Goal: Task Accomplishment & Management: Manage account settings

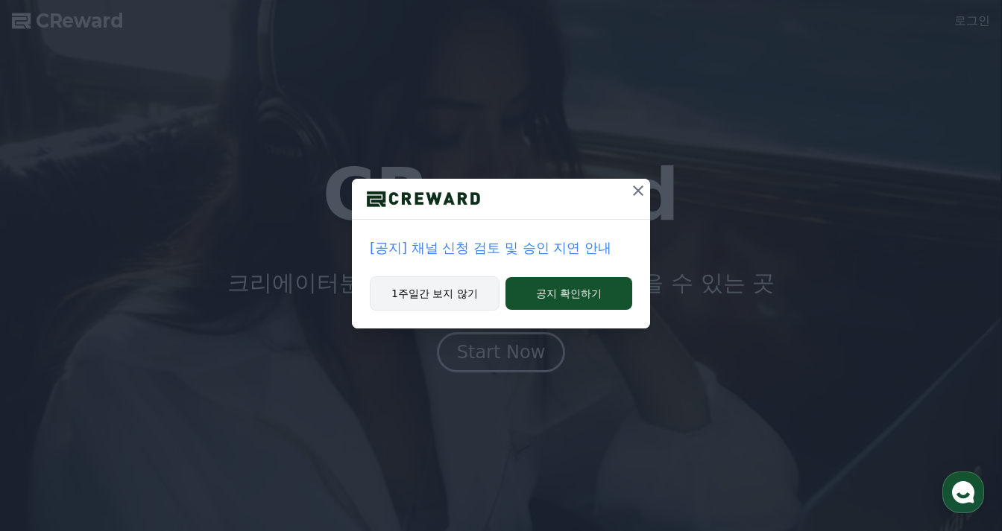
click at [481, 298] on button "1주일간 보지 않기" at bounding box center [435, 294] width 130 height 34
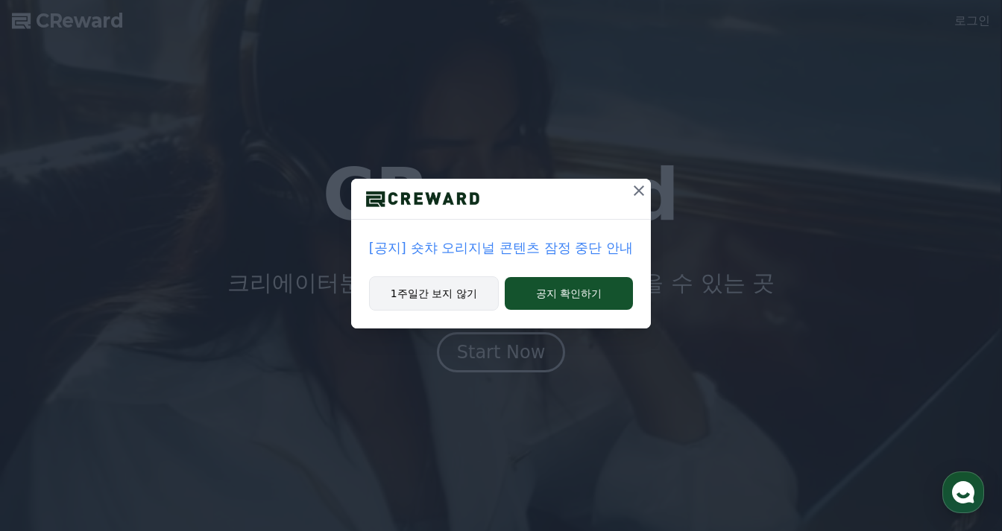
click at [470, 305] on button "1주일간 보지 않기" at bounding box center [434, 294] width 130 height 34
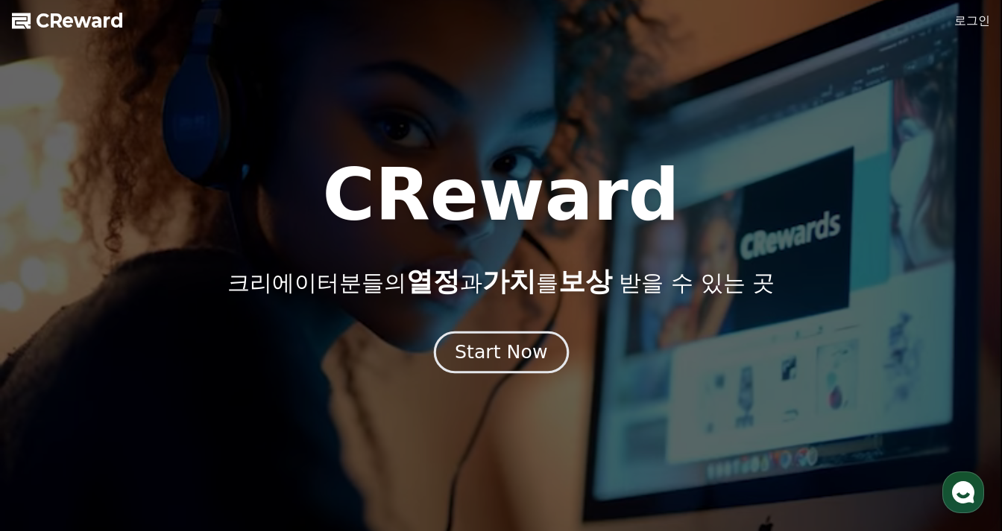
click at [493, 354] on div "Start Now" at bounding box center [501, 352] width 92 height 25
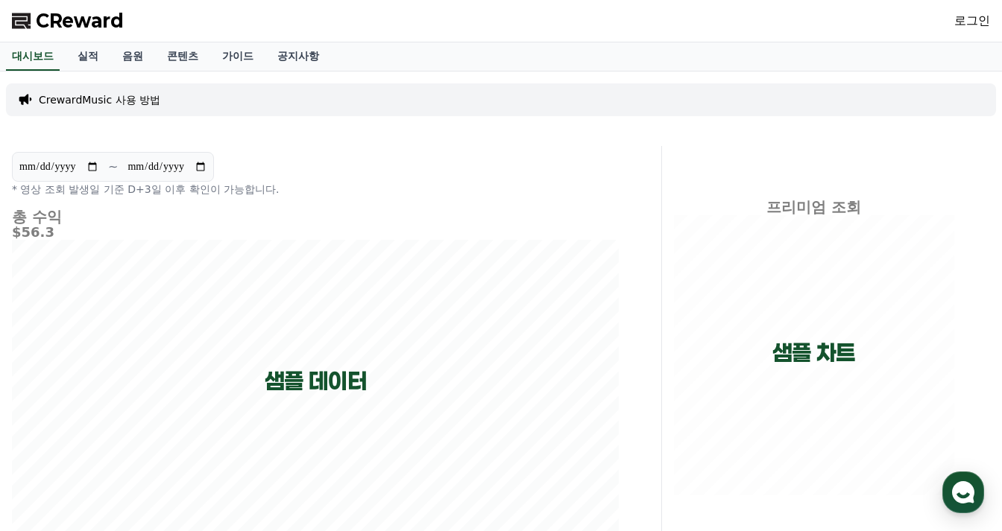
click at [973, 14] on link "로그인" at bounding box center [972, 21] width 36 height 18
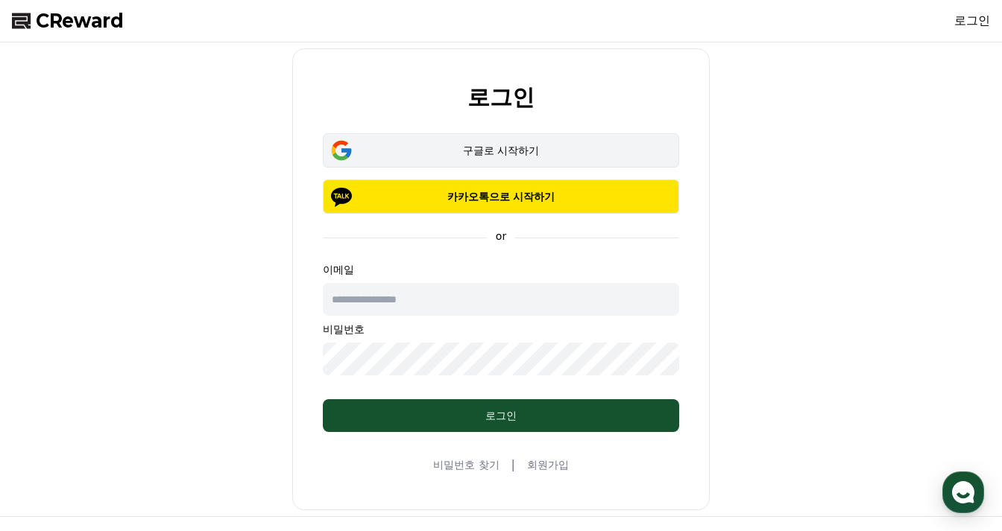
click at [507, 149] on div "구글로 시작하기" at bounding box center [500, 150] width 313 height 15
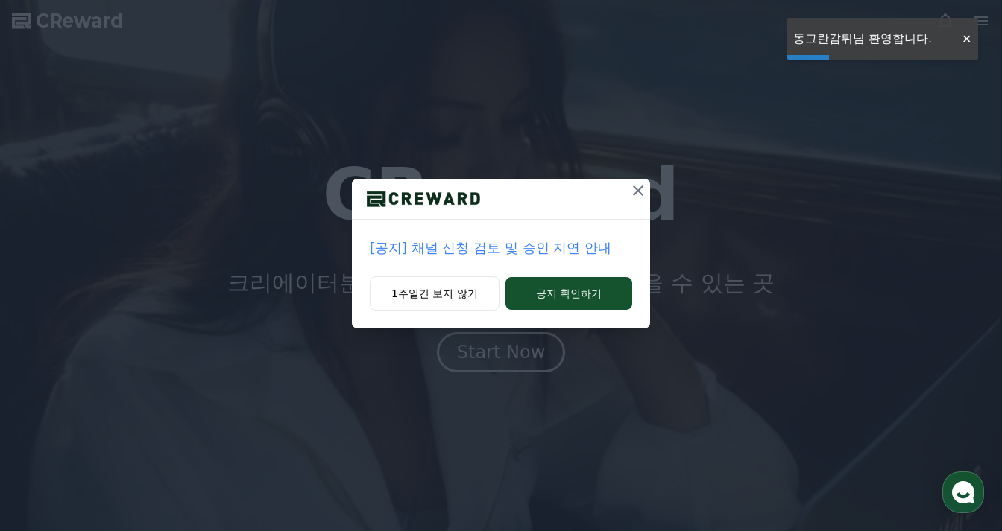
click at [967, 33] on div at bounding box center [966, 39] width 24 height 14
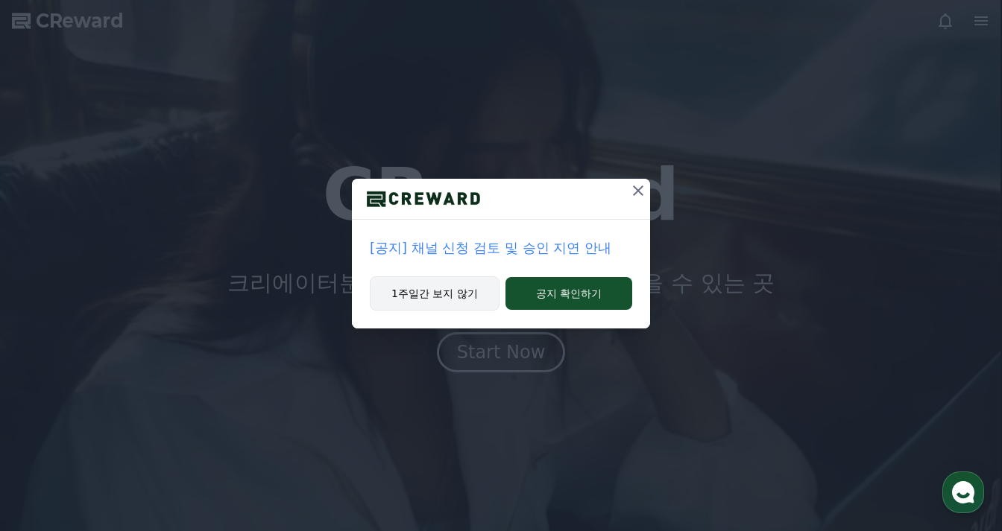
click at [441, 296] on button "1주일간 보지 않기" at bounding box center [435, 294] width 130 height 34
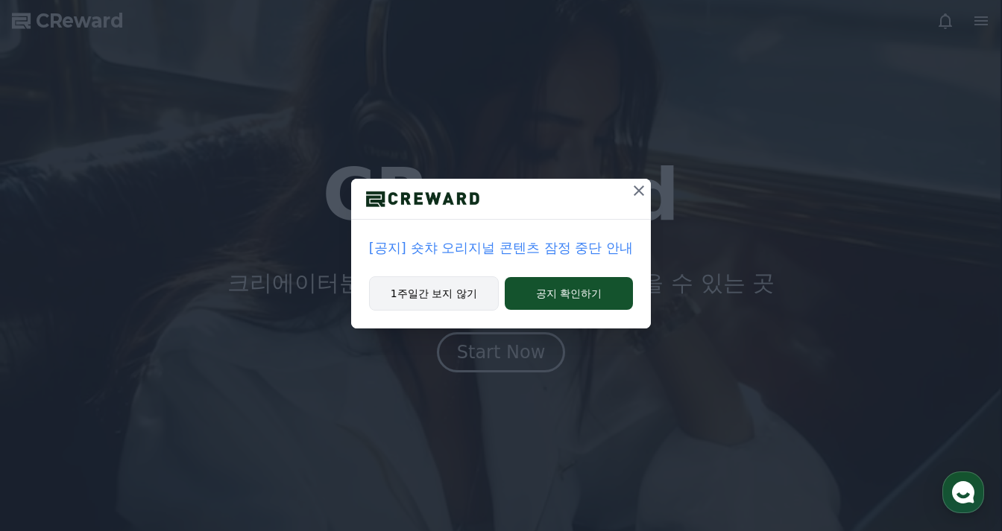
click at [441, 296] on button "1주일간 보지 않기" at bounding box center [434, 294] width 130 height 34
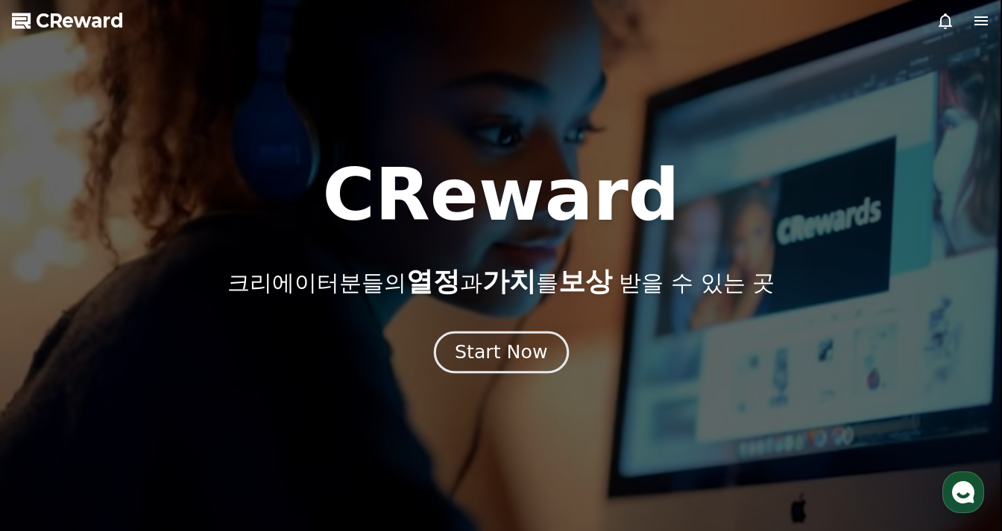
click at [528, 359] on div "Start Now" at bounding box center [501, 352] width 92 height 25
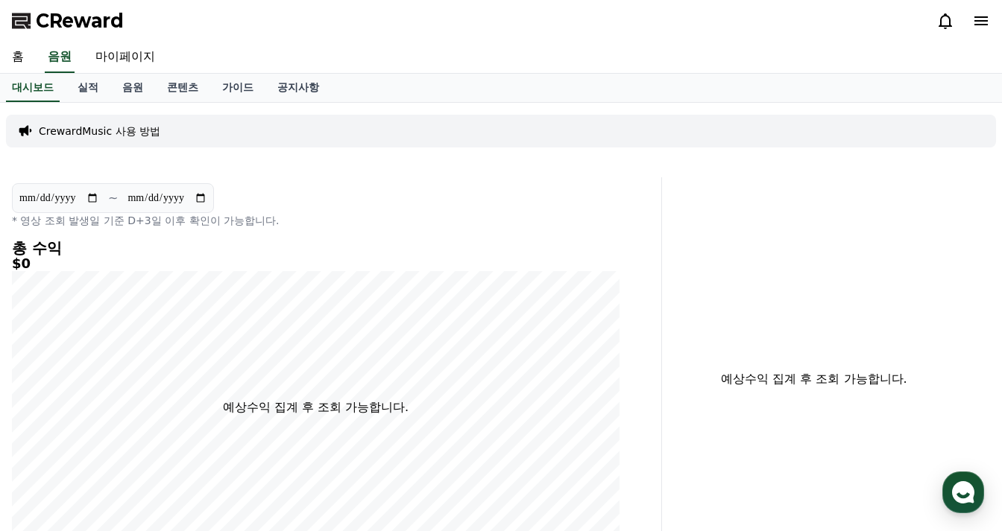
click at [110, 135] on p "CrewardMusic 사용 방법" at bounding box center [99, 131] width 121 height 15
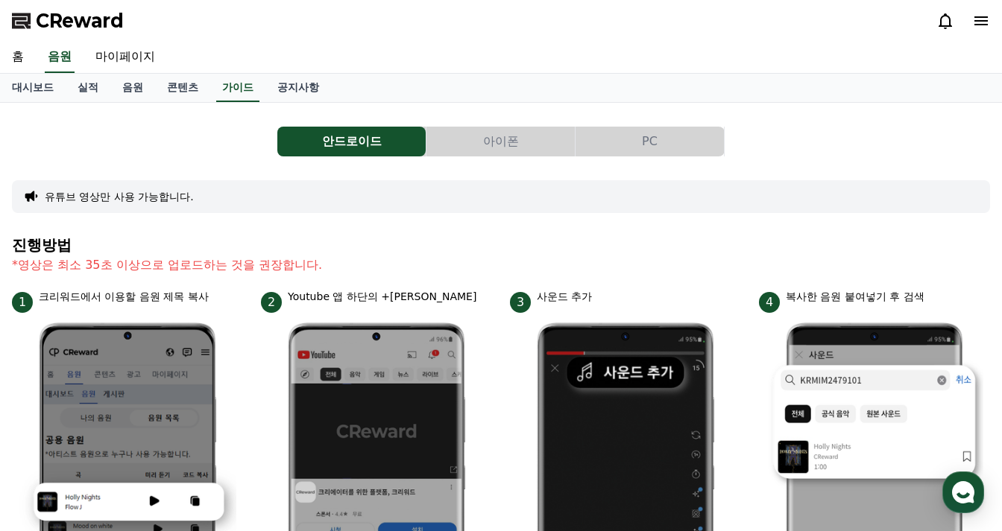
click at [640, 140] on button "PC" at bounding box center [649, 142] width 148 height 30
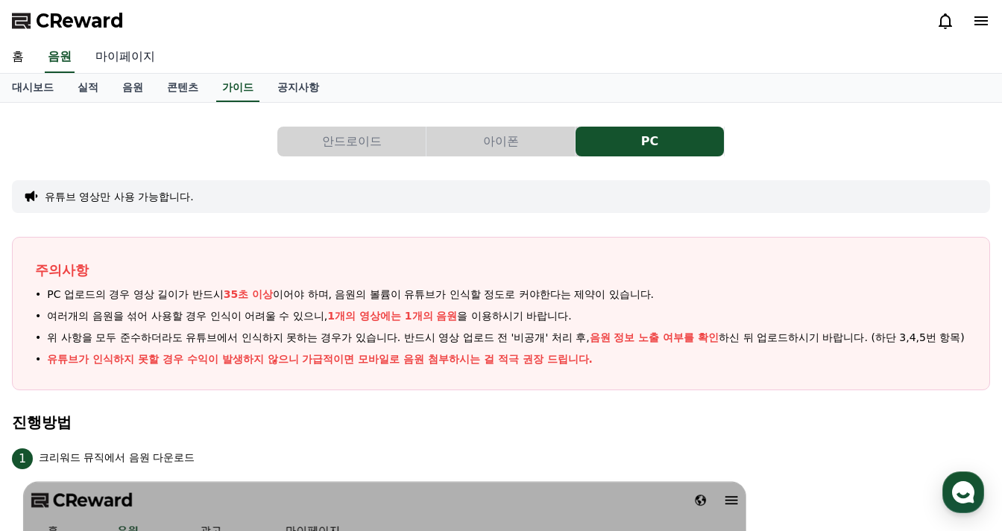
click at [128, 53] on link "마이페이지" at bounding box center [124, 57] width 83 height 31
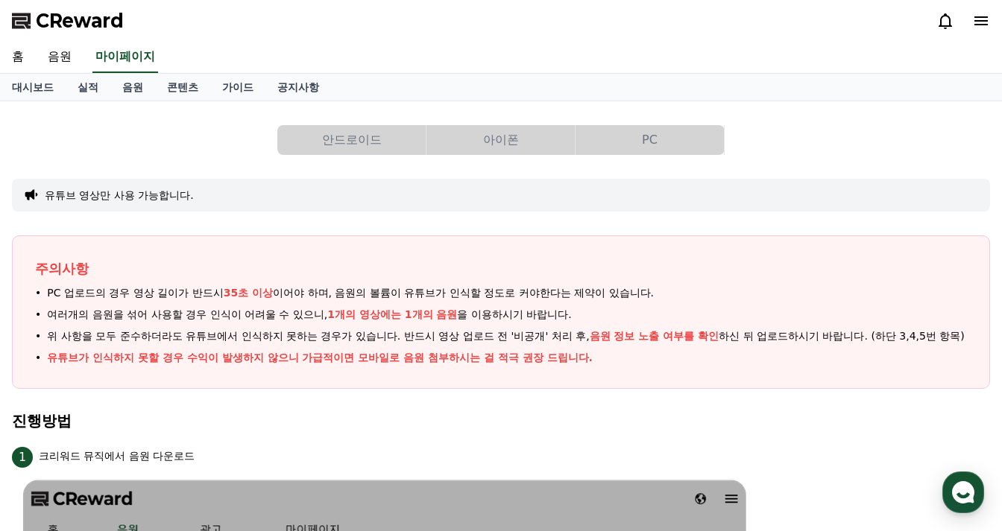
select select "**********"
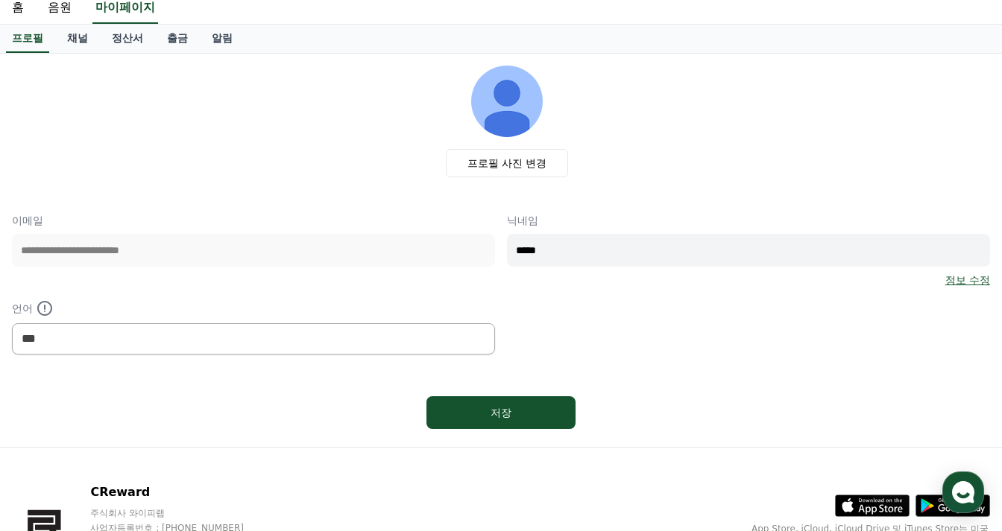
scroll to position [75, 0]
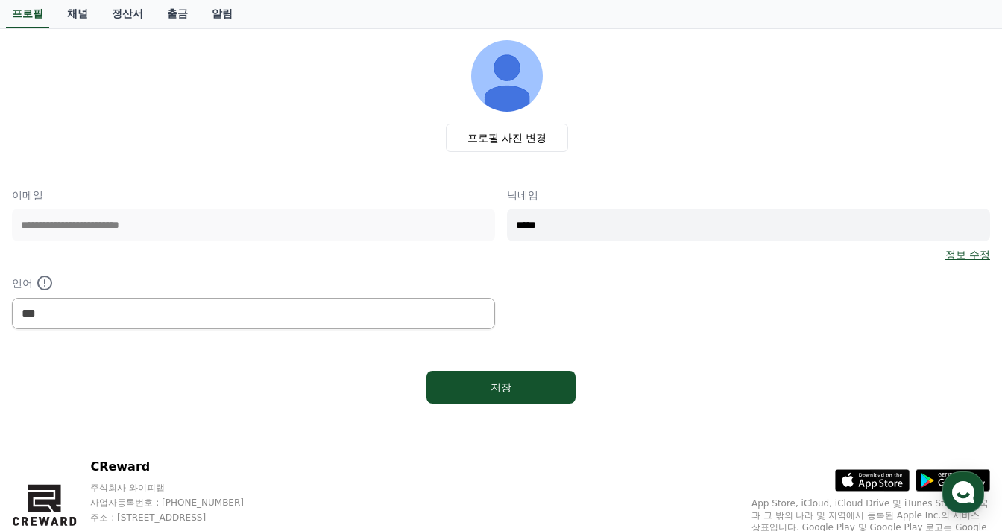
click at [375, 219] on div "**********" at bounding box center [501, 259] width 978 height 142
type input "******"
click at [525, 376] on button "저장" at bounding box center [500, 387] width 149 height 33
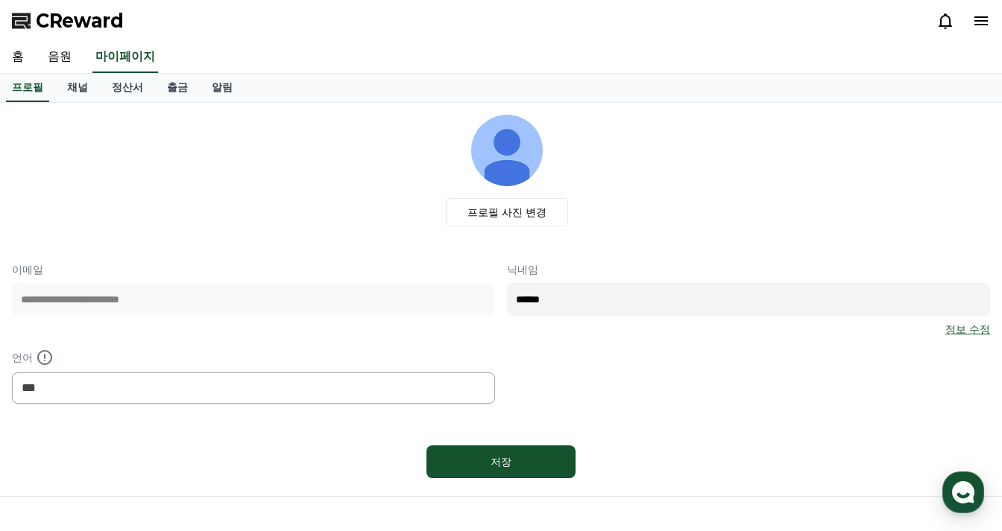
select select "**********"
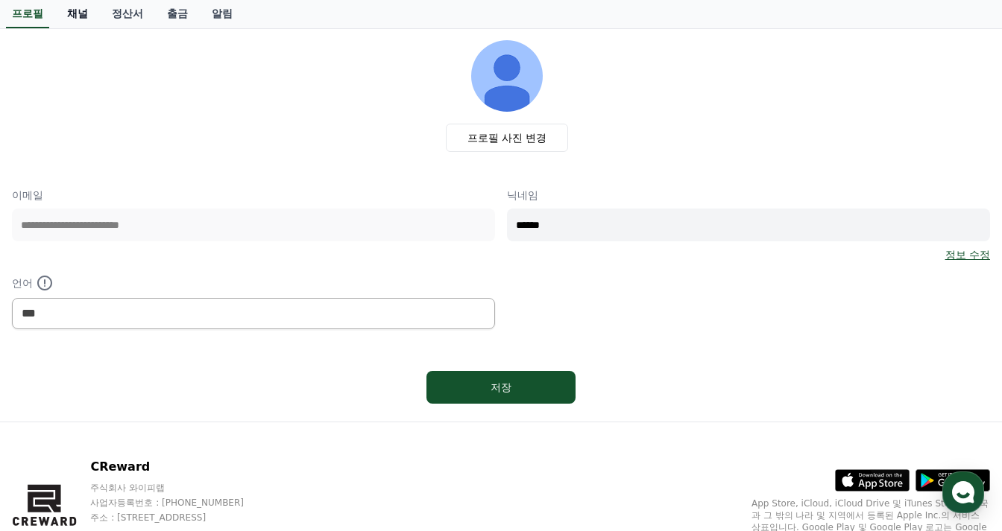
click at [88, 9] on link "채널" at bounding box center [77, 14] width 45 height 28
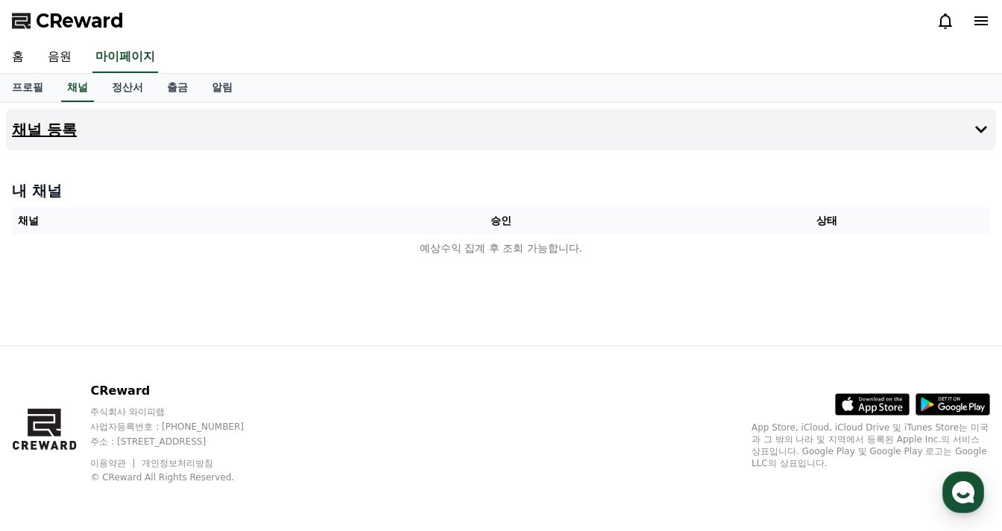
click at [51, 133] on h4 "채널 등록" at bounding box center [44, 129] width 65 height 16
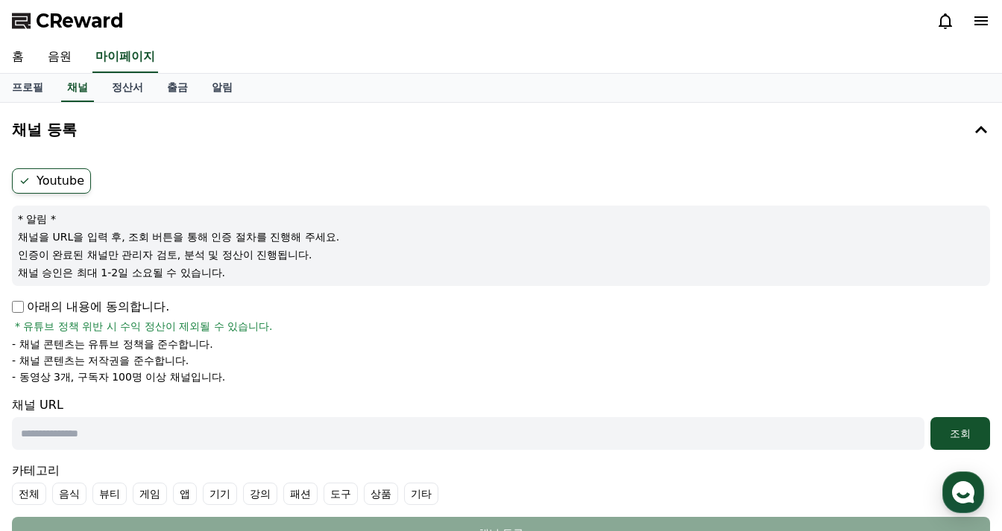
click at [47, 183] on label "Youtube" at bounding box center [51, 180] width 79 height 25
click at [107, 432] on input "text" at bounding box center [468, 433] width 912 height 33
paste input "**********"
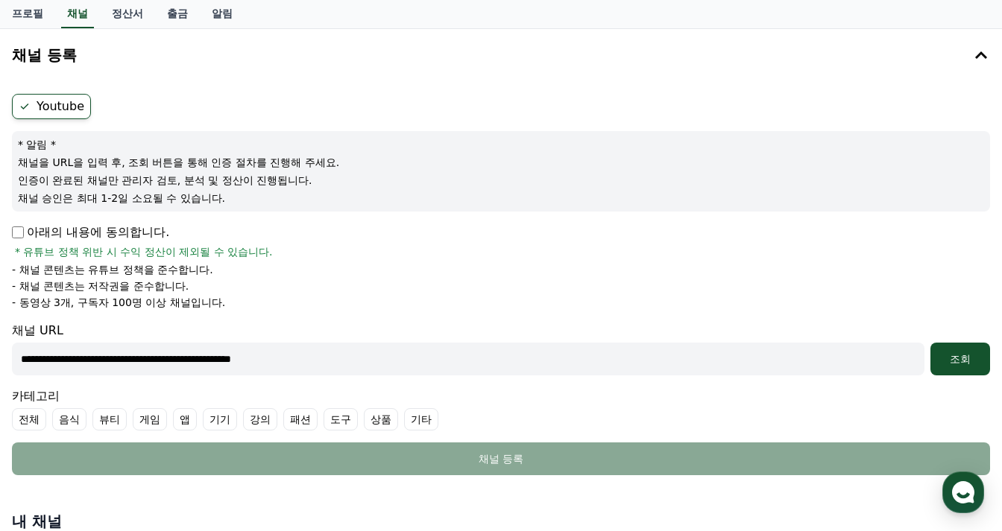
scroll to position [149, 0]
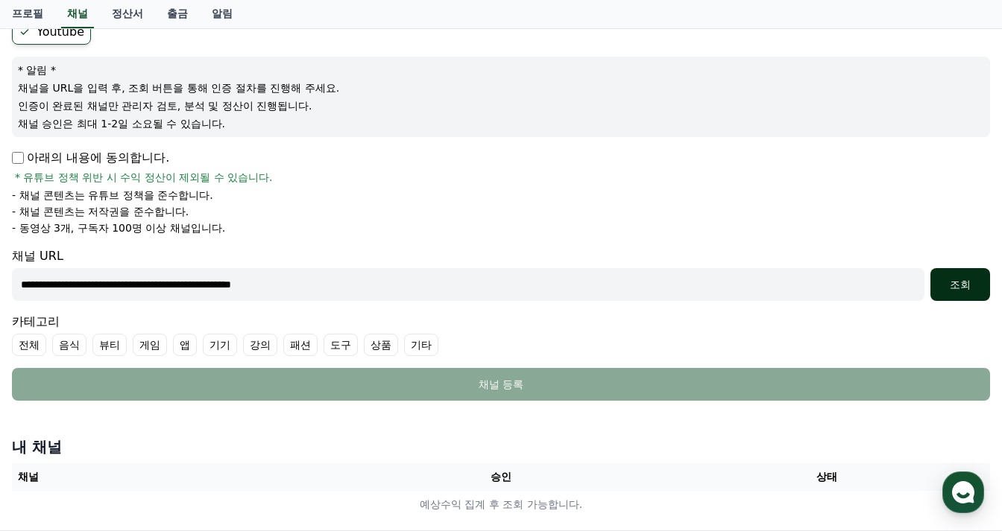
type input "**********"
click at [960, 283] on div "조회" at bounding box center [960, 284] width 48 height 15
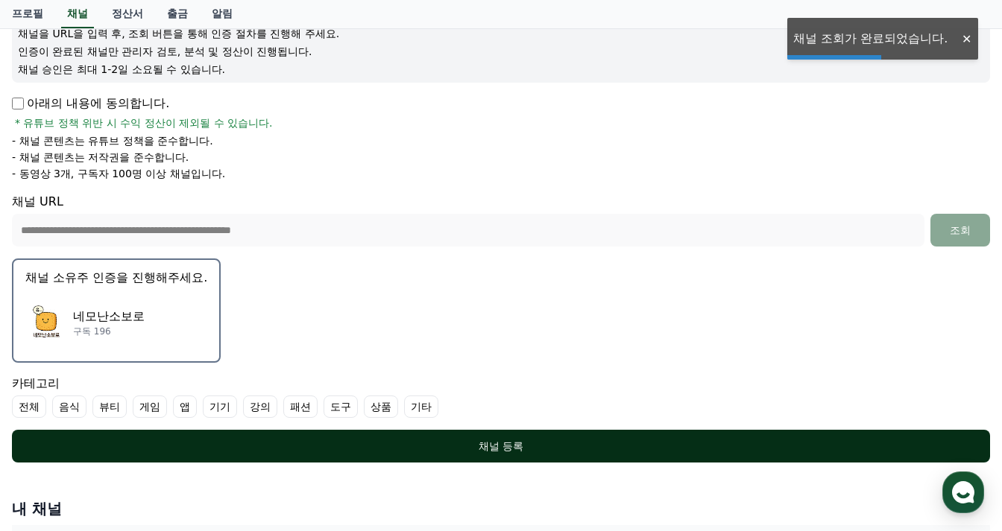
scroll to position [298, 0]
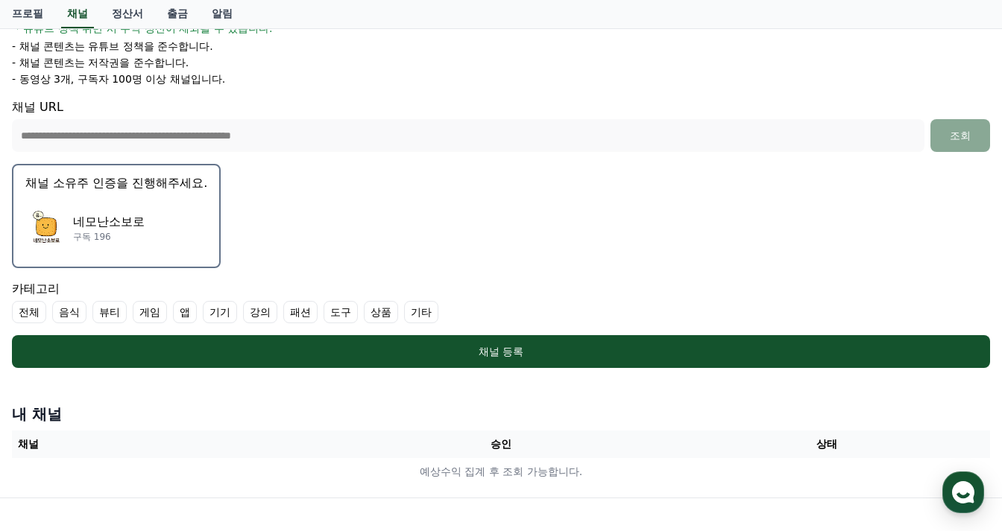
click at [429, 318] on label "기타" at bounding box center [421, 312] width 34 height 22
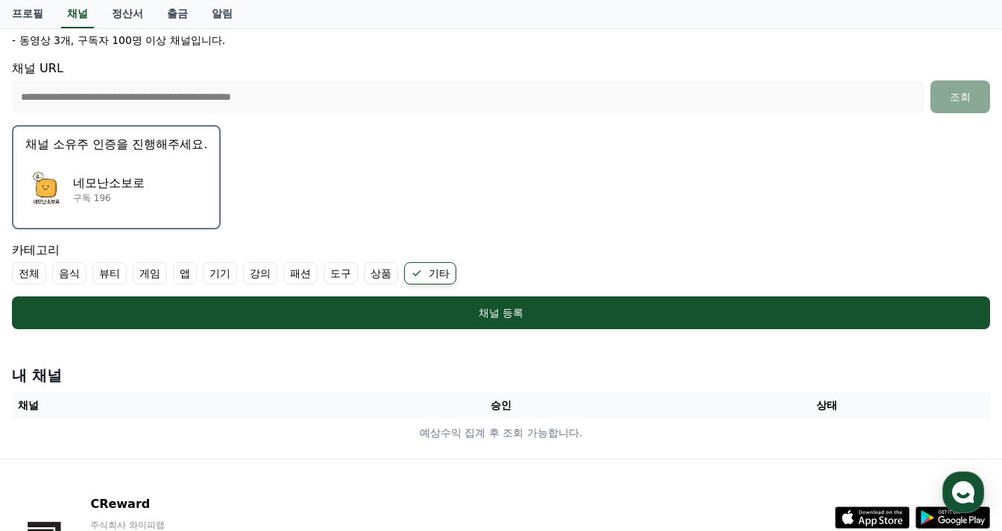
scroll to position [224, 0]
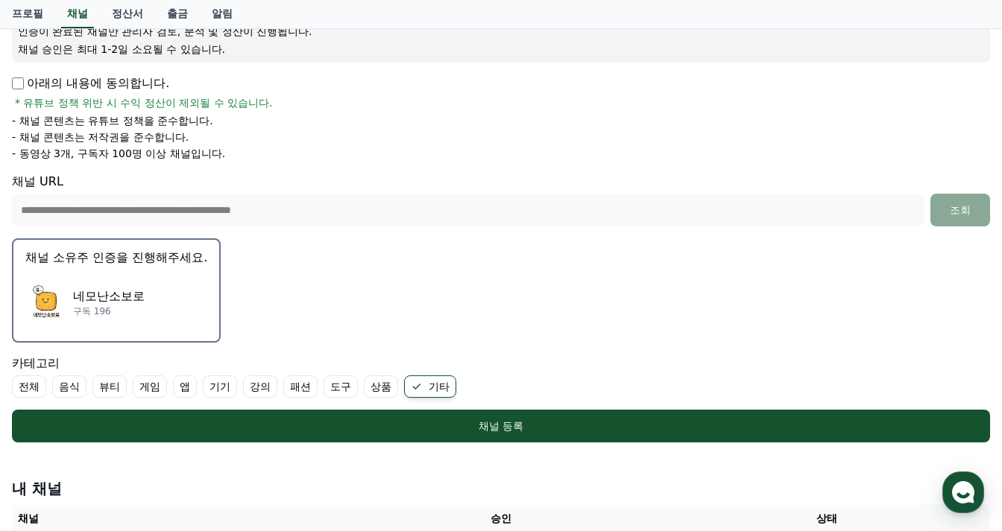
click at [170, 312] on div "네모난소보로 구독 196" at bounding box center [116, 303] width 182 height 60
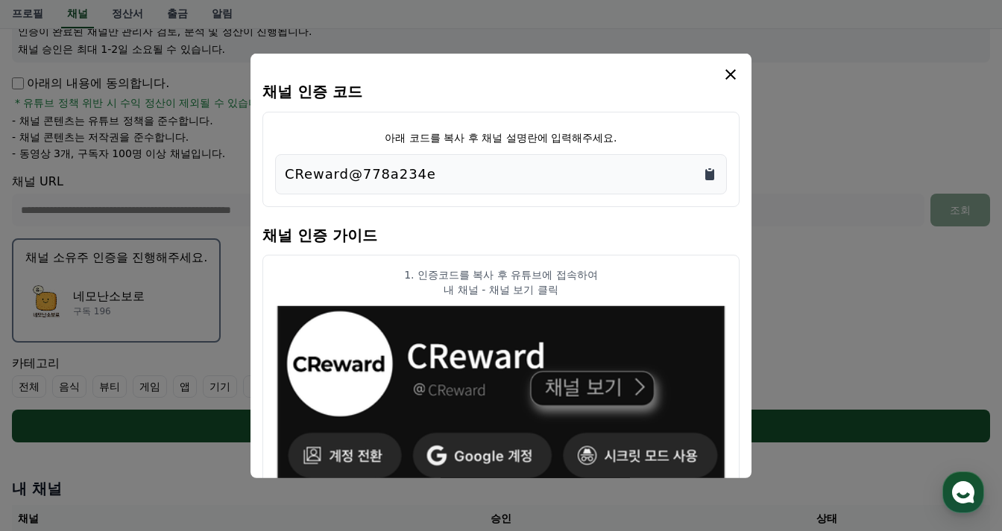
click at [706, 177] on icon "Copy to clipboard" at bounding box center [709, 173] width 9 height 11
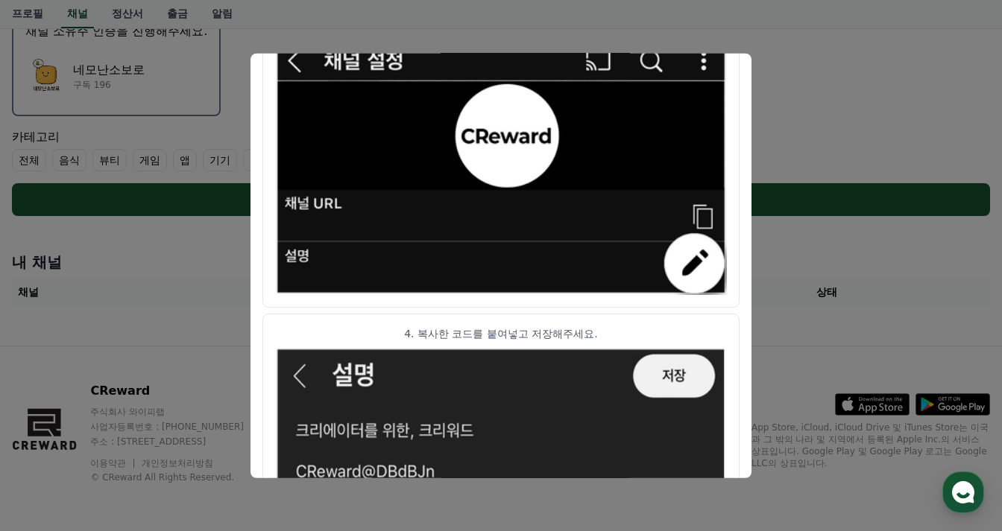
scroll to position [862, 0]
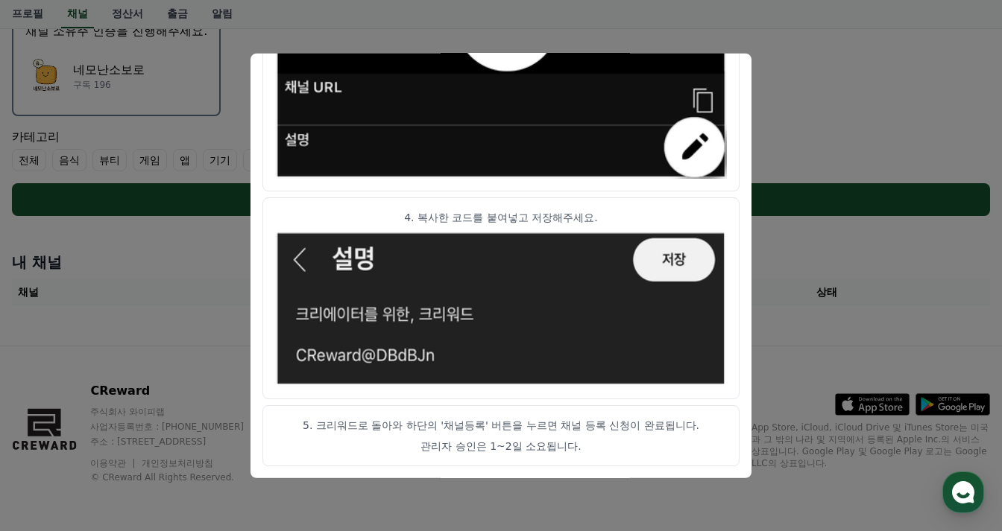
click at [815, 283] on button "close modal" at bounding box center [501, 265] width 1002 height 531
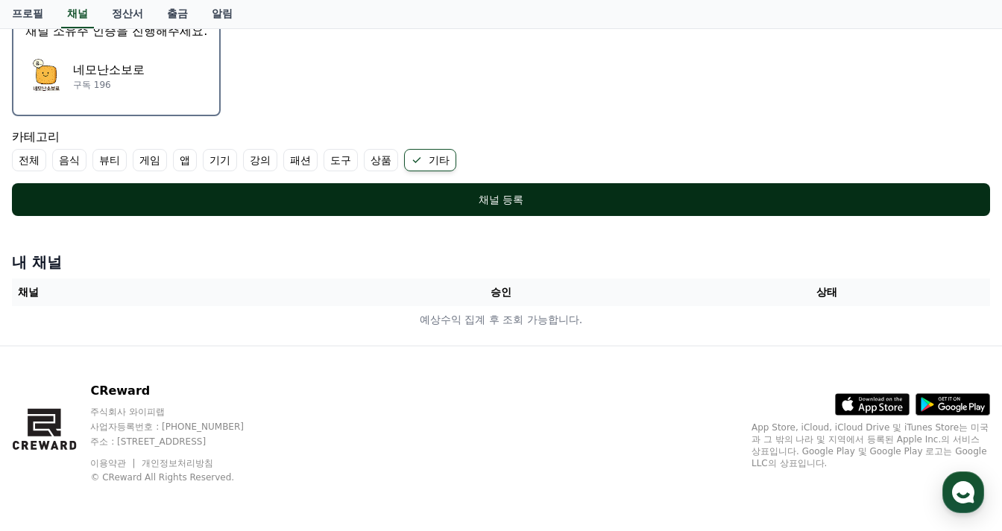
click at [558, 197] on div "채널 등록" at bounding box center [501, 199] width 918 height 15
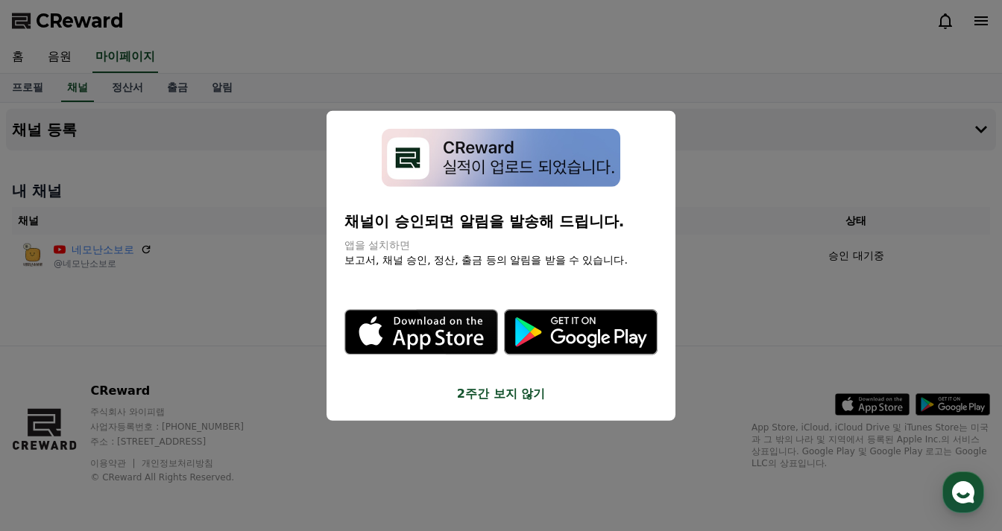
click at [757, 195] on button "close modal" at bounding box center [501, 265] width 1002 height 531
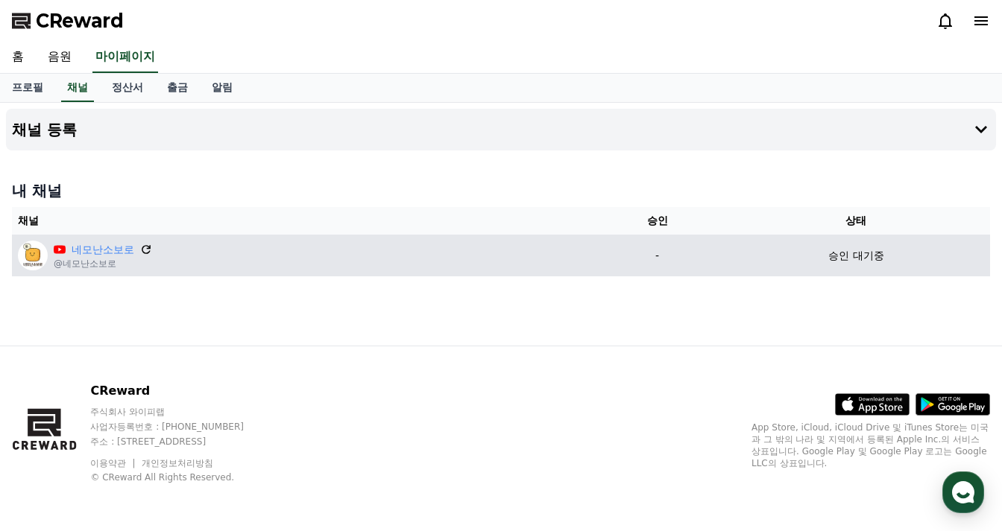
click at [146, 251] on icon at bounding box center [145, 249] width 13 height 13
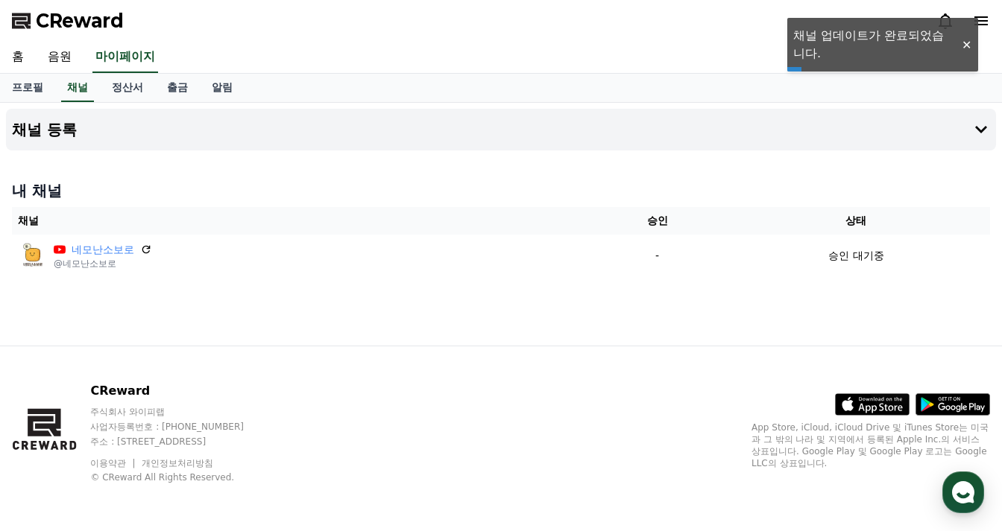
click at [967, 48] on div at bounding box center [966, 45] width 24 height 14
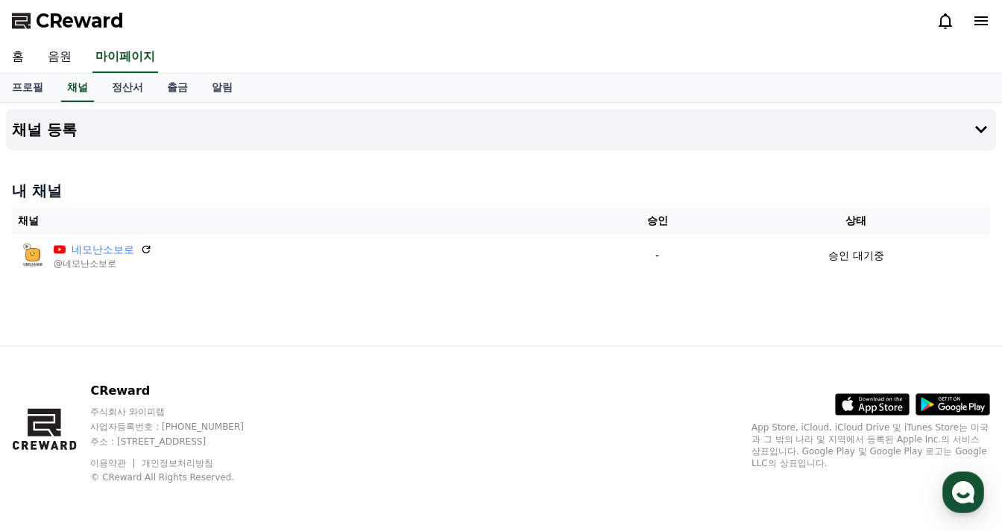
click at [65, 55] on link "음원" at bounding box center [60, 57] width 48 height 31
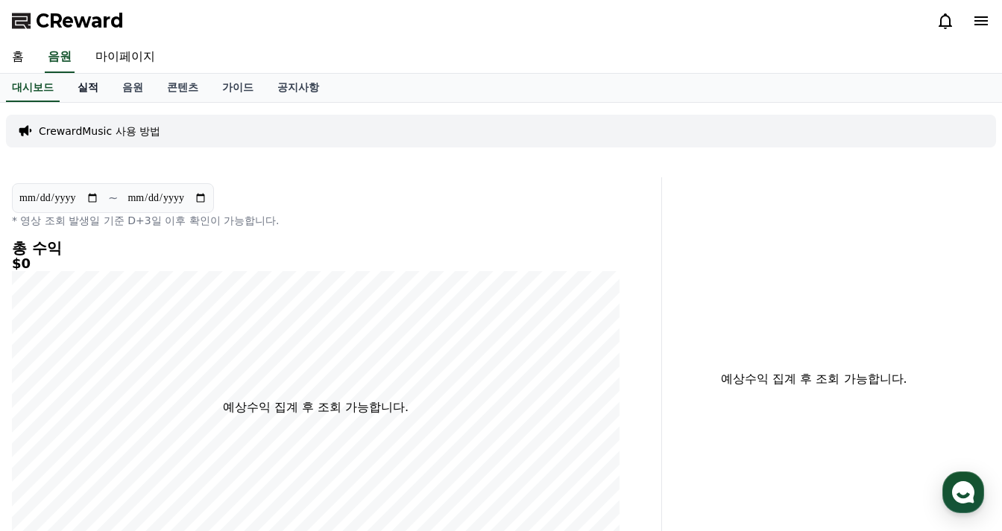
click at [84, 93] on link "실적" at bounding box center [88, 88] width 45 height 28
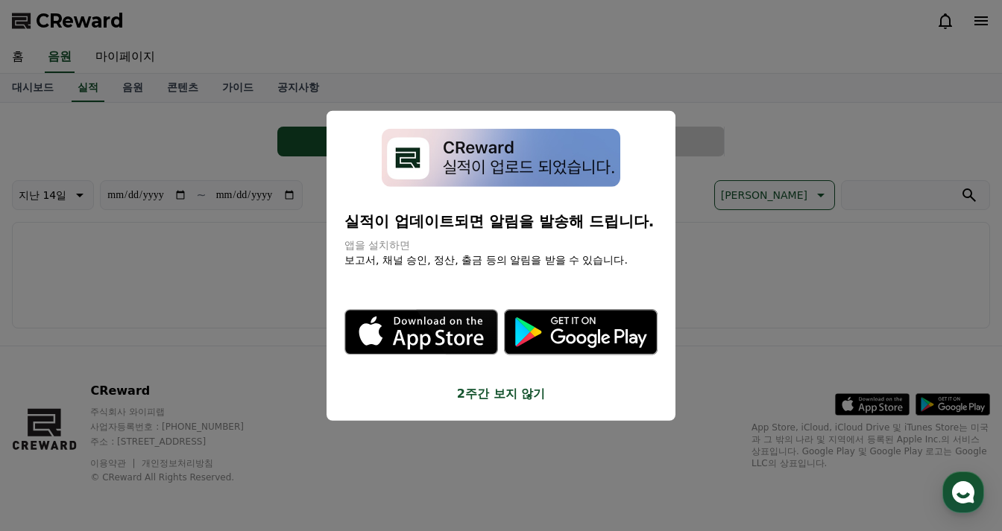
click at [505, 390] on button "2주간 보지 않기" at bounding box center [500, 394] width 313 height 18
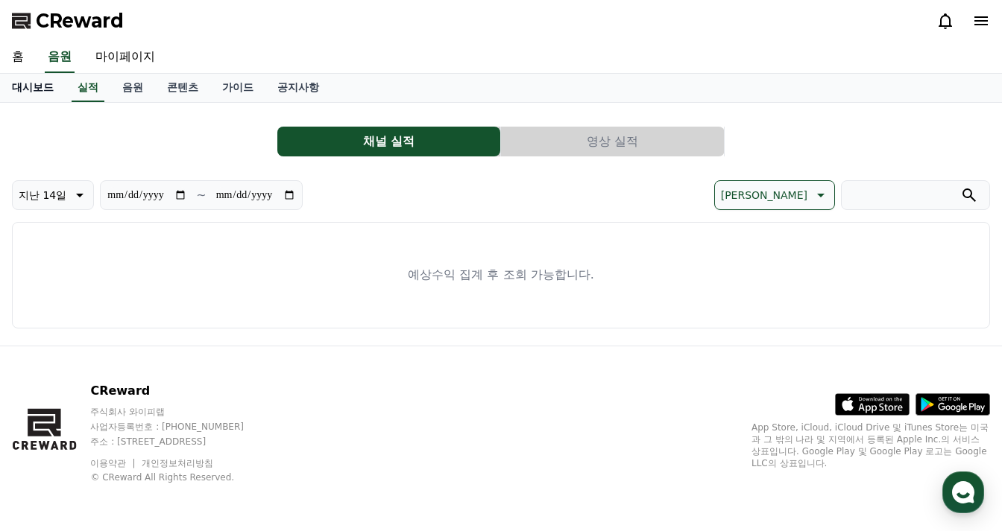
click at [28, 86] on link "대시보드" at bounding box center [33, 88] width 66 height 28
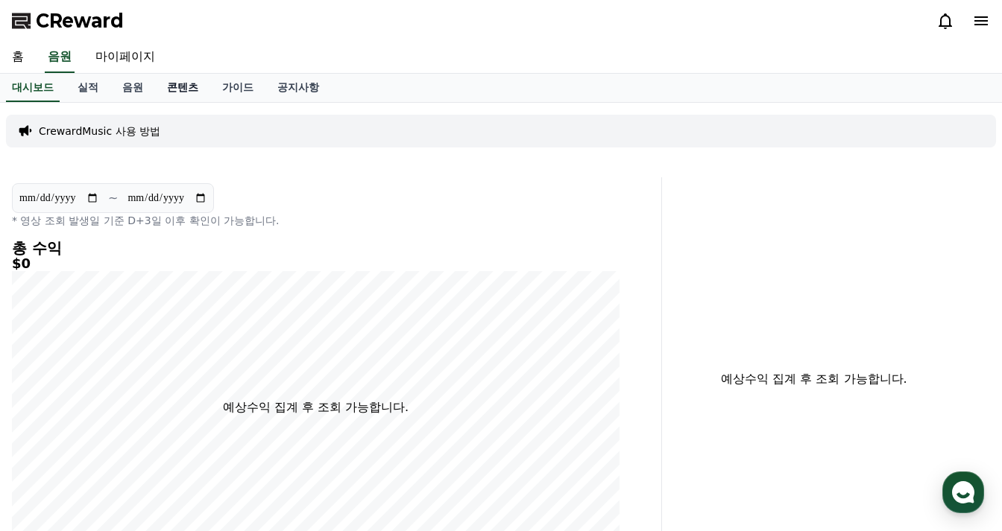
click at [171, 96] on link "콘텐츠" at bounding box center [182, 88] width 55 height 28
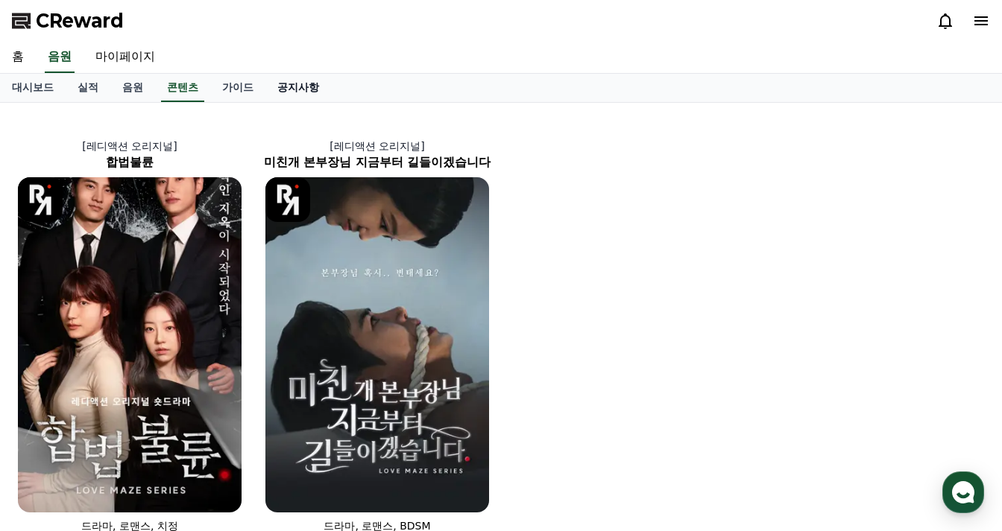
click at [306, 94] on link "공지사항" at bounding box center [298, 88] width 66 height 28
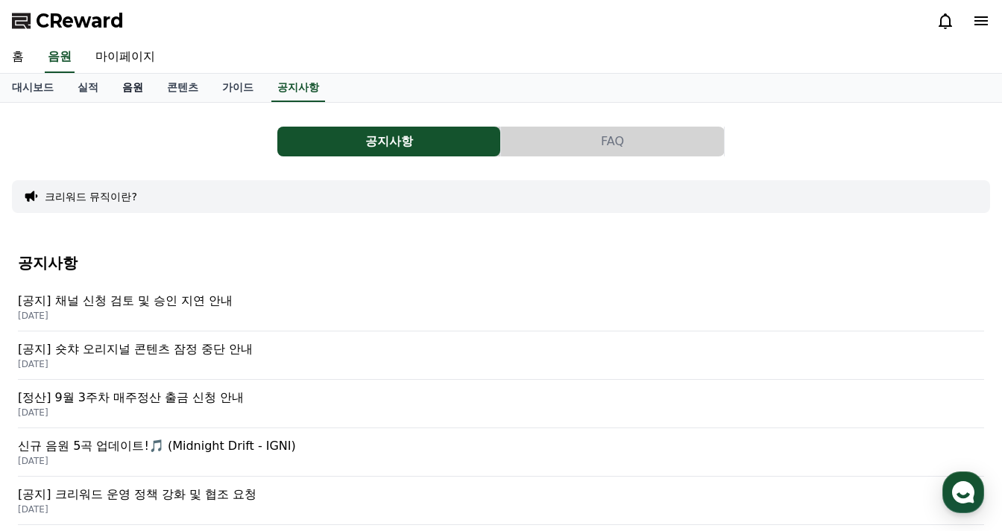
click at [127, 87] on link "음원" at bounding box center [132, 88] width 45 height 28
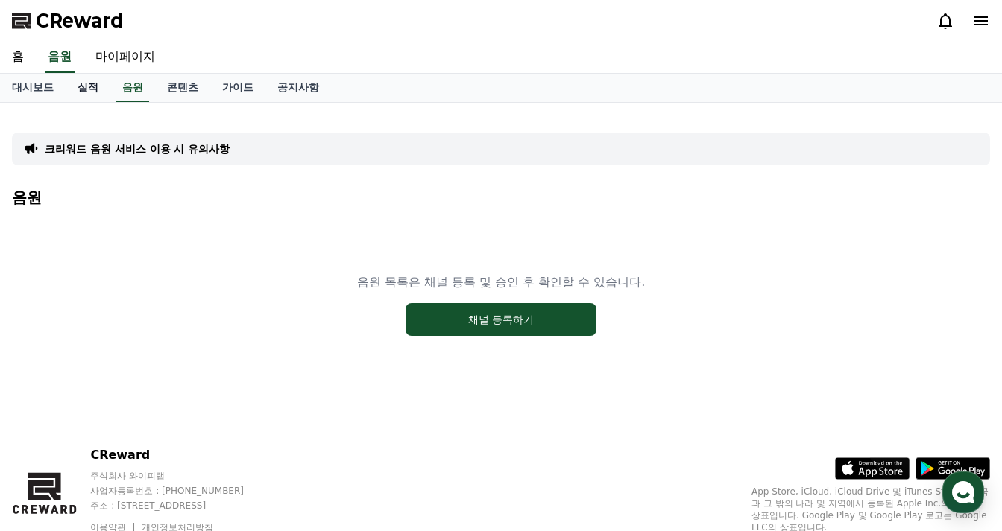
click at [90, 95] on link "실적" at bounding box center [88, 88] width 45 height 28
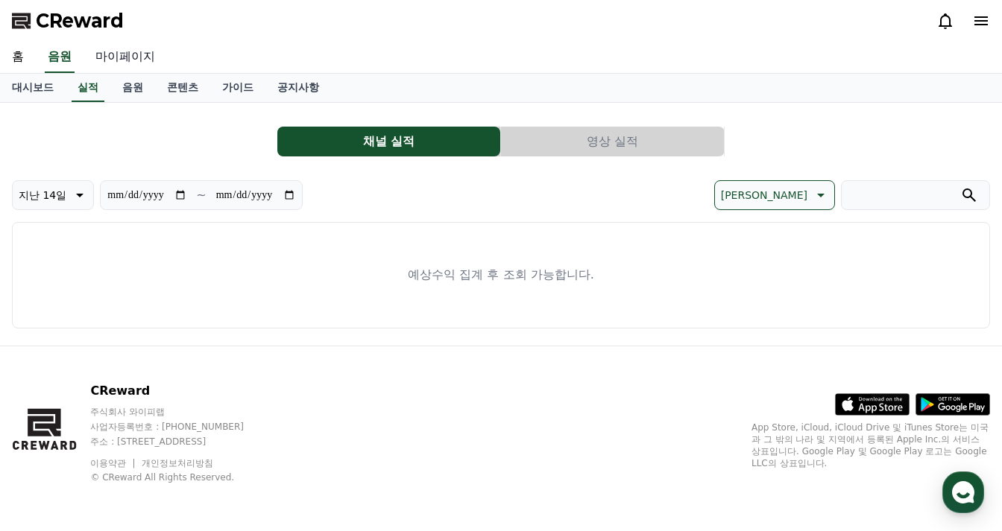
click at [122, 63] on link "마이페이지" at bounding box center [124, 57] width 83 height 31
select select "**********"
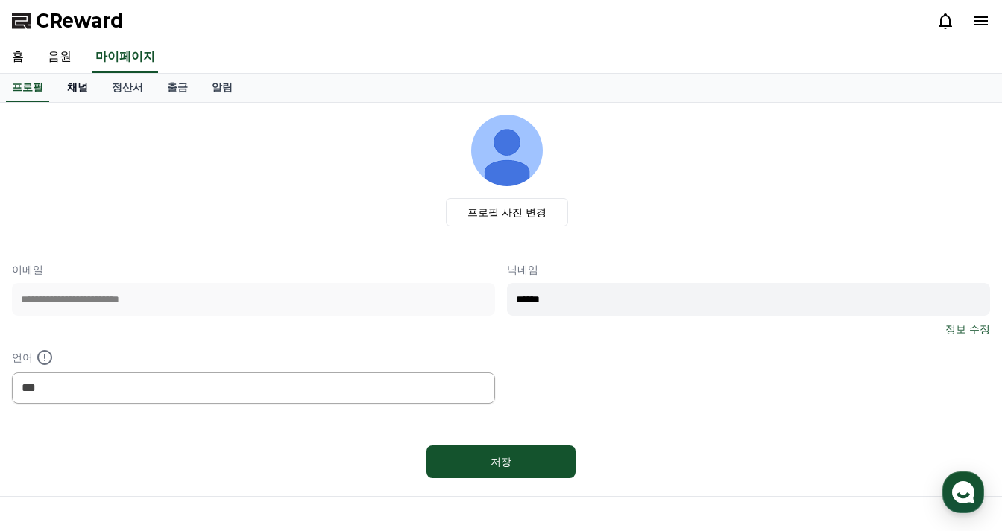
click at [78, 87] on link "채널" at bounding box center [77, 88] width 45 height 28
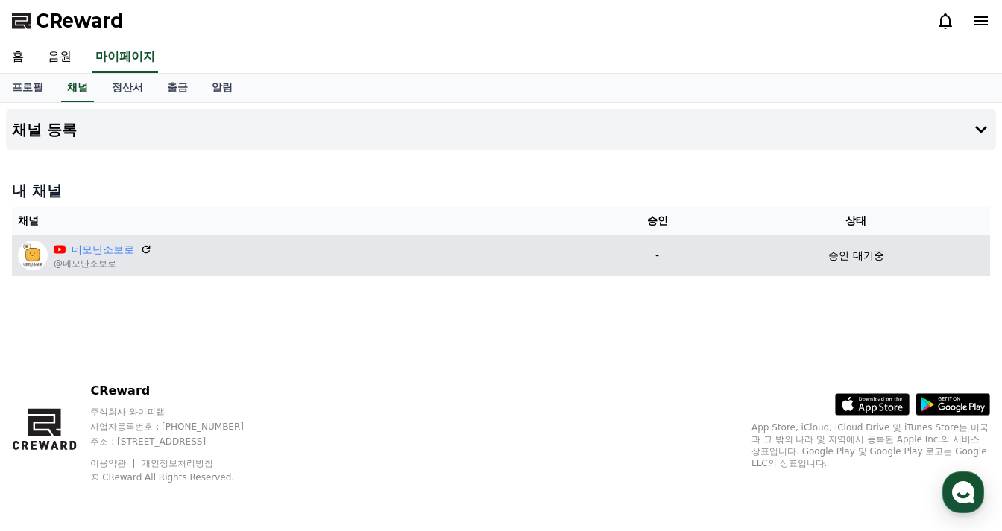
click at [841, 255] on p "승인 대기중" at bounding box center [855, 256] width 55 height 16
click at [104, 259] on p "@네모난소보로" at bounding box center [103, 264] width 98 height 12
click at [161, 249] on div "네모난소보로 @네모난소보로" at bounding box center [302, 256] width 568 height 30
click at [148, 249] on icon at bounding box center [146, 249] width 9 height 9
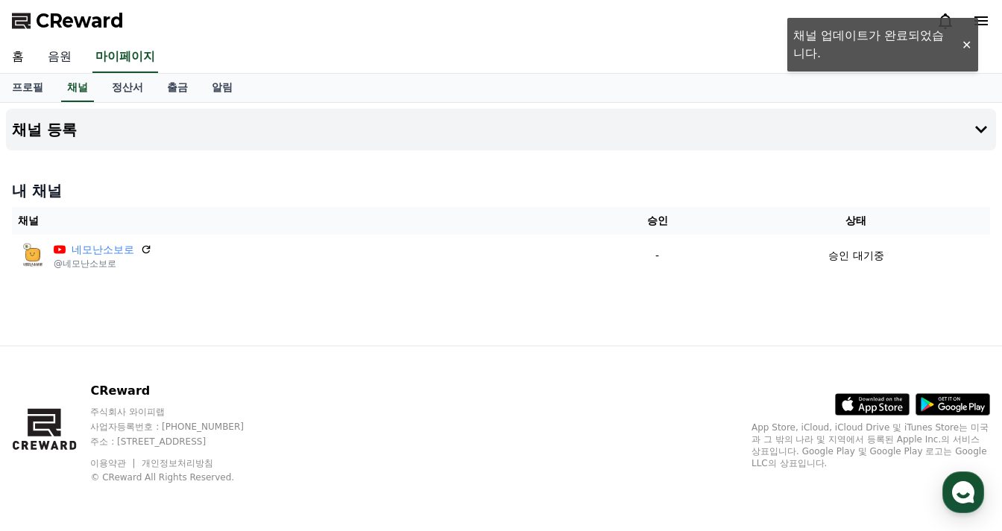
click at [64, 53] on link "음원" at bounding box center [60, 57] width 48 height 31
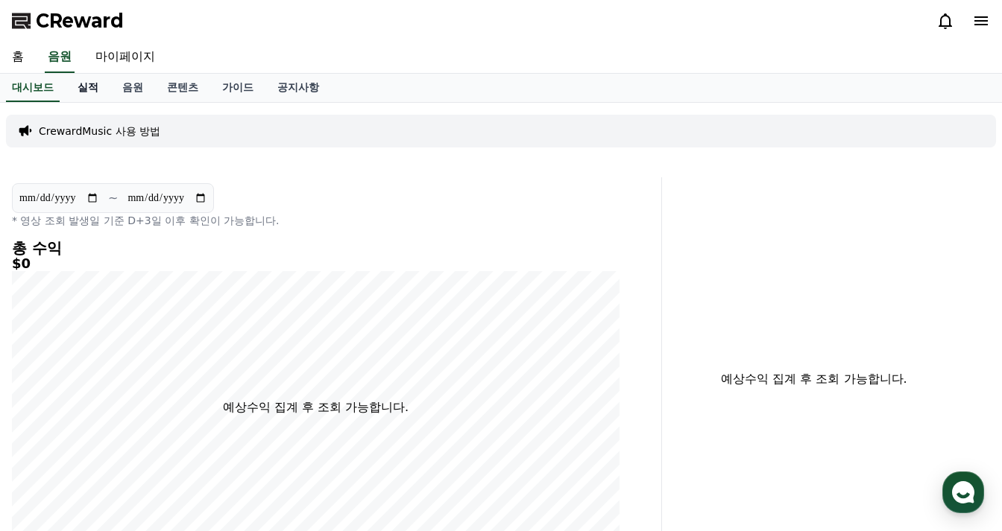
click at [92, 91] on link "실적" at bounding box center [88, 88] width 45 height 28
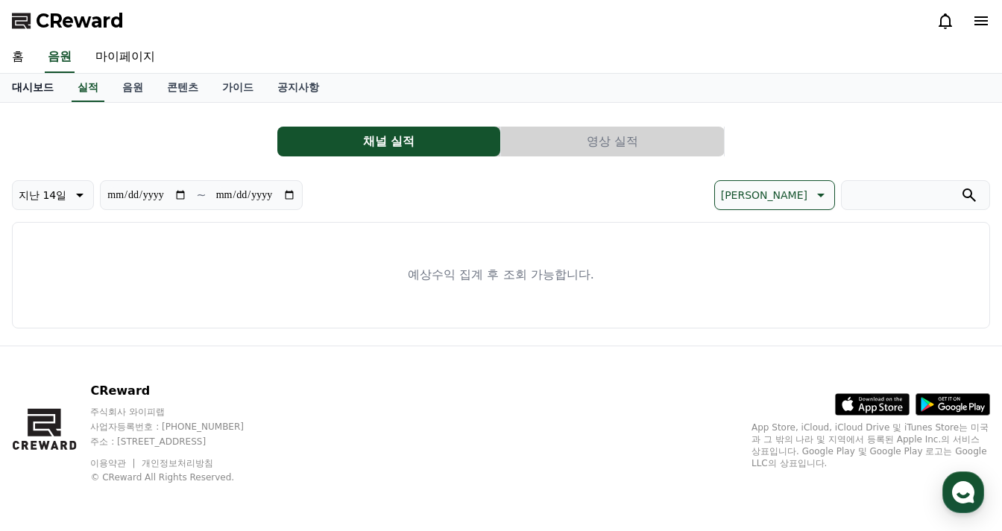
click at [34, 88] on link "대시보드" at bounding box center [33, 88] width 66 height 28
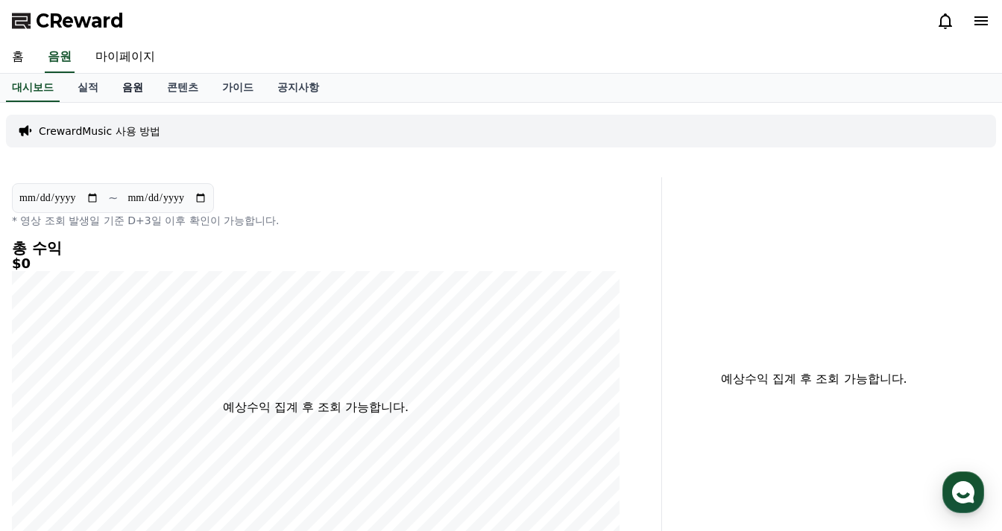
click at [142, 86] on link "음원" at bounding box center [132, 88] width 45 height 28
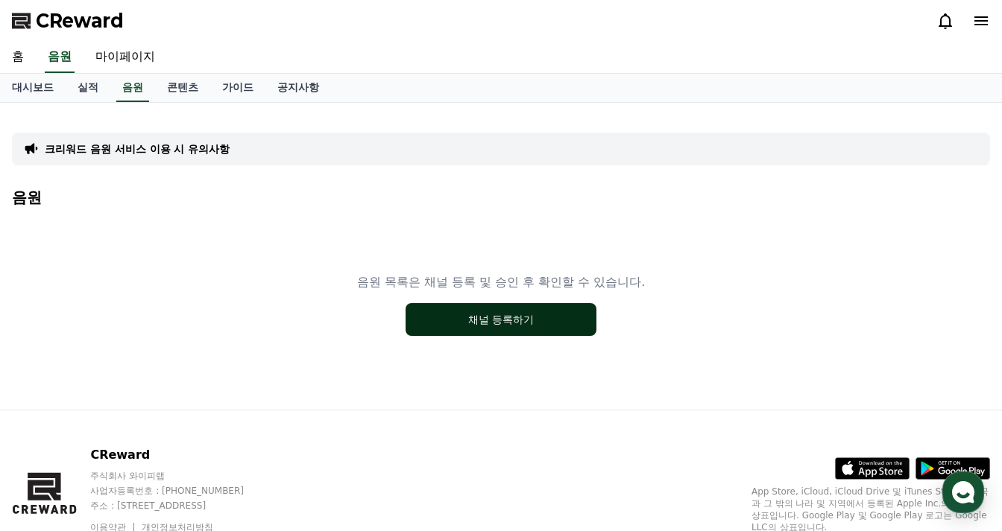
click at [492, 316] on button "채널 등록하기" at bounding box center [500, 319] width 191 height 33
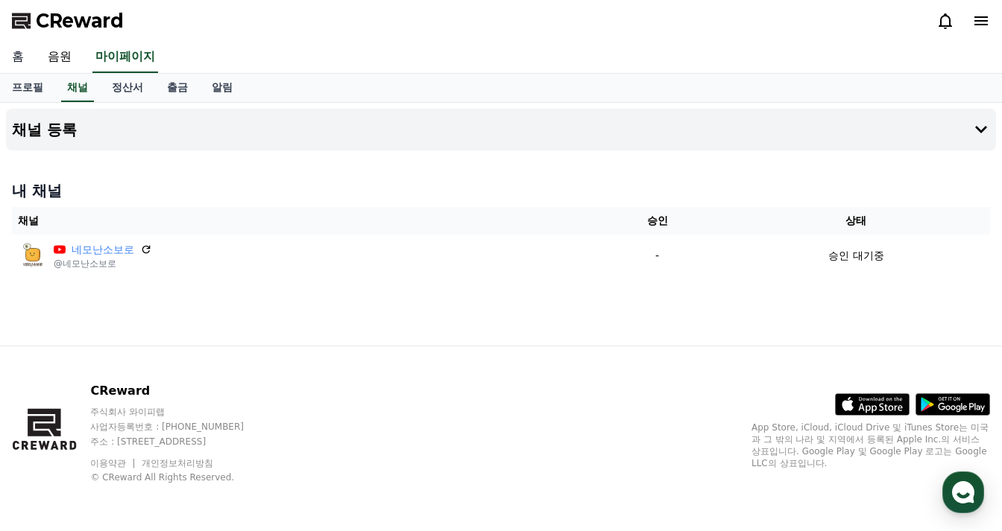
click at [26, 54] on link "홈" at bounding box center [18, 57] width 36 height 31
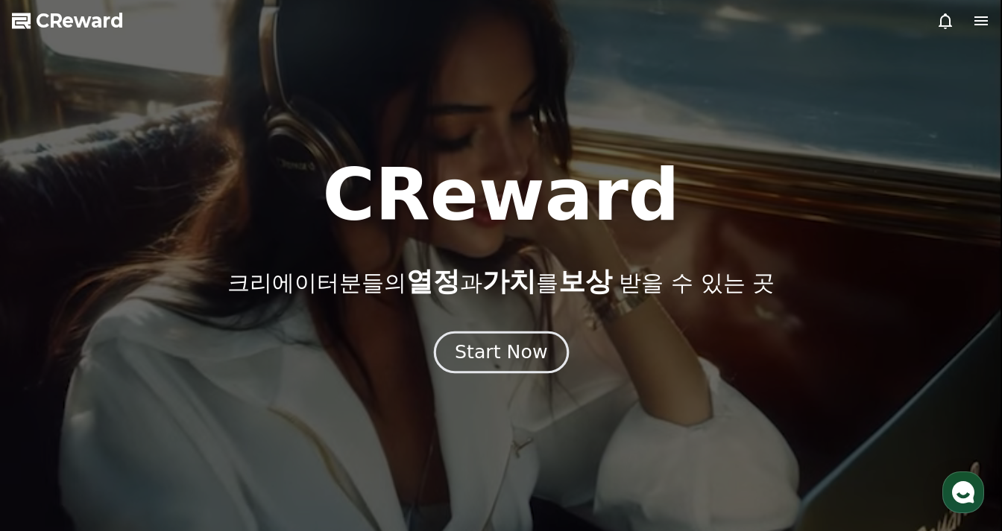
click at [504, 353] on div "Start Now" at bounding box center [501, 352] width 92 height 25
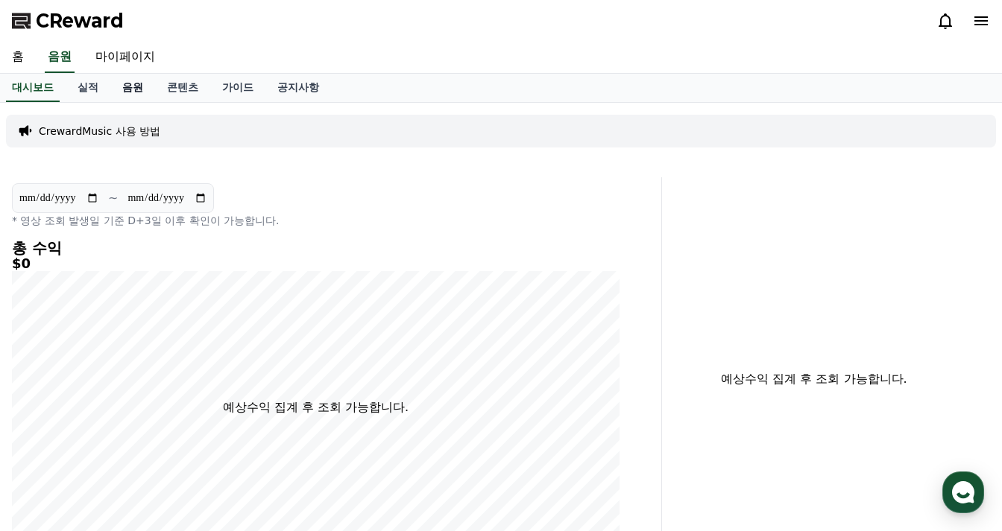
click at [125, 94] on link "음원" at bounding box center [132, 88] width 45 height 28
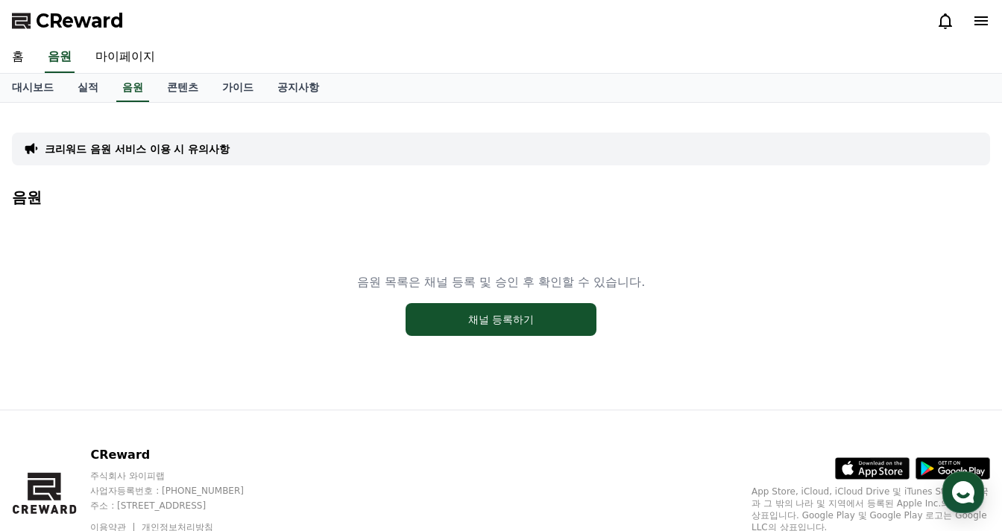
click at [146, 153] on p "크리워드 음원 서비스 이용 시 유의사항" at bounding box center [137, 149] width 185 height 15
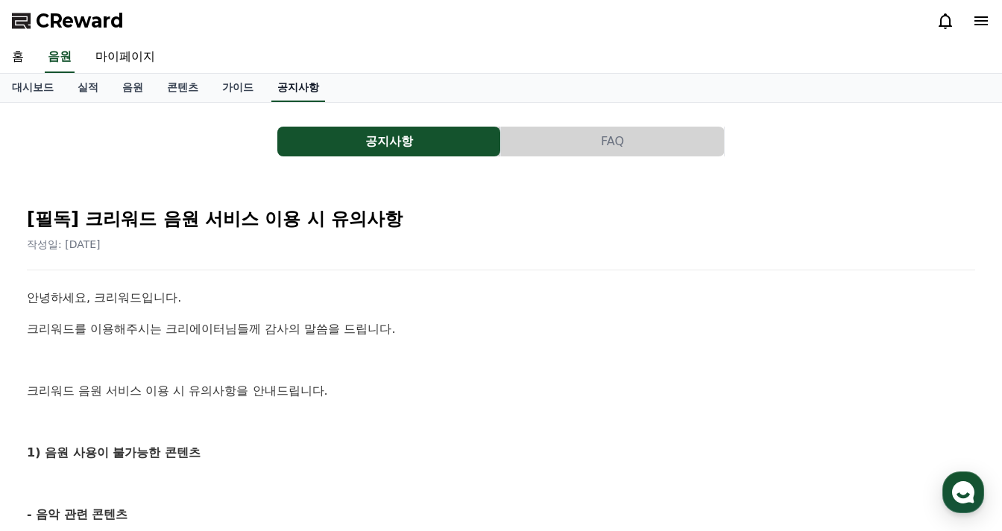
click at [300, 86] on link "공지사항" at bounding box center [298, 88] width 54 height 28
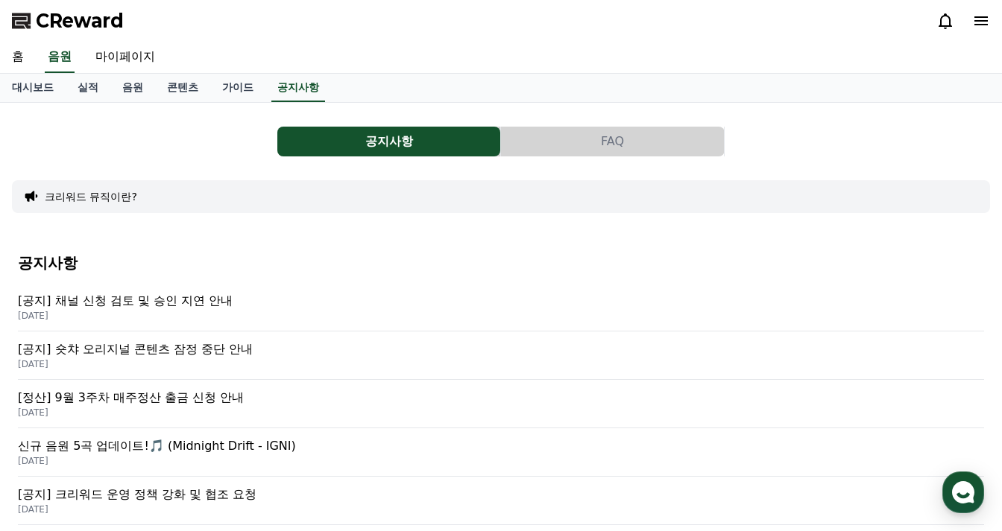
click at [214, 301] on p "[공지] 채널 신청 검토 및 승인 지연 안내" at bounding box center [501, 301] width 966 height 18
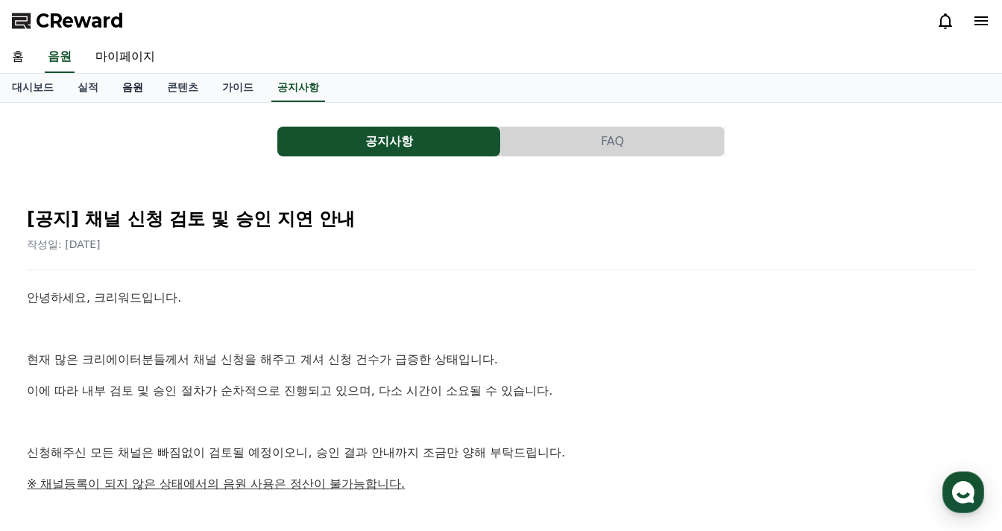
click at [130, 89] on link "음원" at bounding box center [132, 88] width 45 height 28
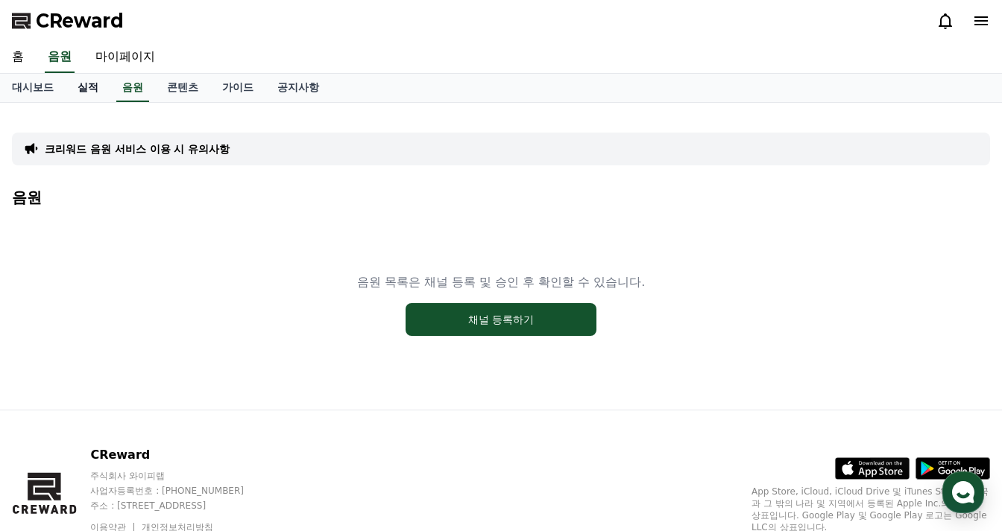
click at [85, 92] on link "실적" at bounding box center [88, 88] width 45 height 28
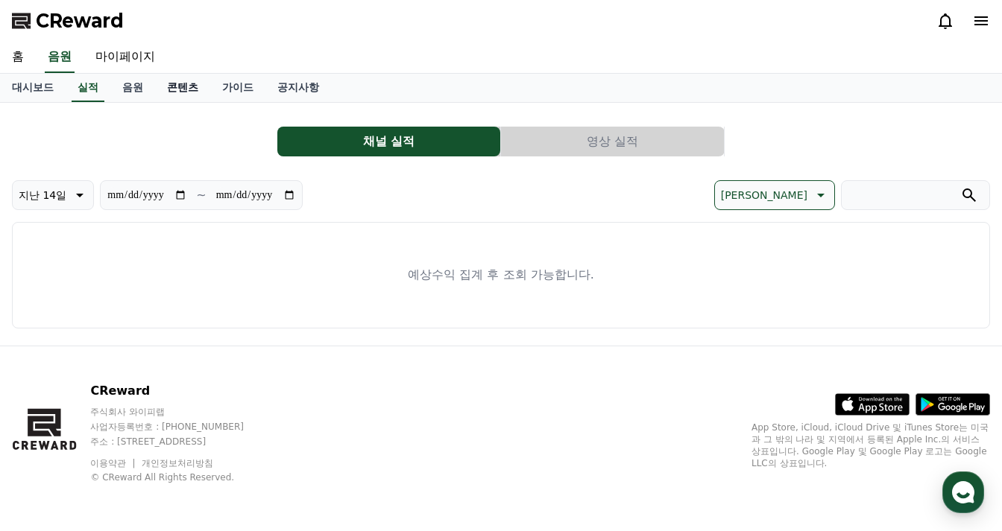
click at [177, 84] on link "콘텐츠" at bounding box center [182, 88] width 55 height 28
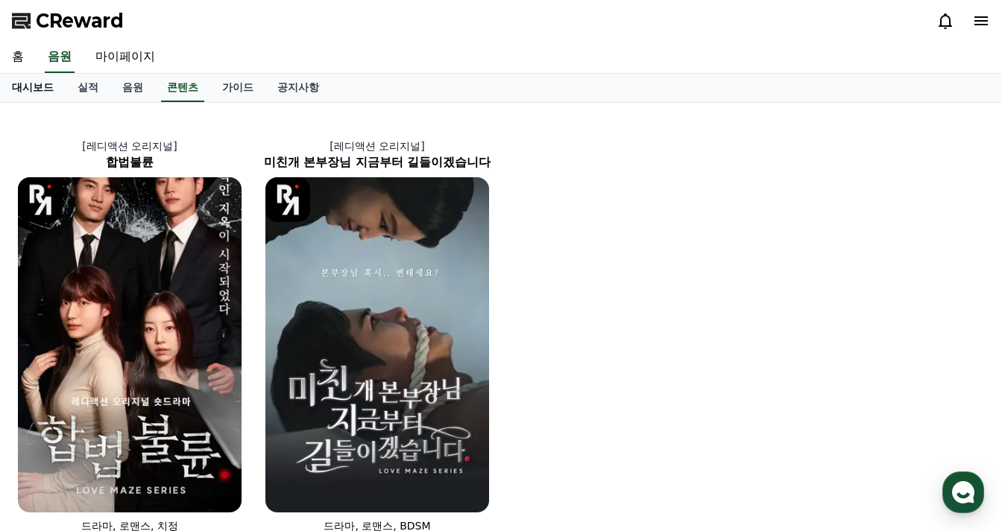
click at [40, 89] on link "대시보드" at bounding box center [33, 88] width 66 height 28
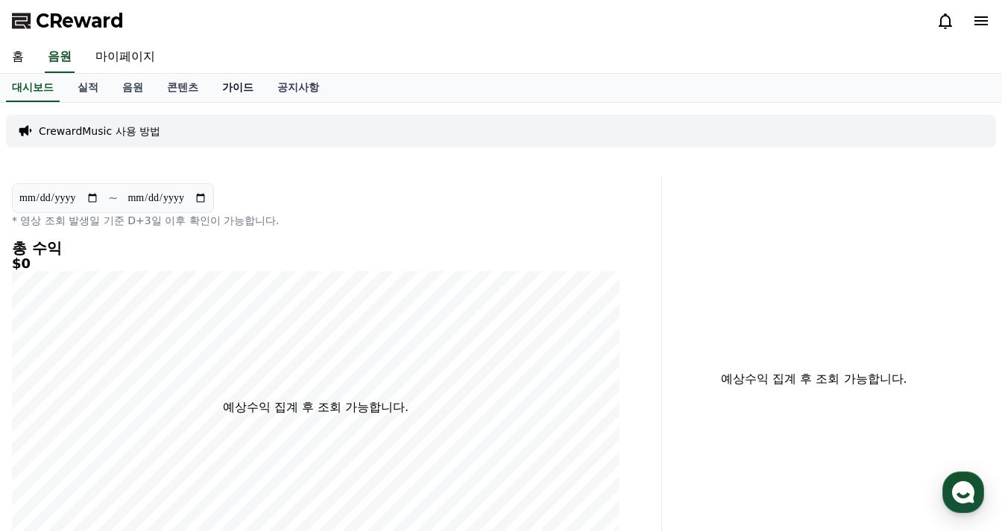
click at [236, 89] on link "가이드" at bounding box center [237, 88] width 55 height 28
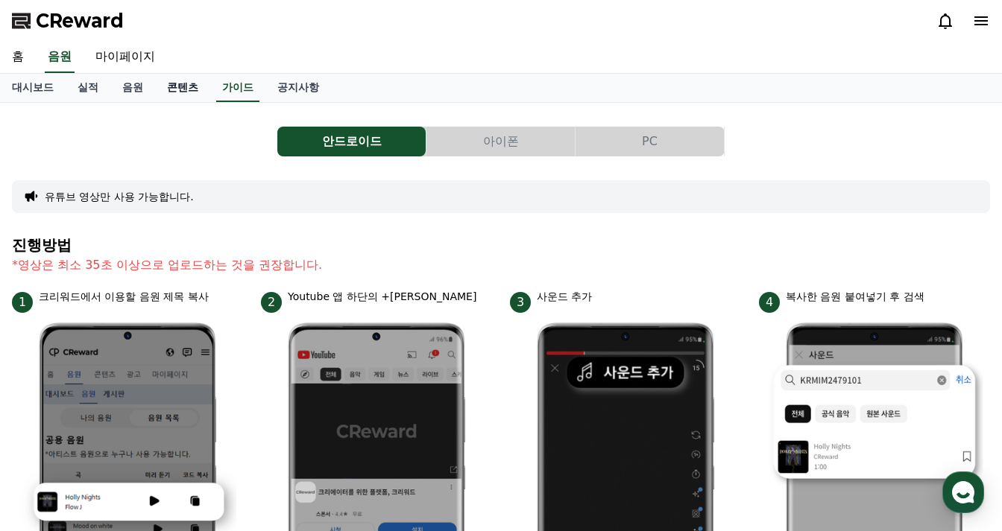
click at [186, 96] on link "콘텐츠" at bounding box center [182, 88] width 55 height 28
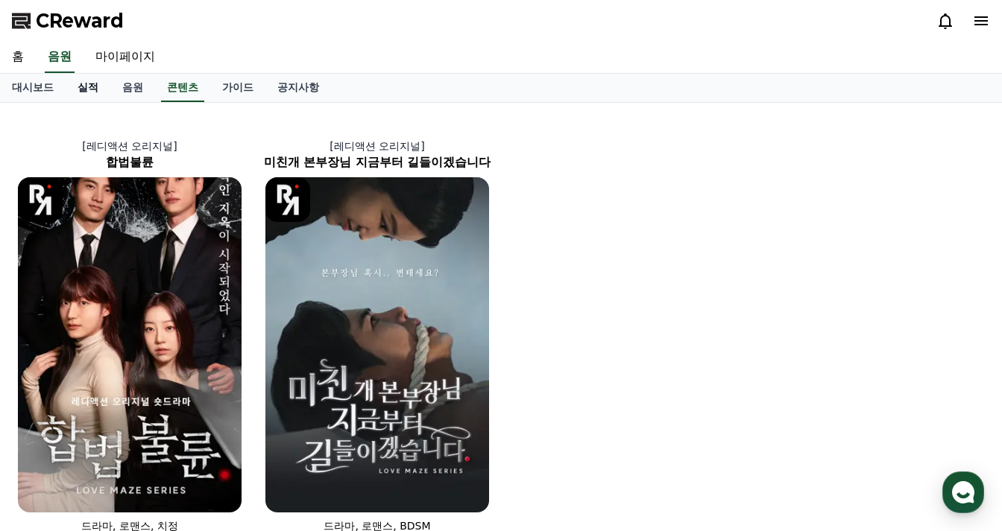
click at [106, 82] on link "실적" at bounding box center [88, 88] width 45 height 28
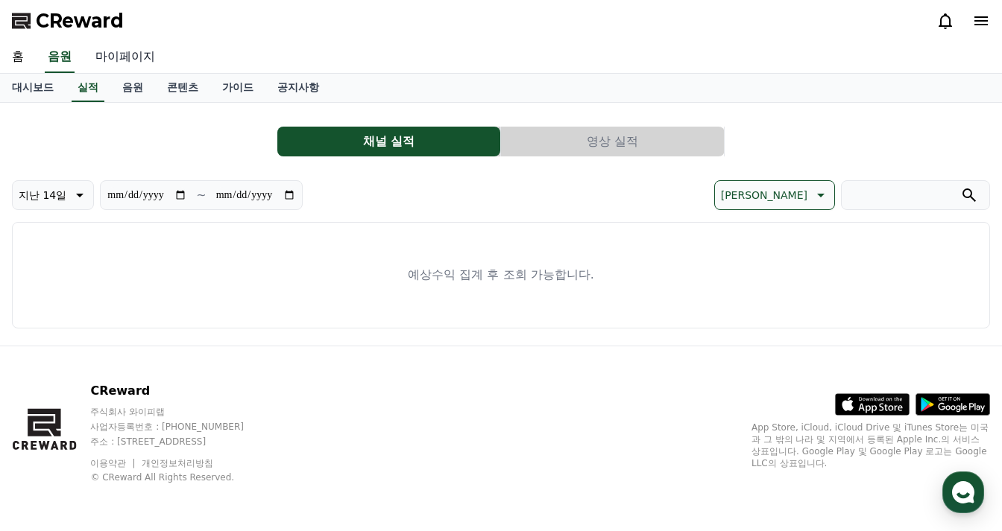
click at [136, 59] on link "마이페이지" at bounding box center [124, 57] width 83 height 31
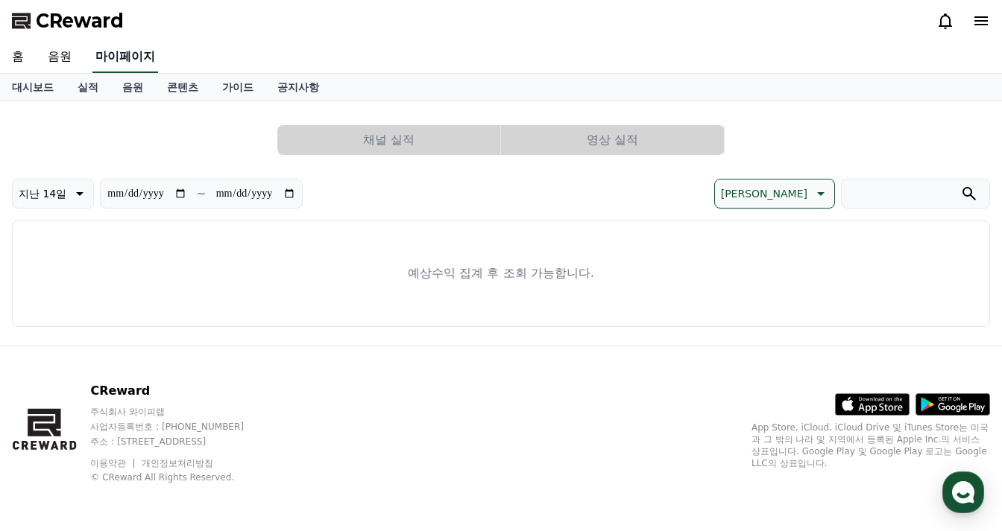
select select "**********"
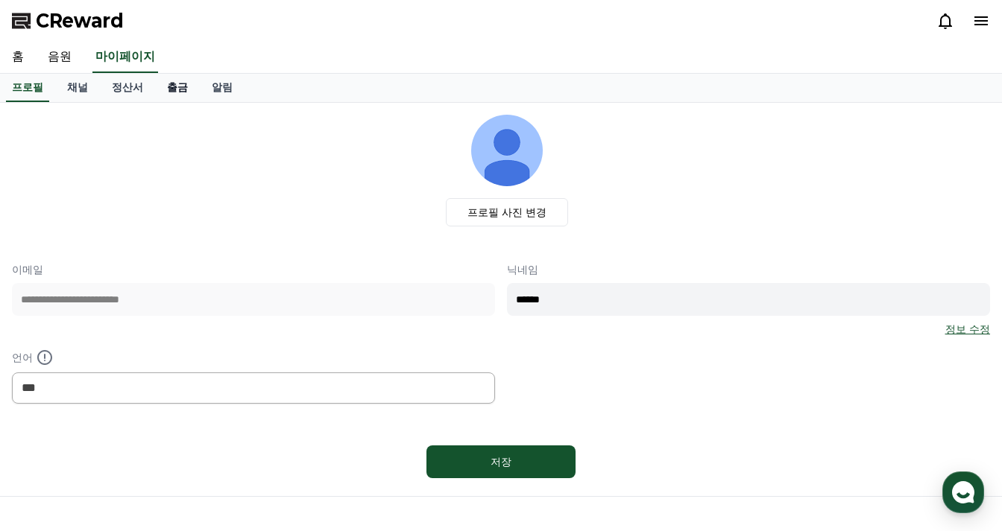
click at [174, 90] on link "출금" at bounding box center [177, 88] width 45 height 28
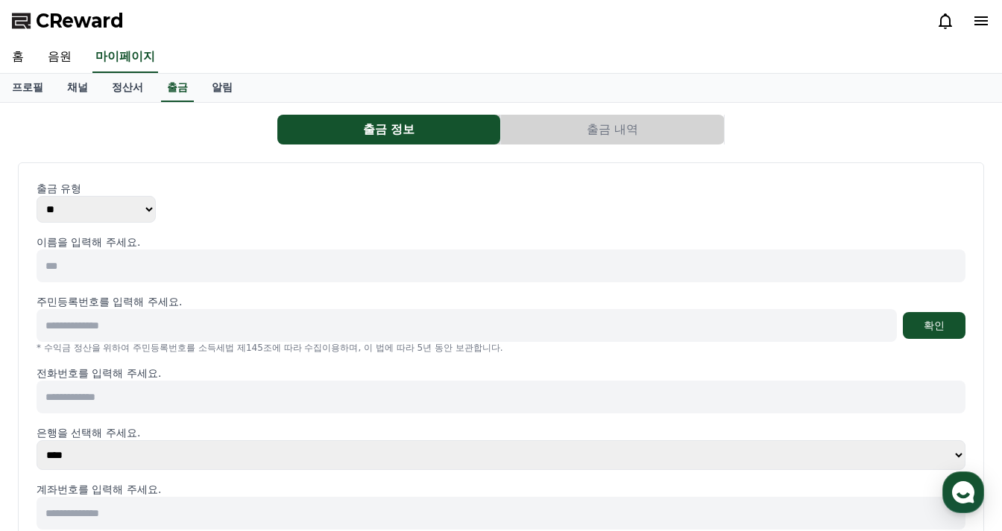
click at [144, 268] on input at bounding box center [501, 266] width 929 height 33
click at [612, 133] on button "출금 내역" at bounding box center [612, 130] width 223 height 30
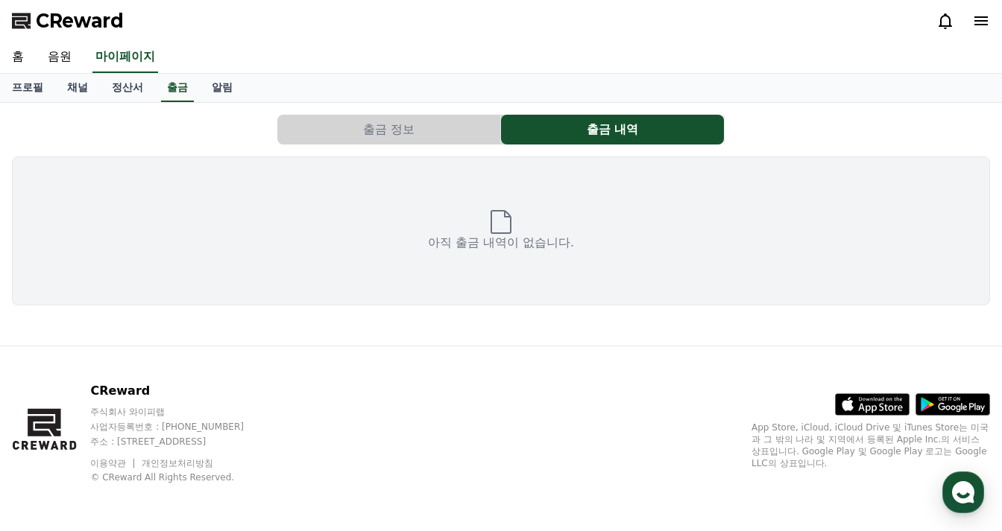
click at [407, 133] on button "출금 정보" at bounding box center [388, 130] width 223 height 30
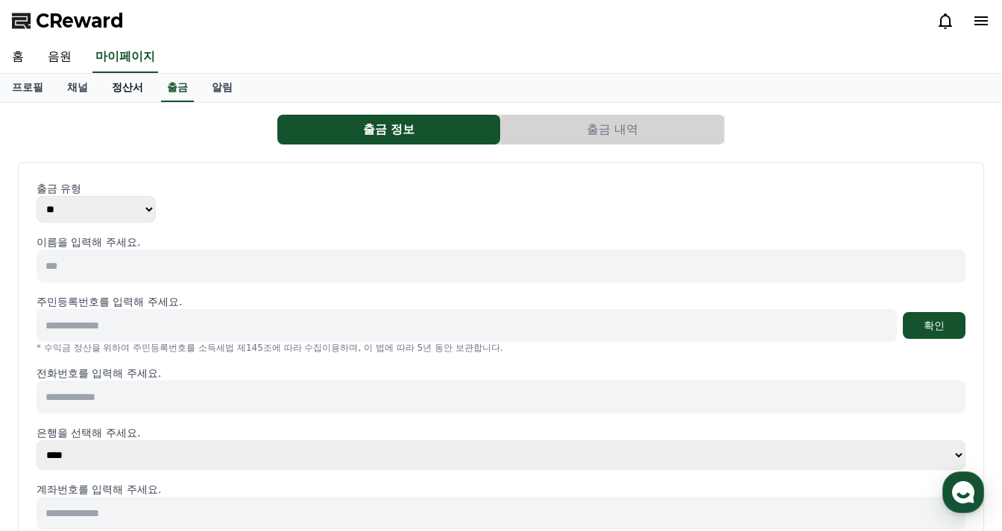
click at [128, 88] on link "정산서" at bounding box center [127, 88] width 55 height 28
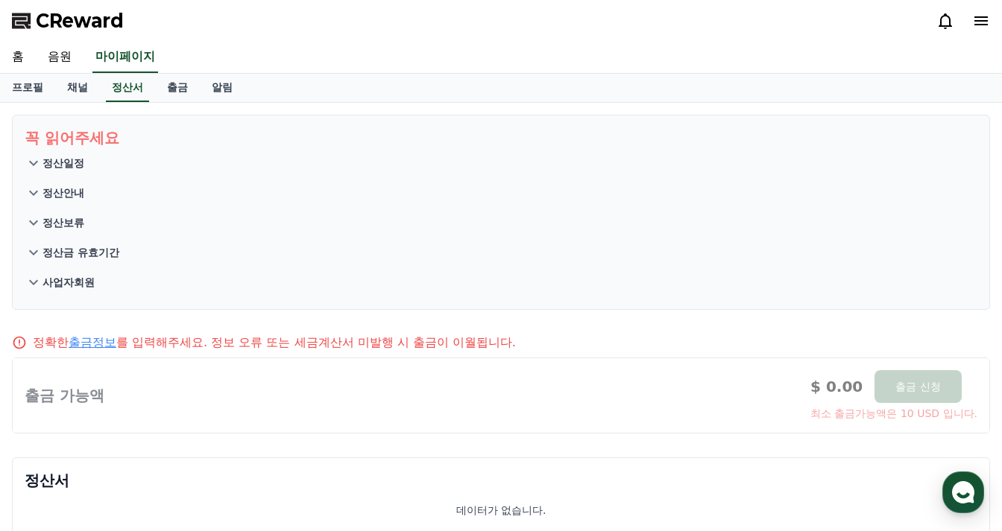
click at [36, 168] on icon at bounding box center [34, 163] width 18 height 18
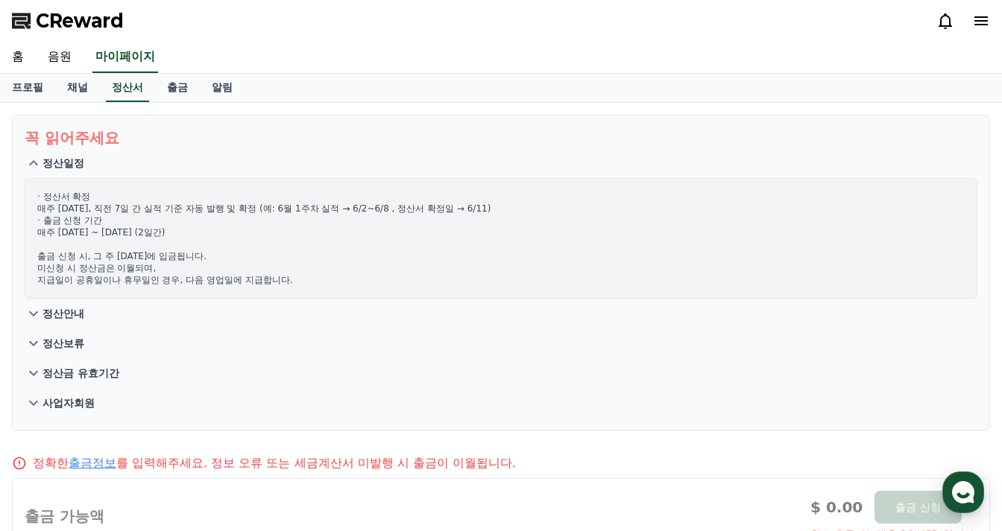
click at [40, 164] on icon at bounding box center [34, 163] width 18 height 18
click at [85, 86] on link "채널" at bounding box center [77, 88] width 45 height 28
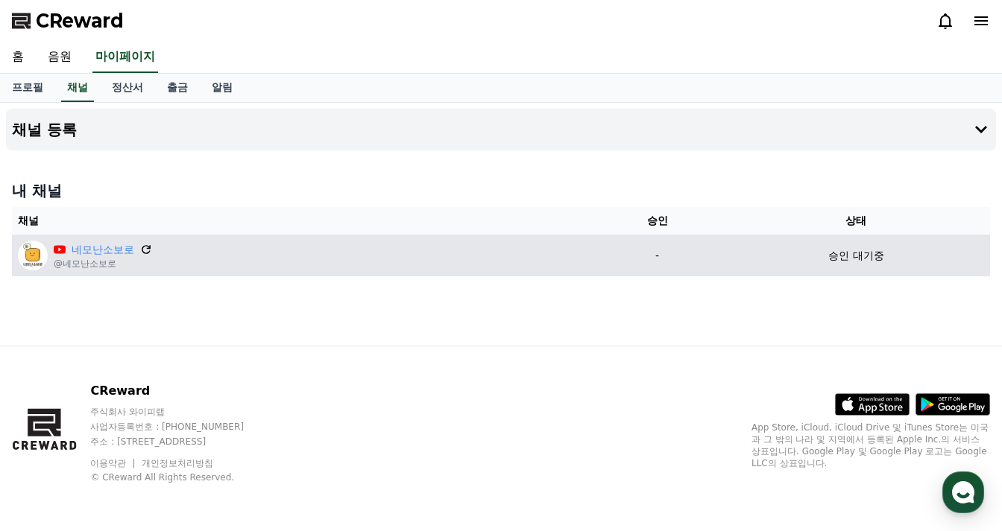
click at [147, 248] on icon at bounding box center [146, 249] width 9 height 9
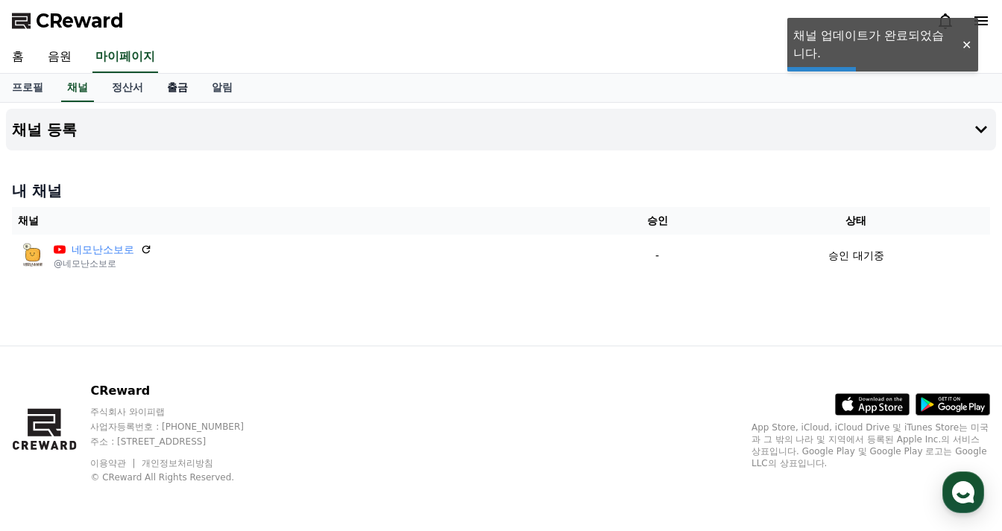
click at [179, 90] on link "출금" at bounding box center [177, 88] width 45 height 28
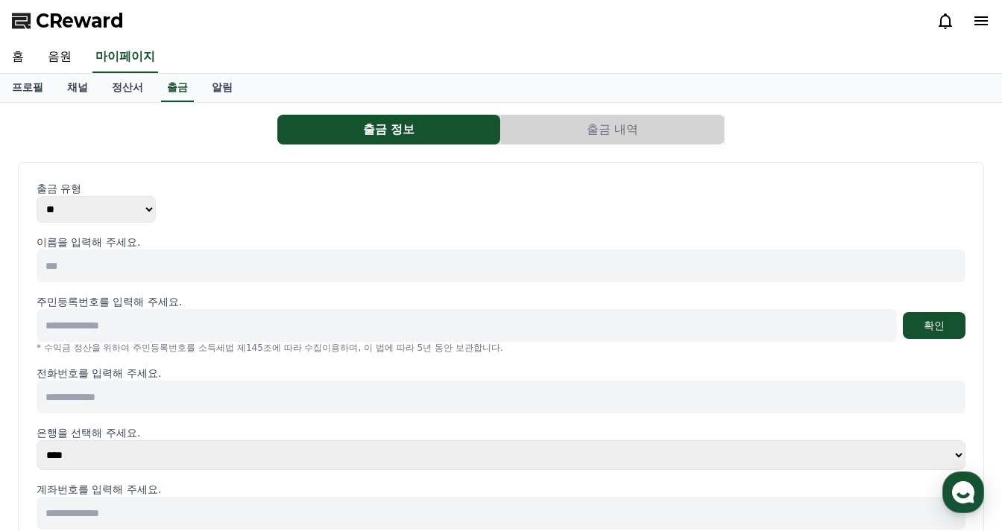
click at [120, 224] on div "출금 유형 ** *** 이름을 입력해 주세요. 주민등록번호를 입력해 주세요. 확인 * 수익금 정산을 위하여 주민등록번호를 소득세법 제145조에…" at bounding box center [501, 407] width 929 height 453
click at [121, 214] on select "** ***" at bounding box center [96, 209] width 119 height 27
drag, startPoint x: 121, startPoint y: 214, endPoint x: 208, endPoint y: 261, distance: 99.0
click at [121, 214] on select "** ***" at bounding box center [96, 209] width 119 height 27
click at [215, 271] on input at bounding box center [501, 266] width 929 height 33
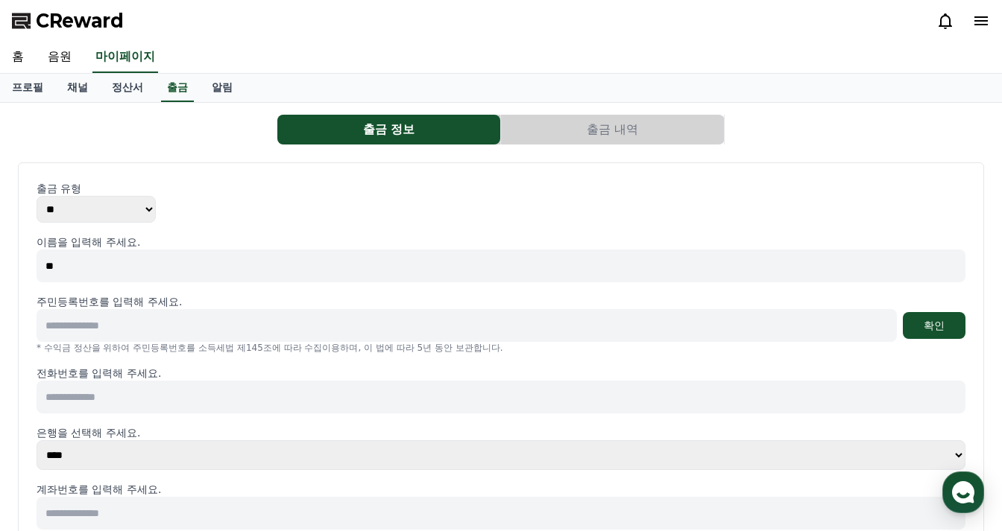
type input "*"
type input "***"
type input "******"
click at [189, 329] on input "******" at bounding box center [467, 325] width 860 height 33
type input "*"
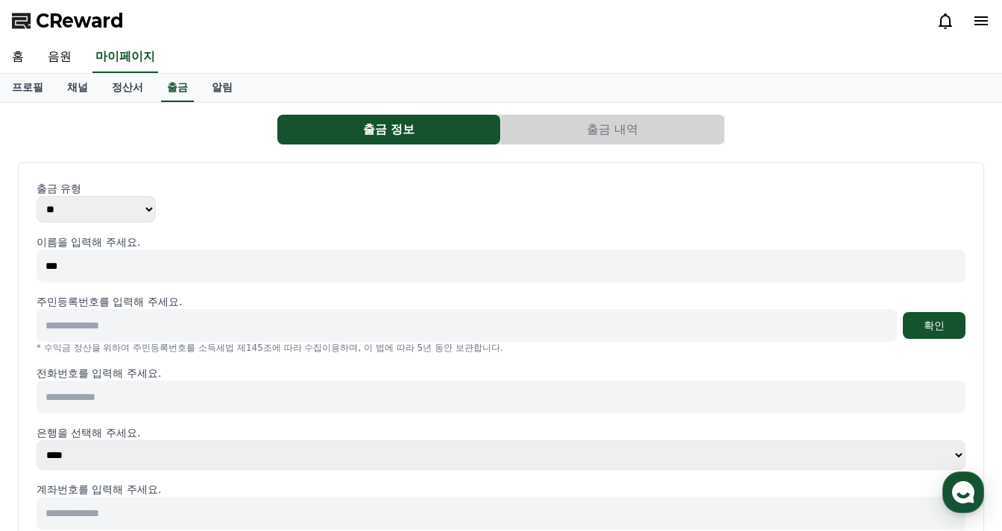
click at [280, 208] on div "출금 유형 ** ***" at bounding box center [501, 202] width 929 height 42
click at [127, 336] on input at bounding box center [467, 325] width 860 height 33
type input "**********"
click at [917, 323] on button "확인" at bounding box center [934, 325] width 63 height 27
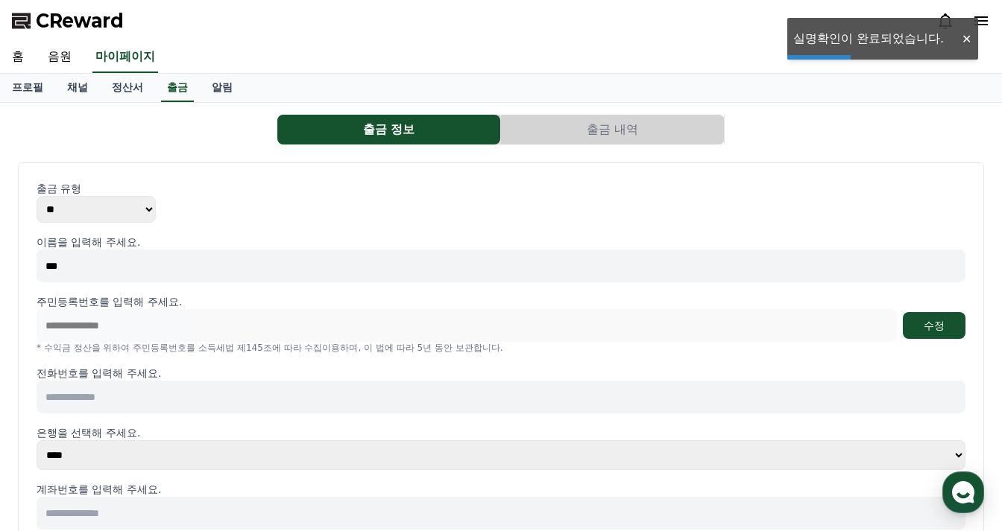
click at [162, 403] on input at bounding box center [501, 397] width 929 height 33
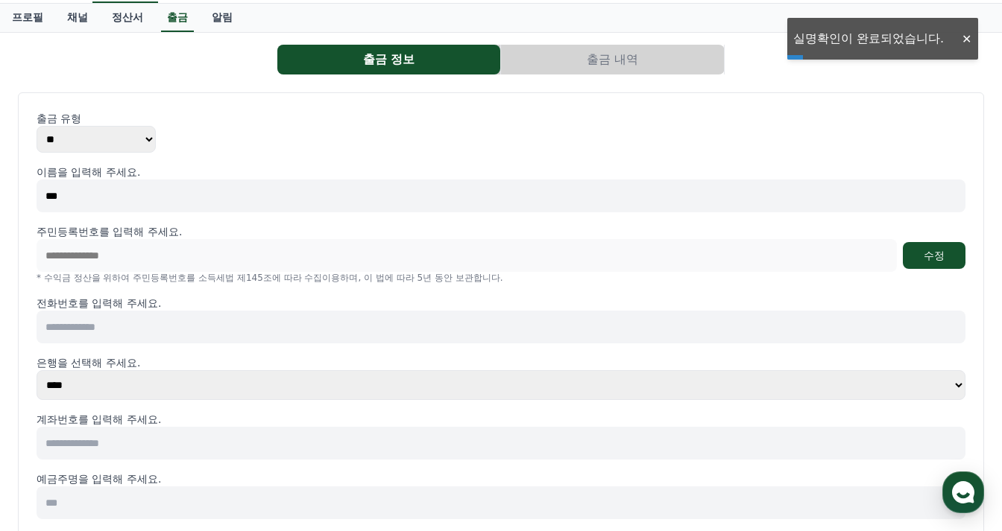
scroll to position [149, 0]
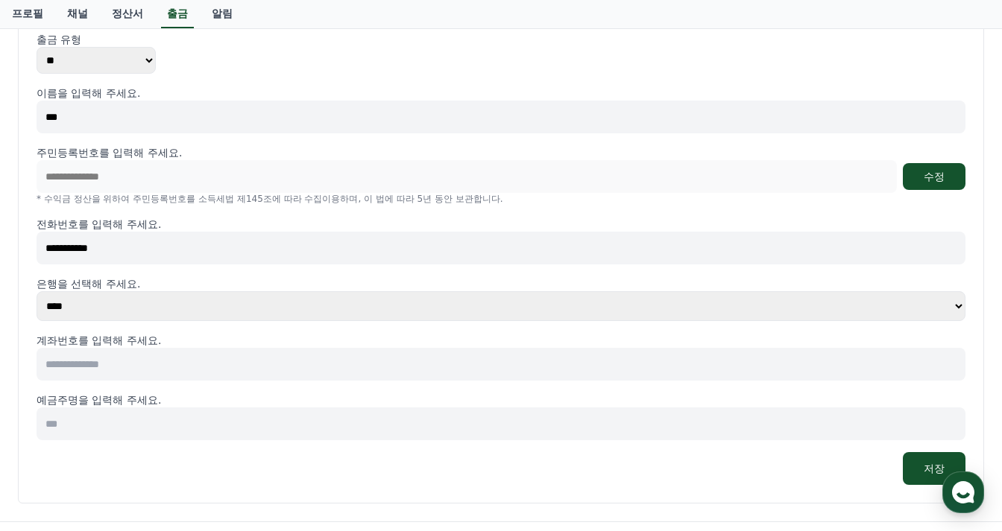
type input "**********"
click at [136, 301] on select "**** **** **** **** **** **** **** ** ** ** ** **** *** **** **** *****" at bounding box center [501, 306] width 929 height 30
select select "**********"
click at [37, 291] on select "**** **** **** **** **** **** **** ** ** ** ** **** *** **** **** *****" at bounding box center [501, 306] width 929 height 30
click at [115, 350] on input at bounding box center [501, 364] width 929 height 33
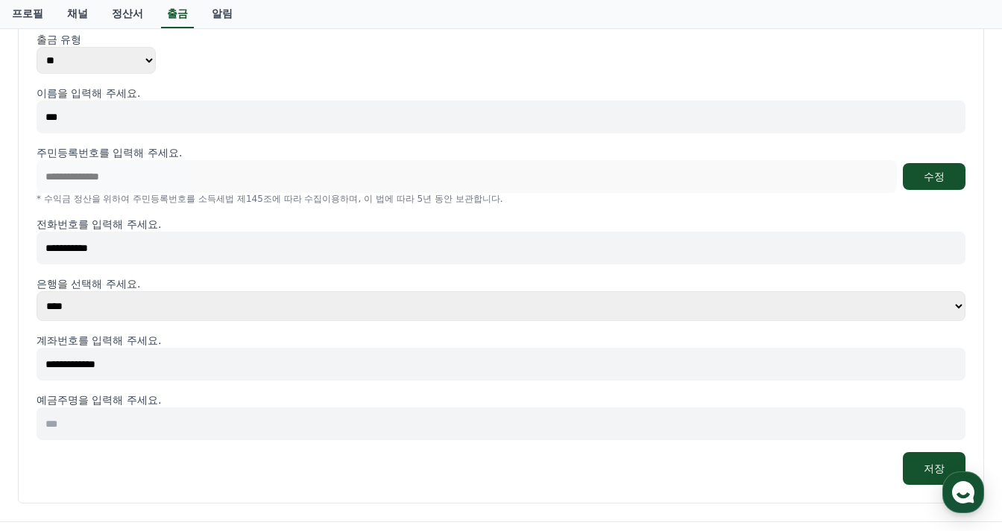
type input "**********"
click at [123, 420] on input at bounding box center [501, 424] width 929 height 33
type input "*"
type input "***"
click at [913, 463] on button "저장" at bounding box center [934, 468] width 63 height 33
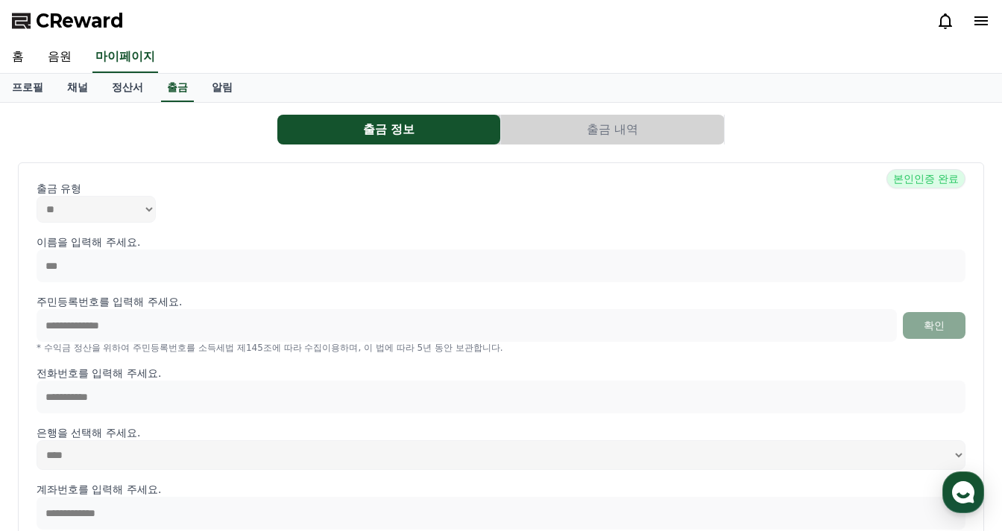
click at [964, 45] on div "홈 음원 마이페이지" at bounding box center [501, 57] width 1002 height 31
click at [115, 89] on link "정산서" at bounding box center [127, 88] width 55 height 28
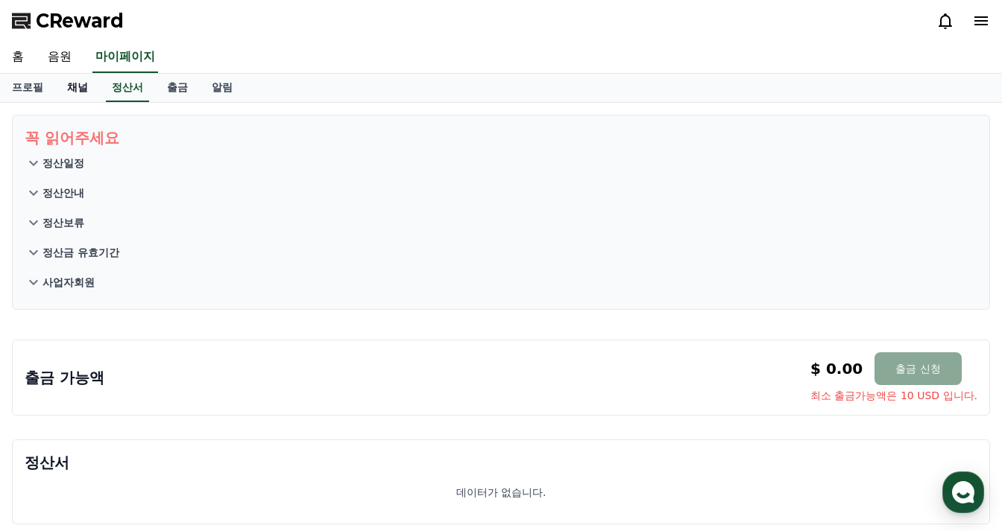
click at [76, 92] on link "채널" at bounding box center [77, 88] width 45 height 28
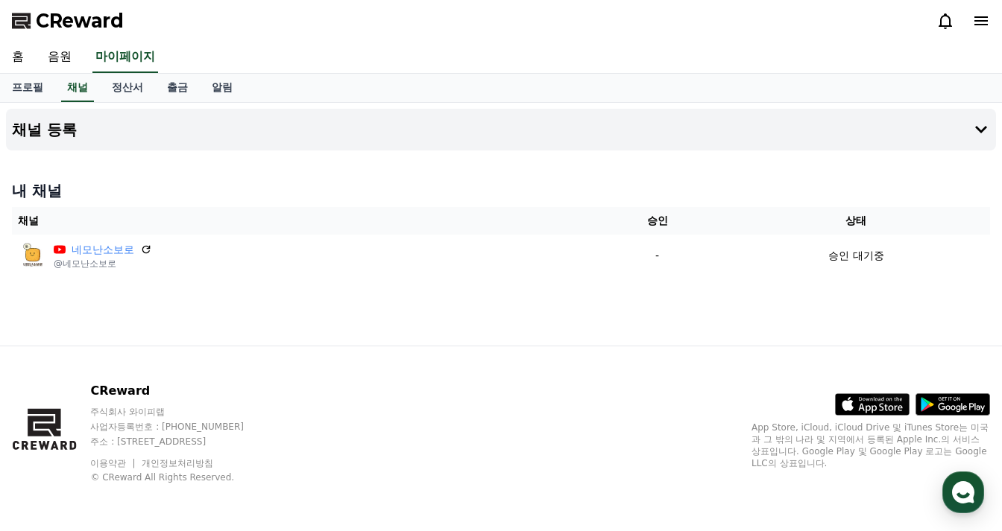
click at [434, 306] on div "채널 등록 내 채널 채널 승인 상태 네모난소보로 @네모난소보로 - 승인 대기중" at bounding box center [501, 224] width 1002 height 243
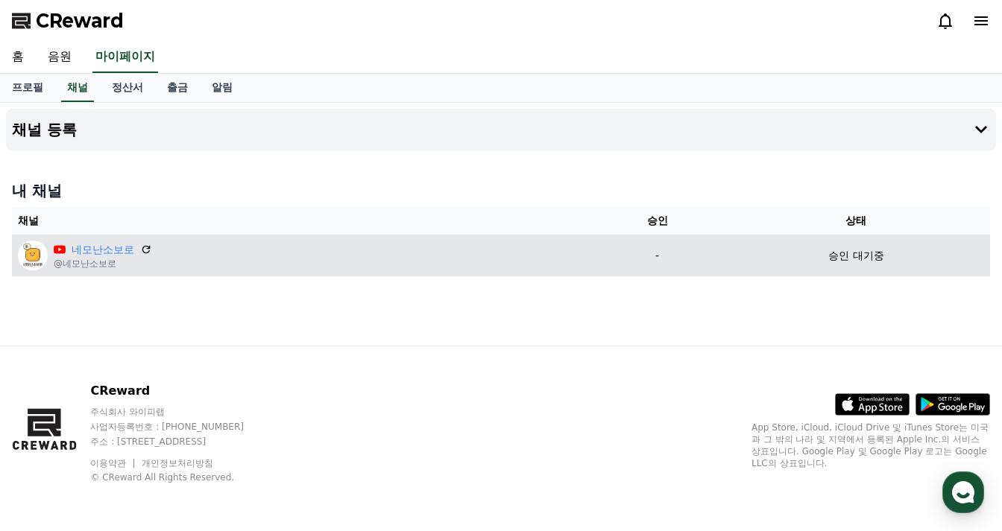
click at [329, 288] on div "채널 등록 내 채널 채널 승인 상태 네모난소보로 @네모난소보로 - 승인 대기중" at bounding box center [501, 224] width 1002 height 243
click at [172, 264] on div "네모난소보로 @네모난소보로" at bounding box center [302, 256] width 568 height 30
click at [95, 259] on p "@네모난소보로" at bounding box center [103, 264] width 98 height 12
click at [861, 257] on p "승인 대기중" at bounding box center [855, 256] width 55 height 16
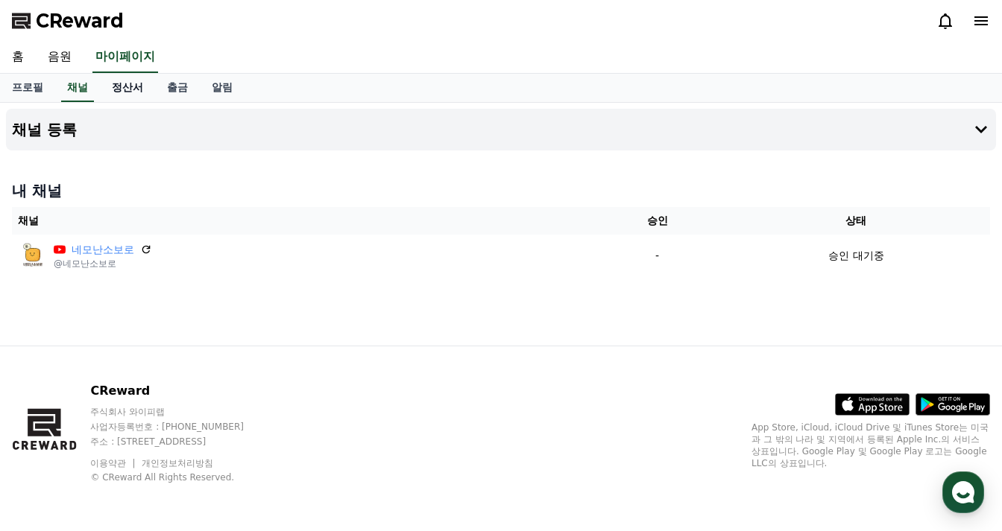
click at [138, 81] on link "정산서" at bounding box center [127, 88] width 55 height 28
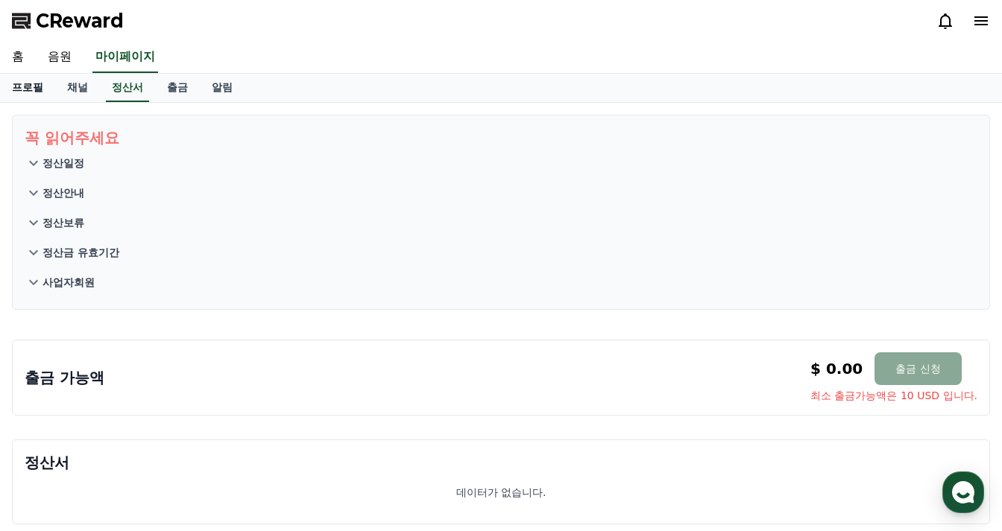
click at [28, 89] on link "프로필" at bounding box center [27, 88] width 55 height 28
select select "**********"
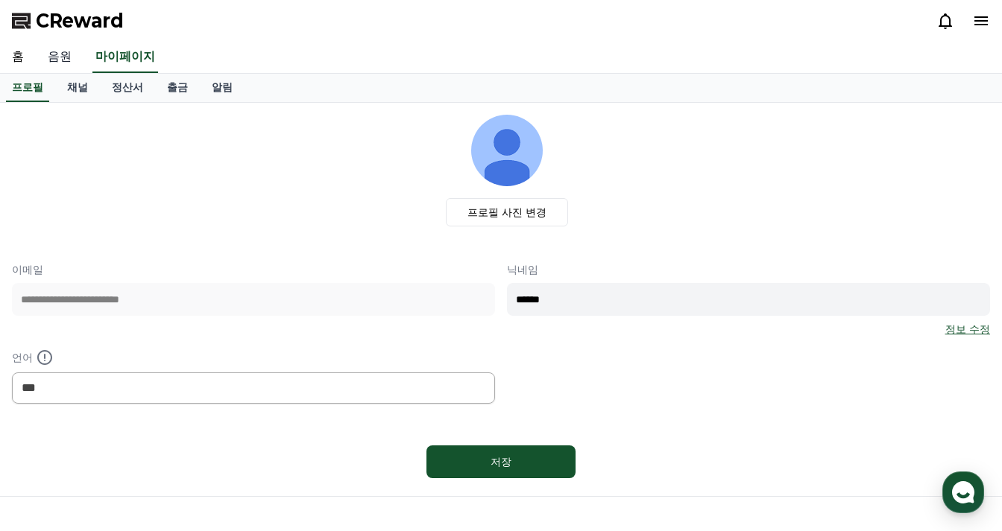
click at [68, 52] on link "음원" at bounding box center [60, 57] width 48 height 31
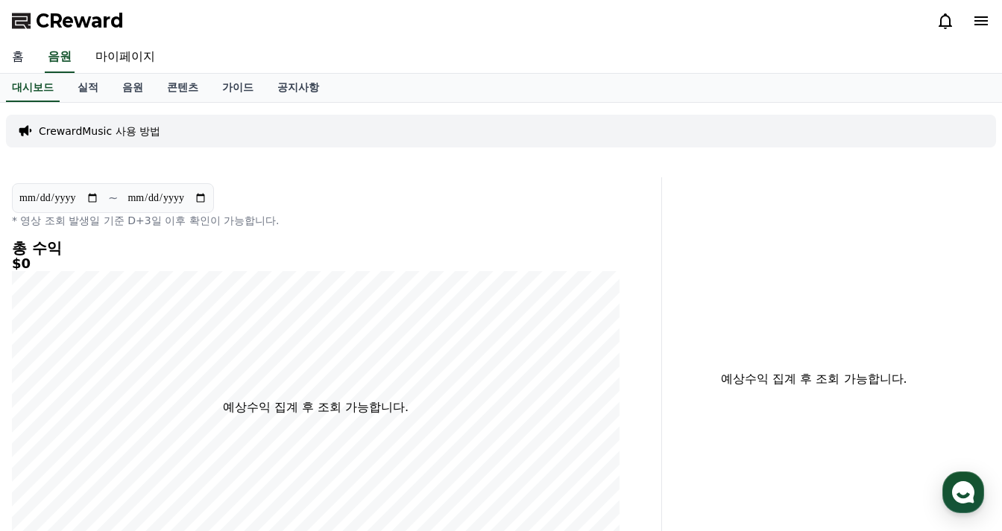
click at [20, 55] on link "홈" at bounding box center [18, 57] width 36 height 31
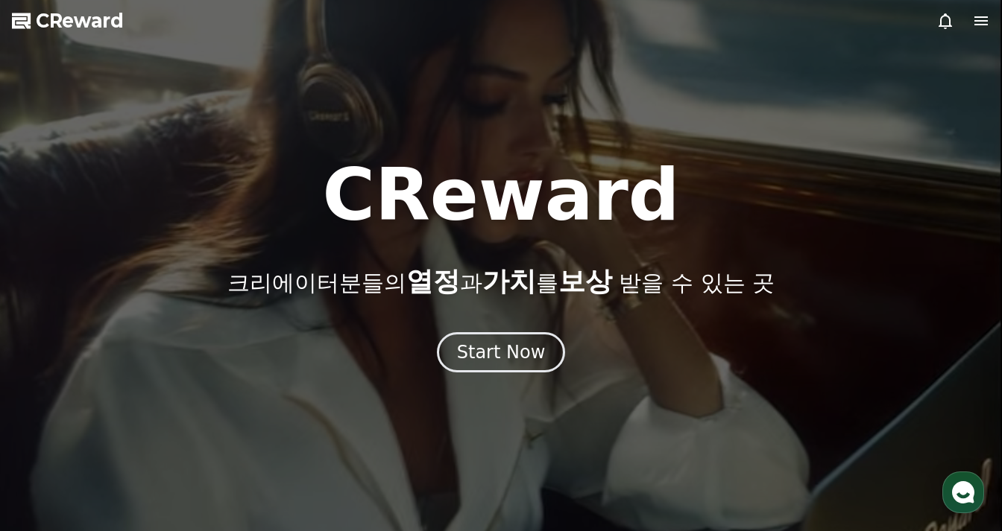
click at [979, 21] on icon at bounding box center [980, 20] width 13 height 9
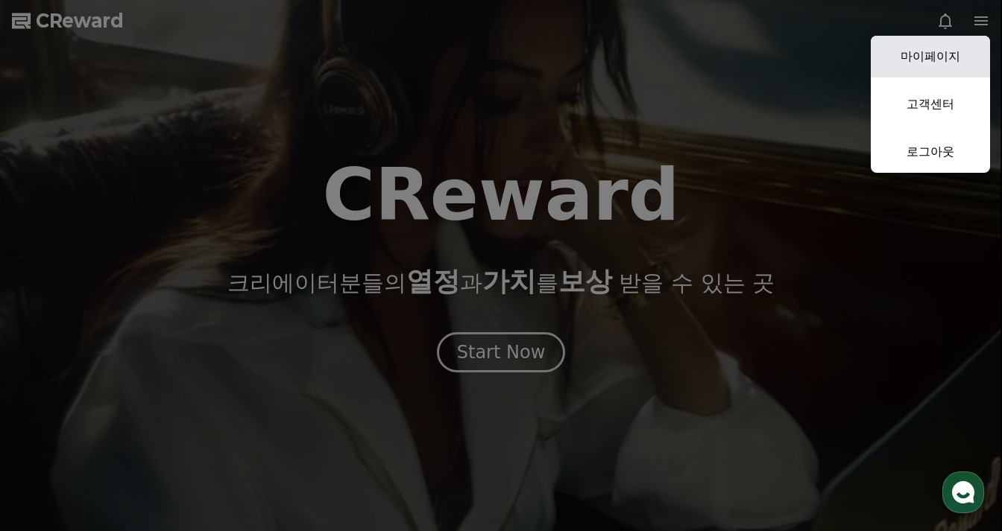
click at [944, 51] on link "마이페이지" at bounding box center [930, 57] width 119 height 42
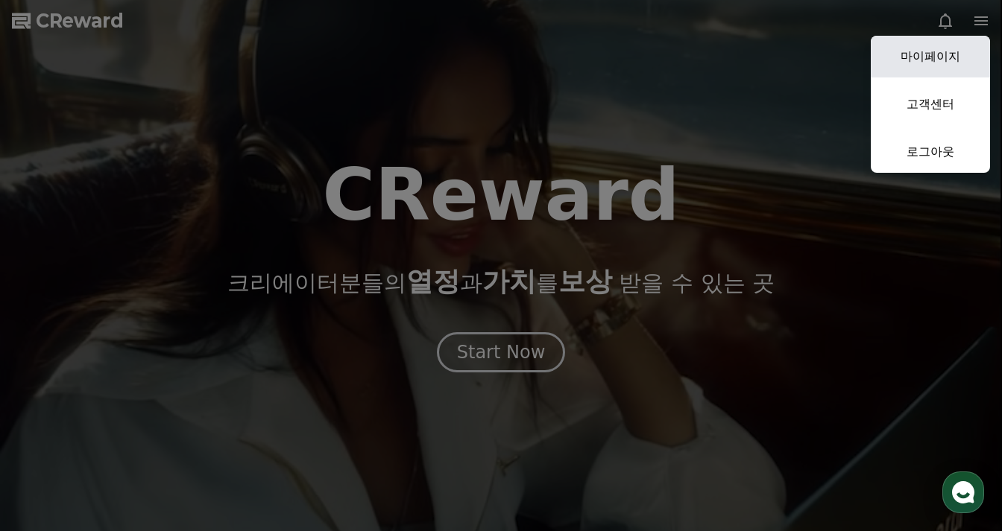
select select "**********"
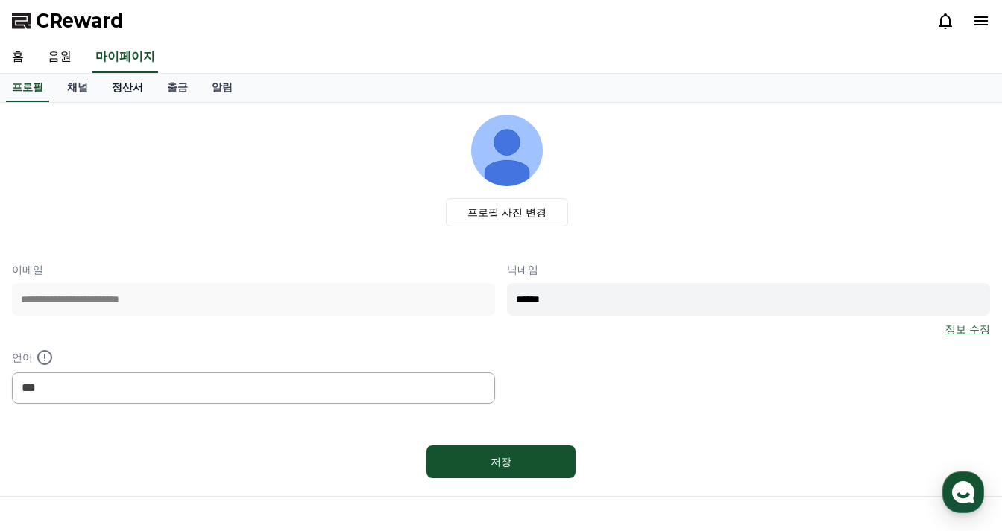
click at [120, 90] on link "정산서" at bounding box center [127, 88] width 55 height 28
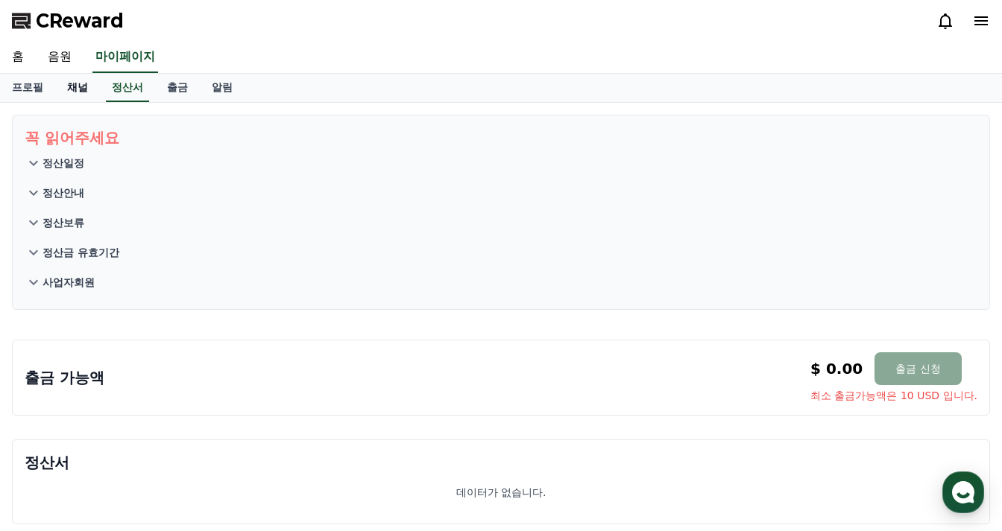
click at [81, 89] on link "채널" at bounding box center [77, 88] width 45 height 28
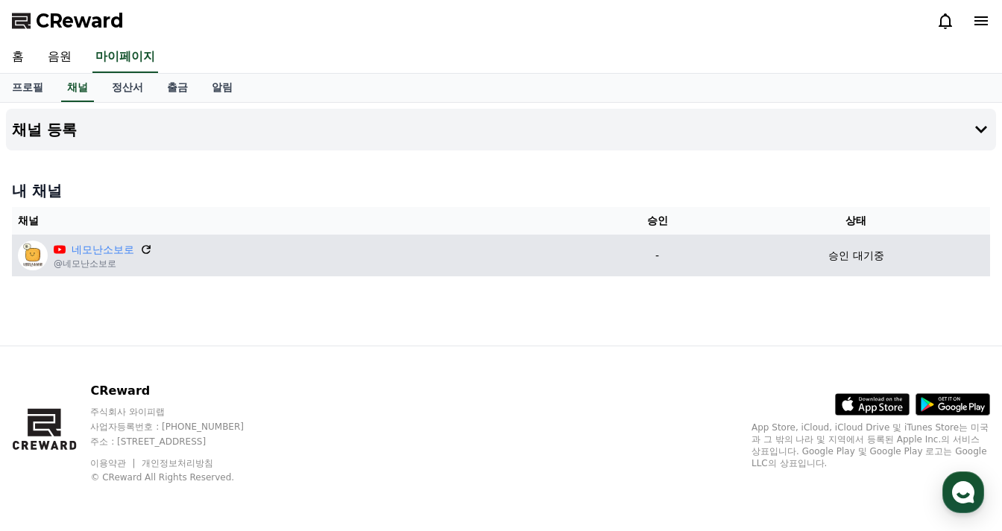
click at [146, 246] on icon at bounding box center [146, 249] width 9 height 9
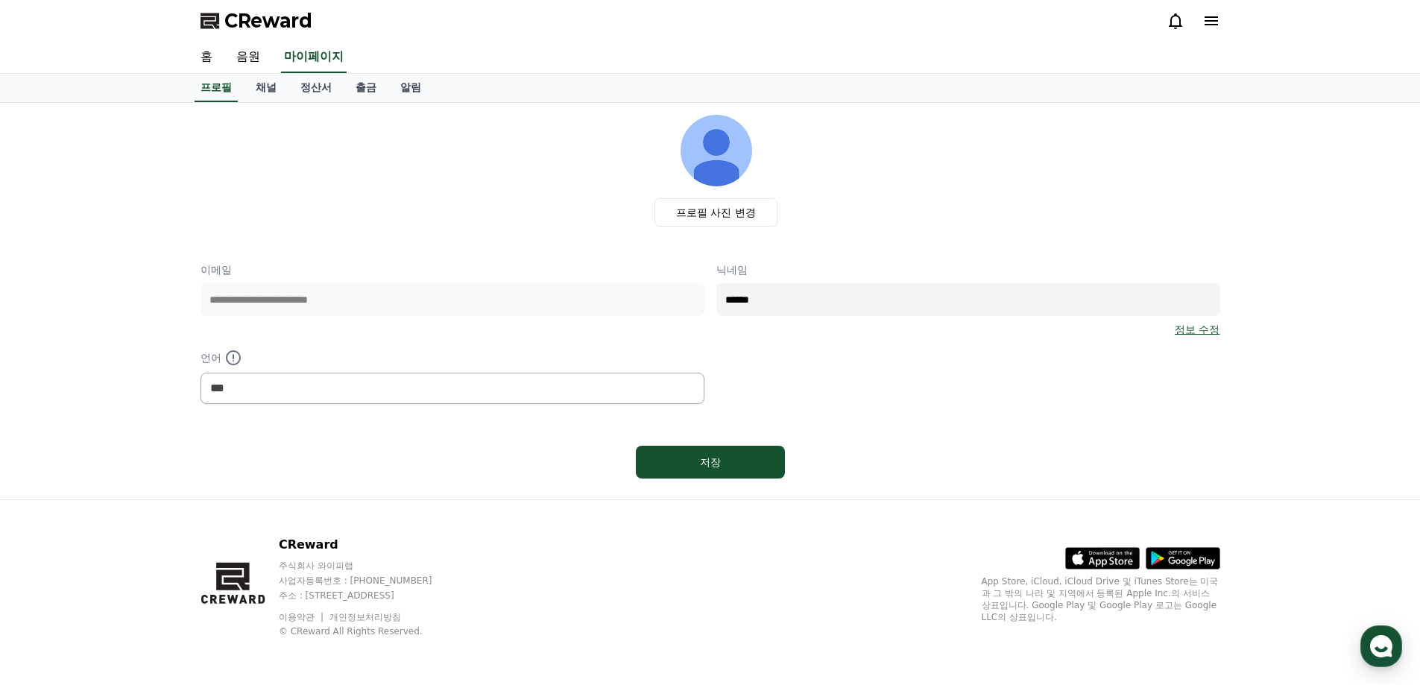
select select "**********"
click at [272, 87] on link "채널" at bounding box center [266, 88] width 45 height 28
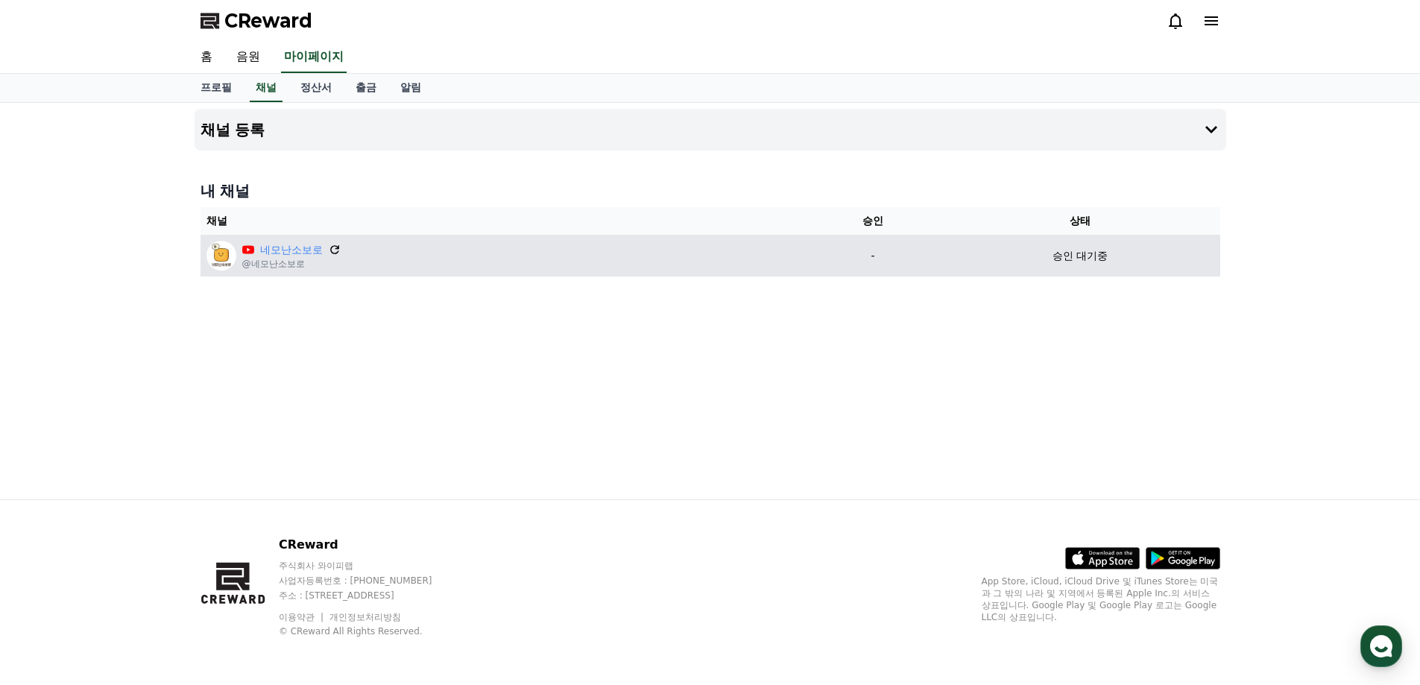
click at [334, 252] on icon at bounding box center [334, 249] width 13 height 13
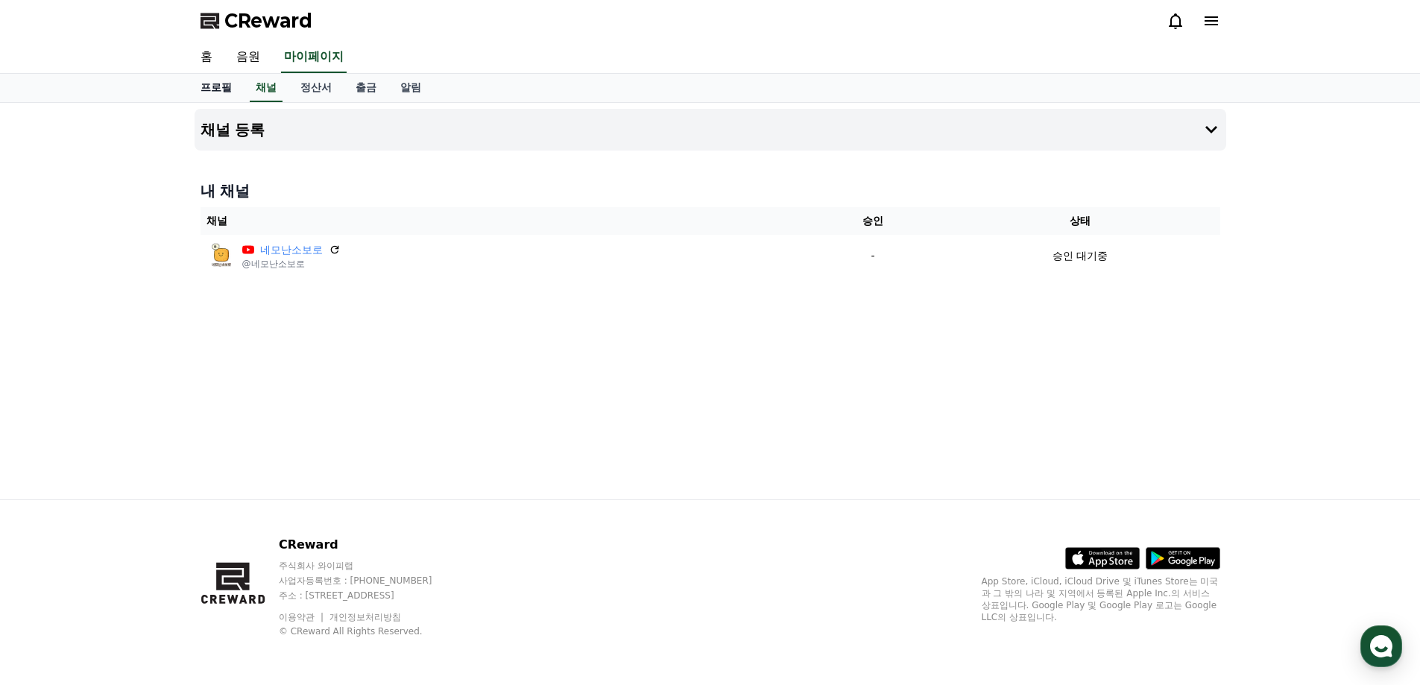
click at [212, 89] on link "프로필" at bounding box center [216, 88] width 55 height 28
select select "**********"
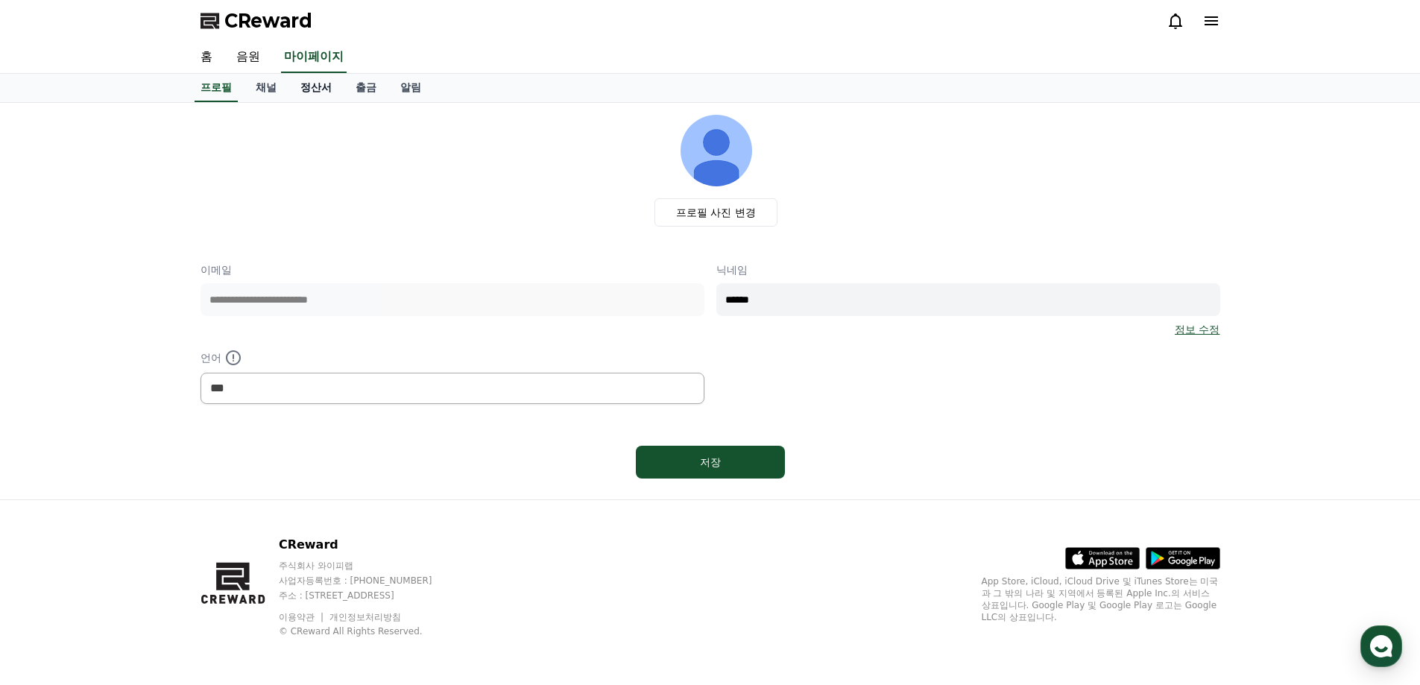
click at [325, 83] on link "정산서" at bounding box center [315, 88] width 55 height 28
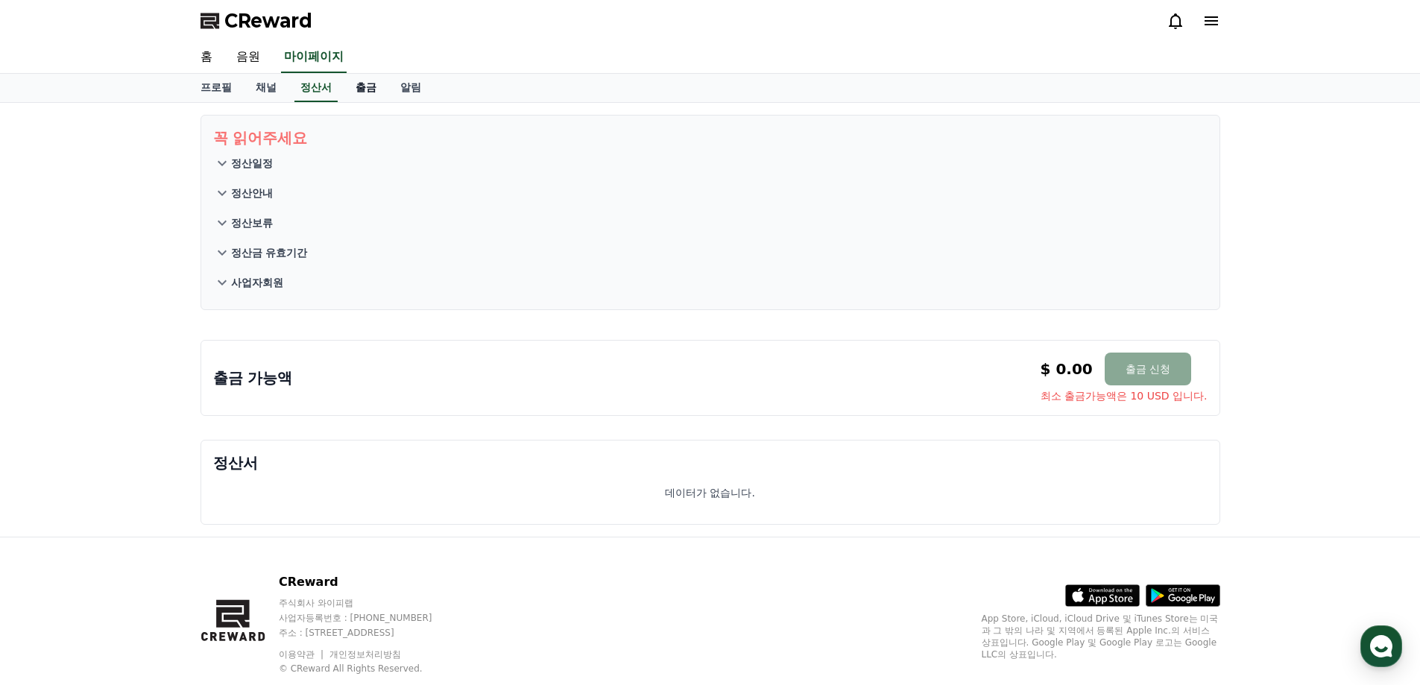
click at [379, 88] on link "출금" at bounding box center [366, 88] width 45 height 28
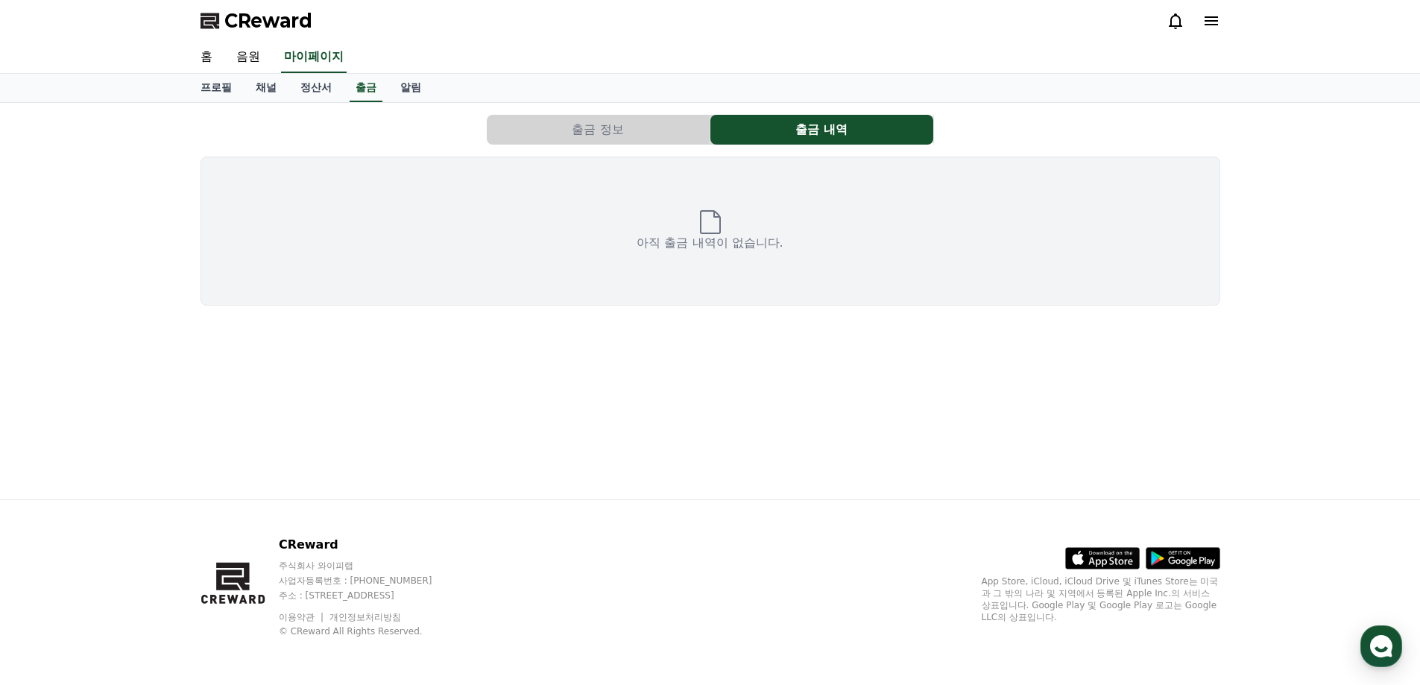
drag, startPoint x: 1191, startPoint y: 34, endPoint x: 1202, endPoint y: 30, distance: 11.8
click at [1200, 31] on div "CReward" at bounding box center [710, 21] width 1043 height 42
click at [1207, 28] on icon at bounding box center [1211, 21] width 18 height 18
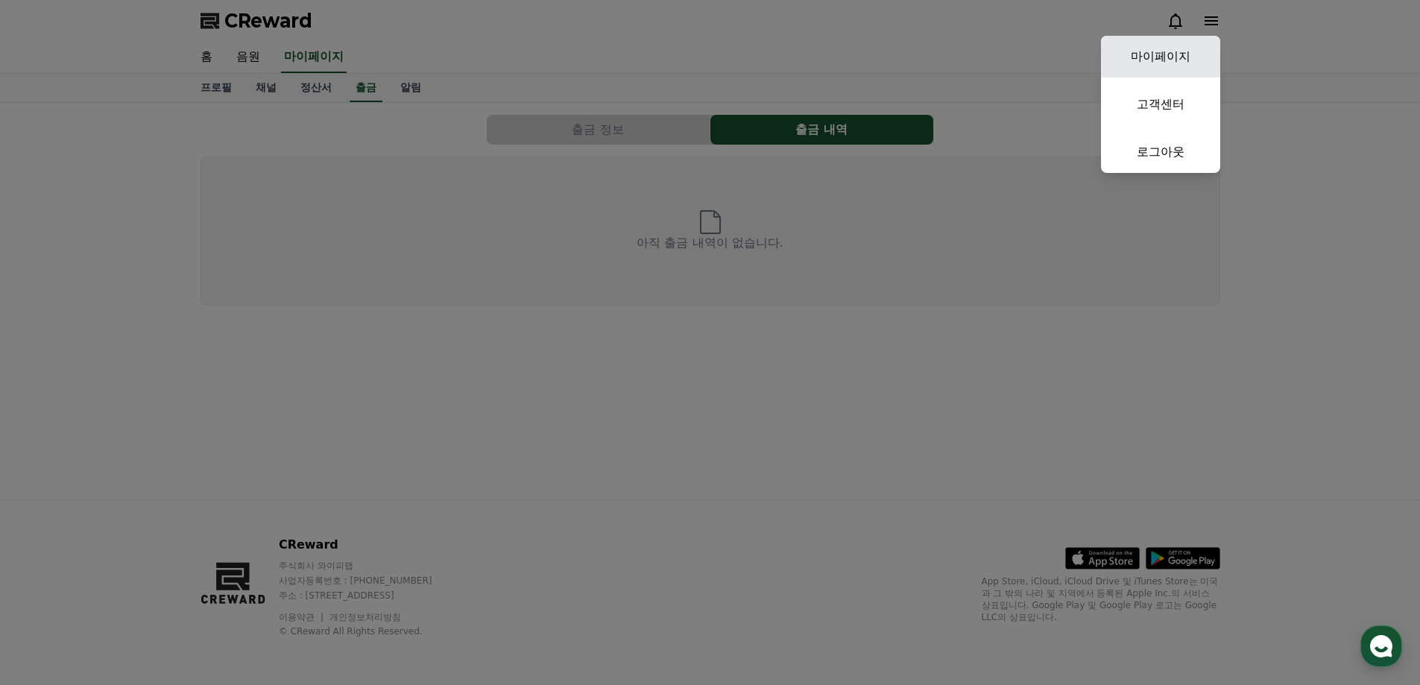
click at [1181, 60] on link "마이페이지" at bounding box center [1160, 57] width 119 height 42
select select "**********"
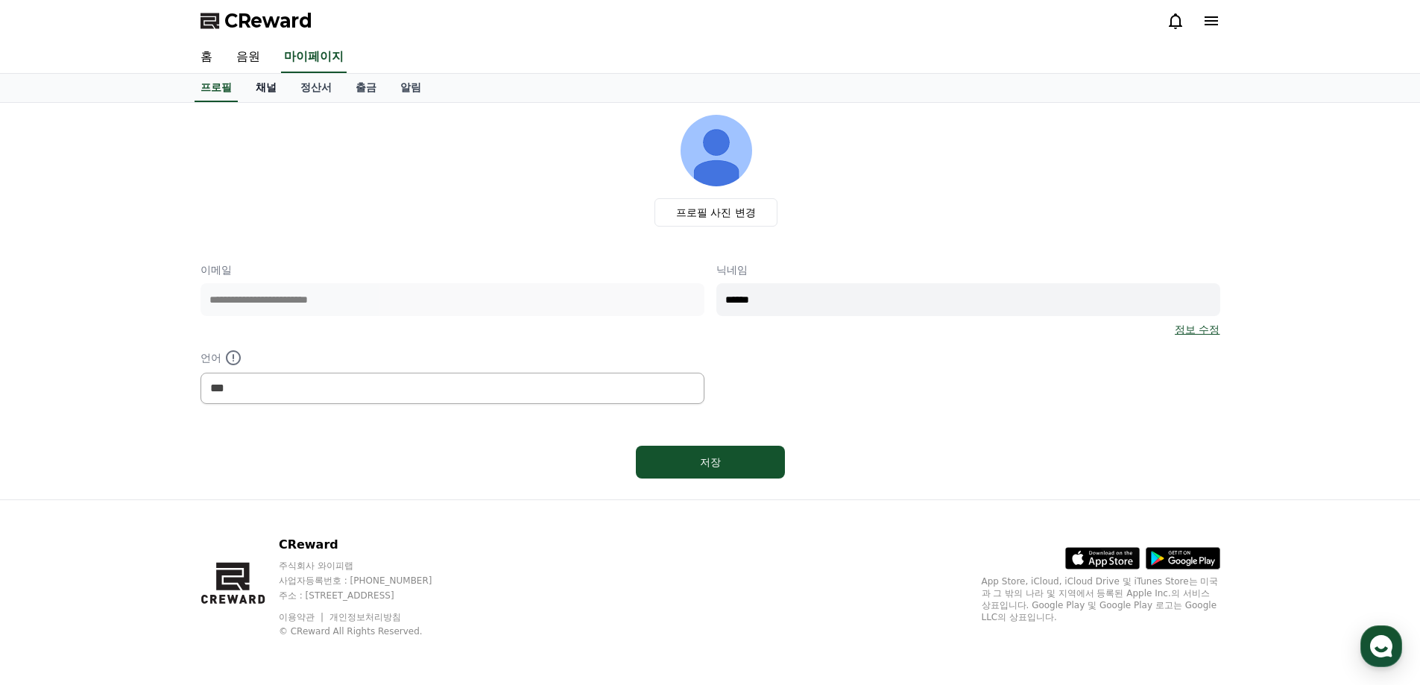
click at [275, 89] on link "채널" at bounding box center [266, 88] width 45 height 28
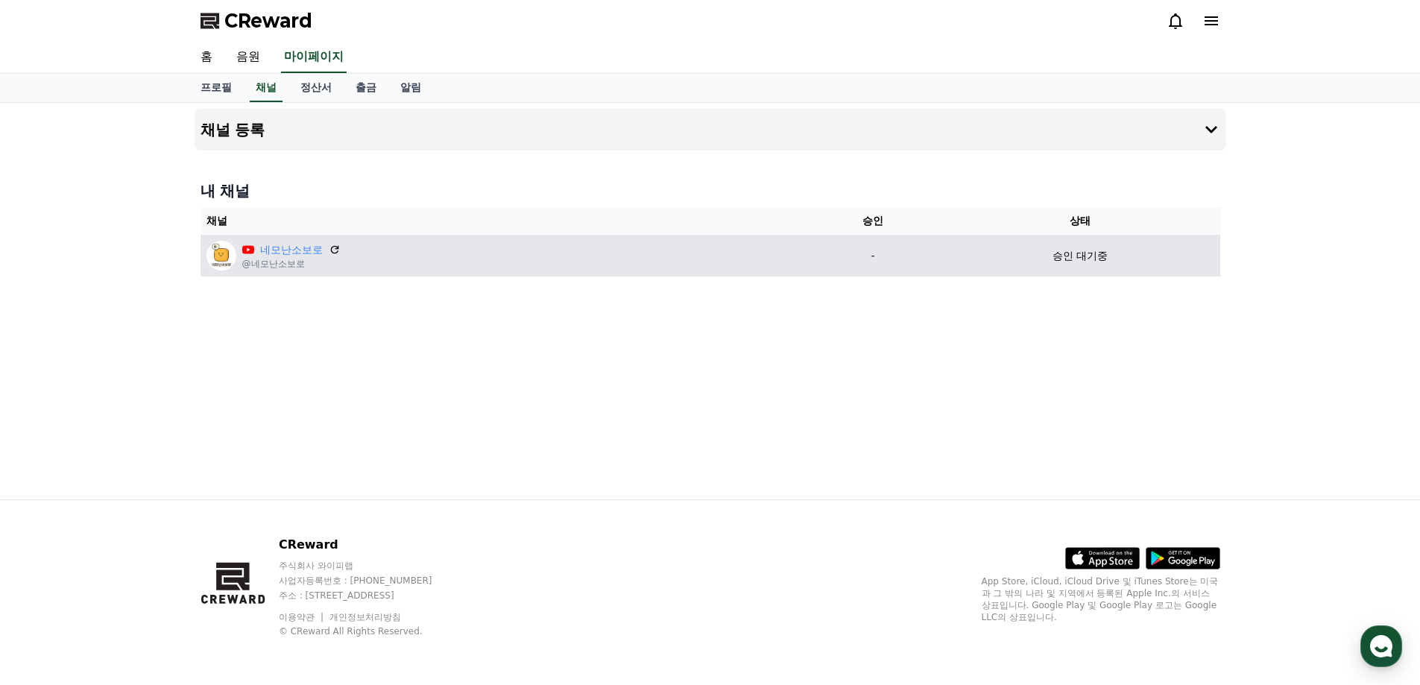
click at [221, 258] on img at bounding box center [221, 256] width 30 height 30
click at [289, 245] on link "네모난소보로" at bounding box center [291, 250] width 63 height 16
click at [1085, 265] on td "승인 대기중" at bounding box center [1080, 256] width 279 height 42
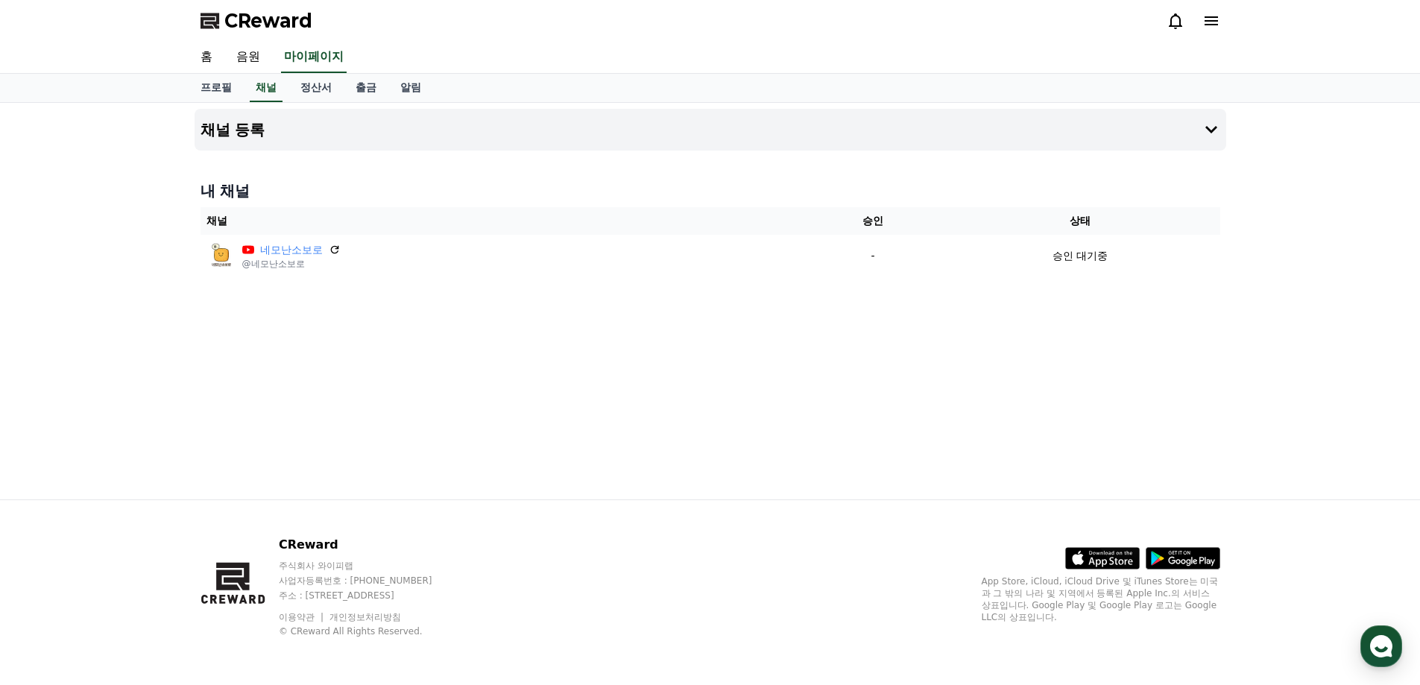
click at [1224, 23] on div "CReward" at bounding box center [710, 21] width 1043 height 42
click at [1210, 23] on icon at bounding box center [1211, 21] width 18 height 18
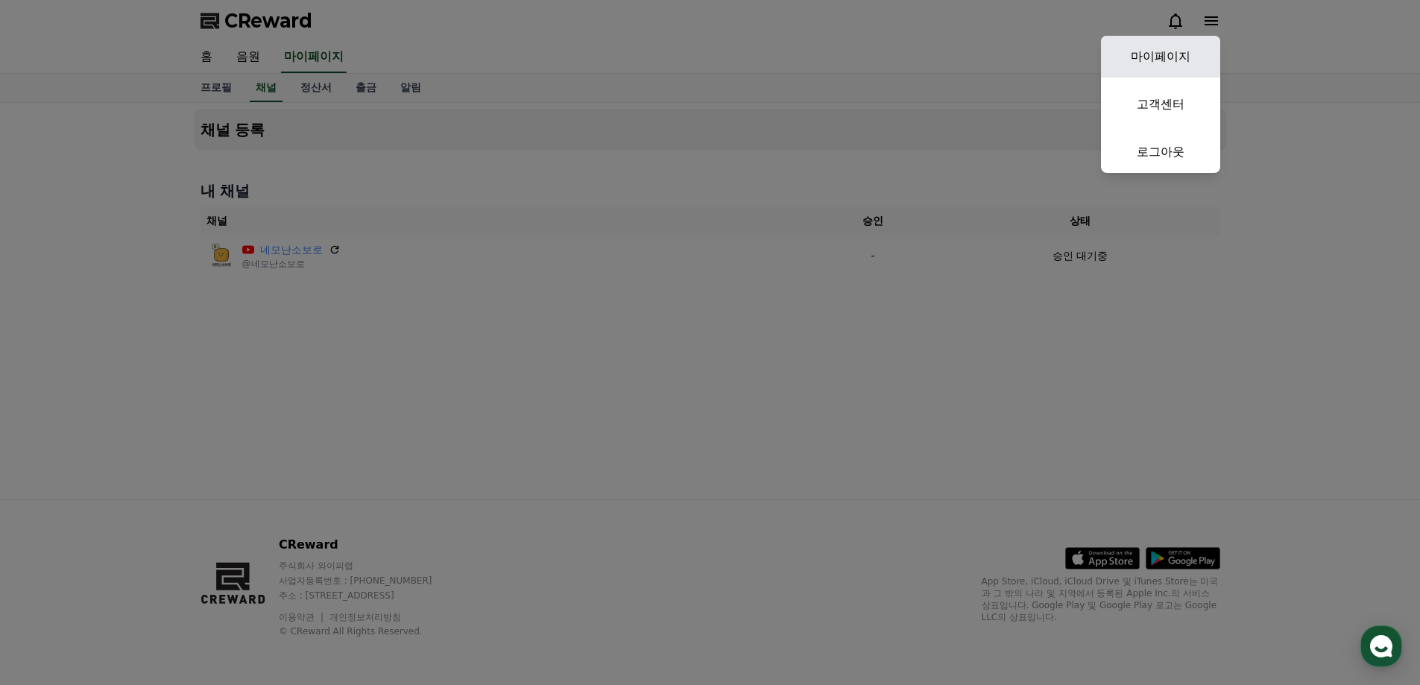
click at [1170, 61] on link "마이페이지" at bounding box center [1160, 57] width 119 height 42
select select "**********"
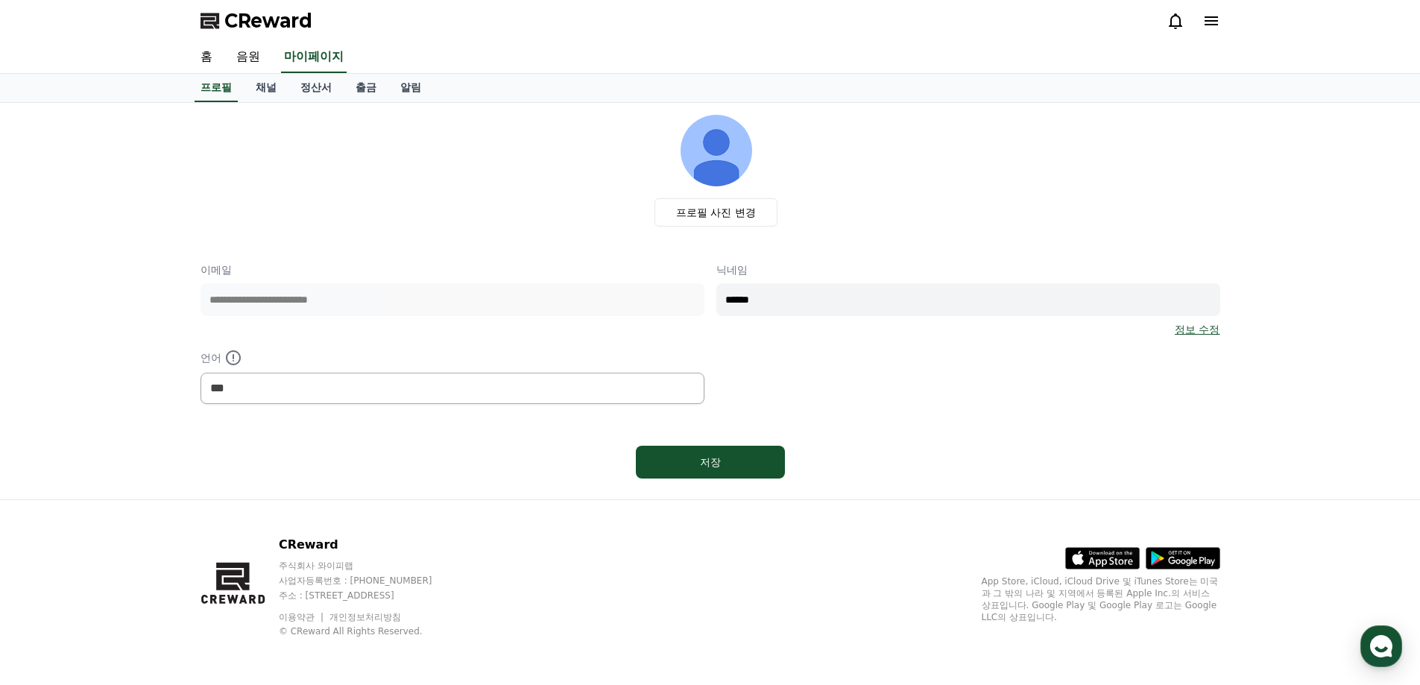
click at [1196, 329] on link "정보 수정" at bounding box center [1197, 329] width 45 height 15
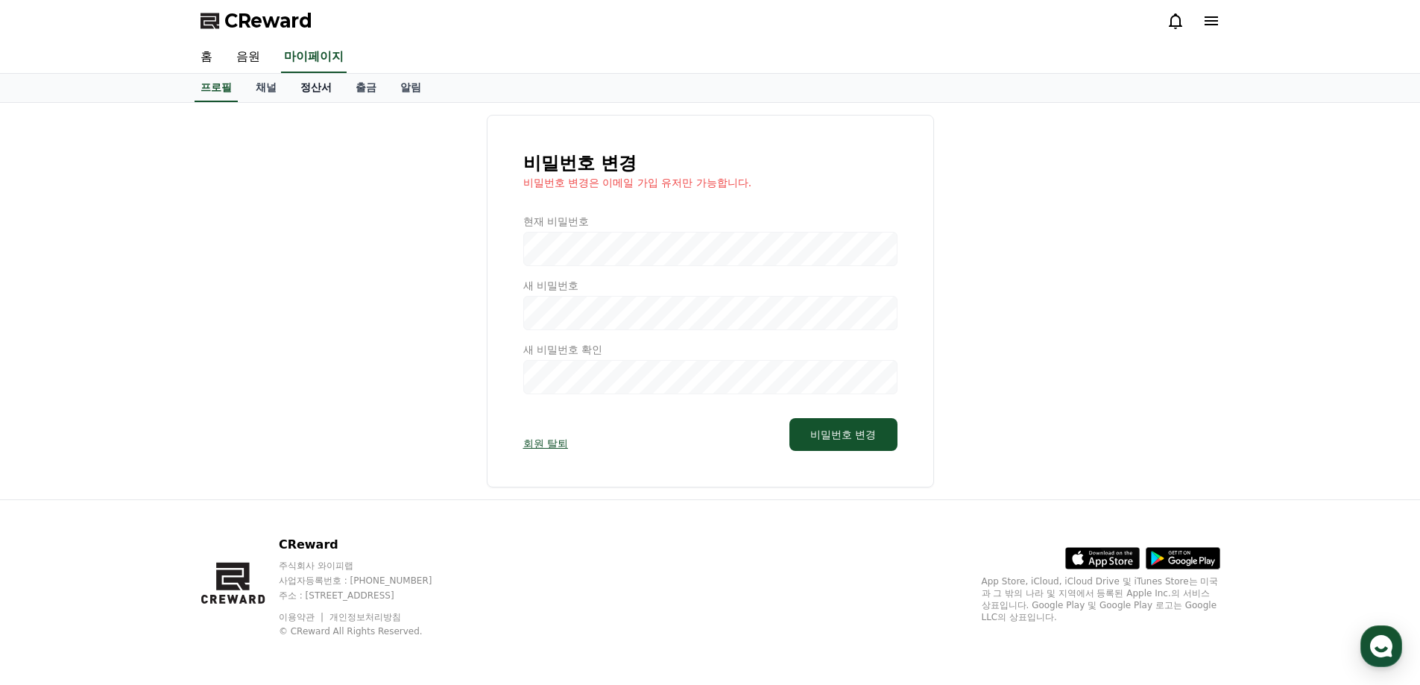
click at [328, 94] on link "정산서" at bounding box center [315, 88] width 55 height 28
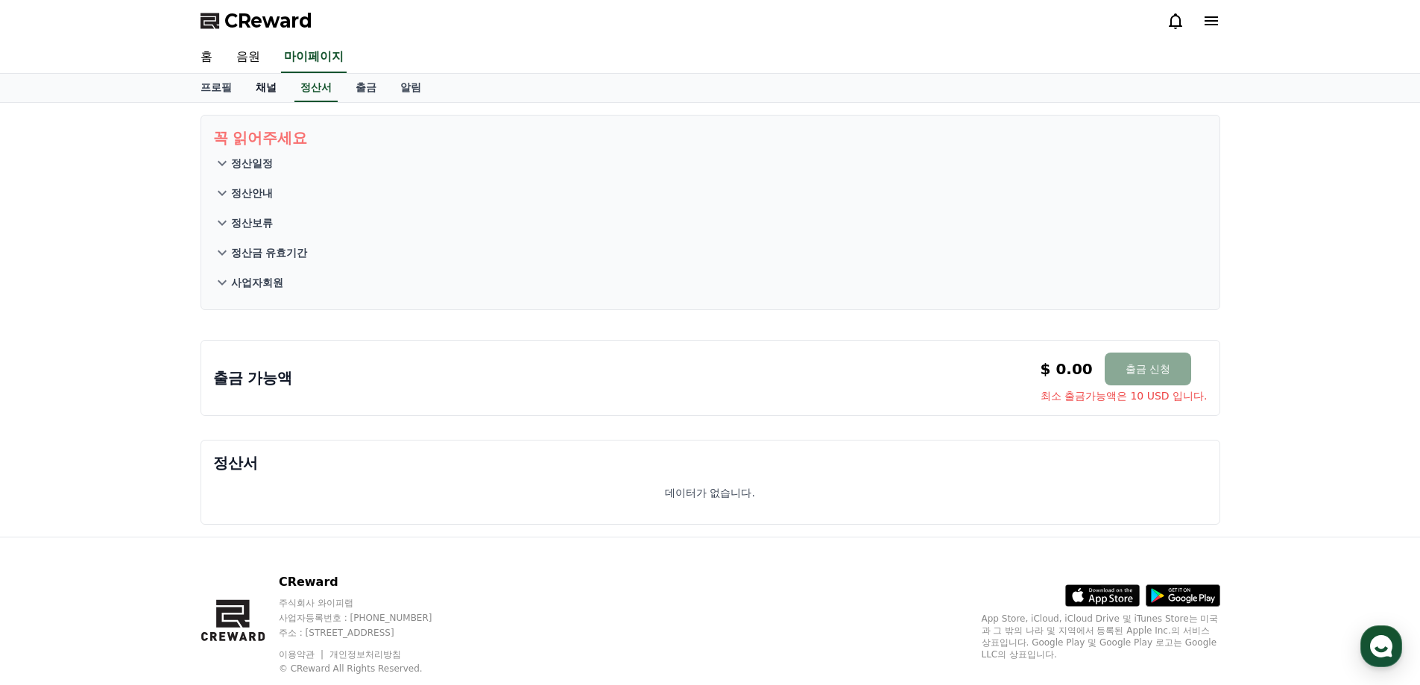
click at [264, 95] on link "채널" at bounding box center [266, 88] width 45 height 28
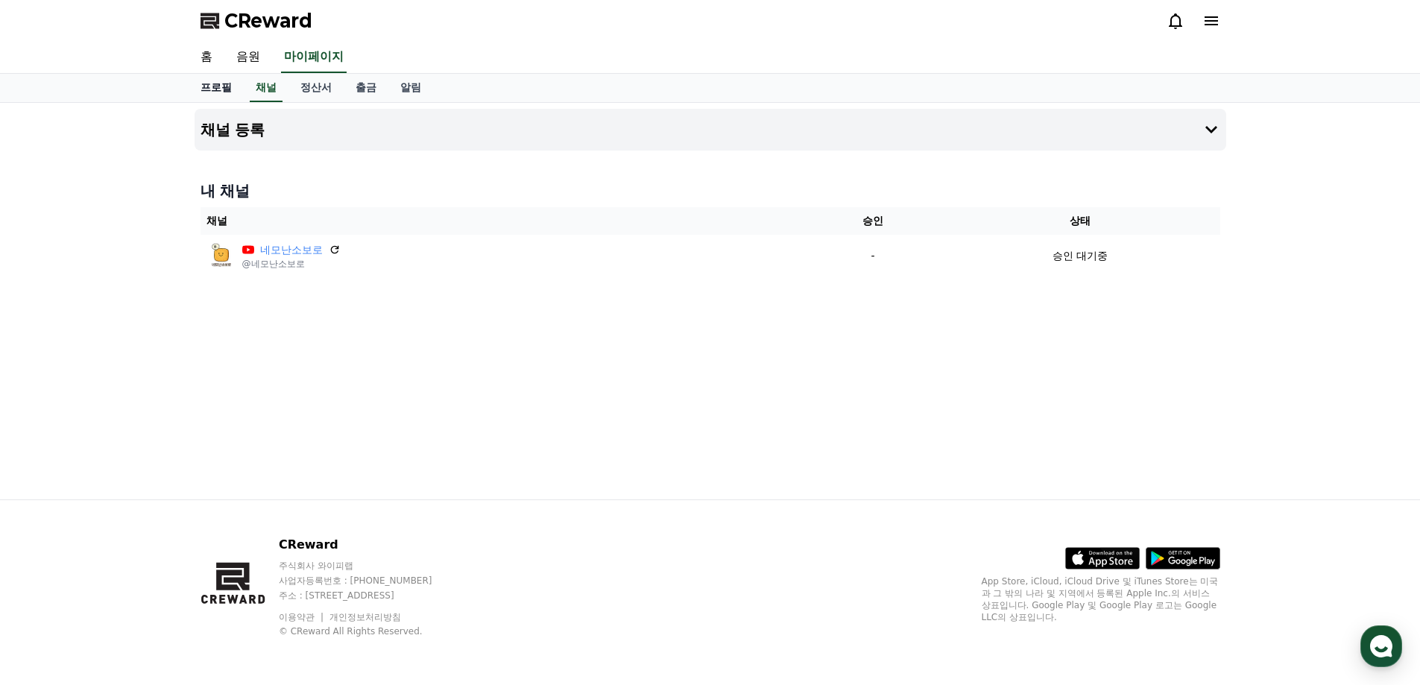
click at [207, 95] on link "프로필" at bounding box center [216, 88] width 55 height 28
select select "**********"
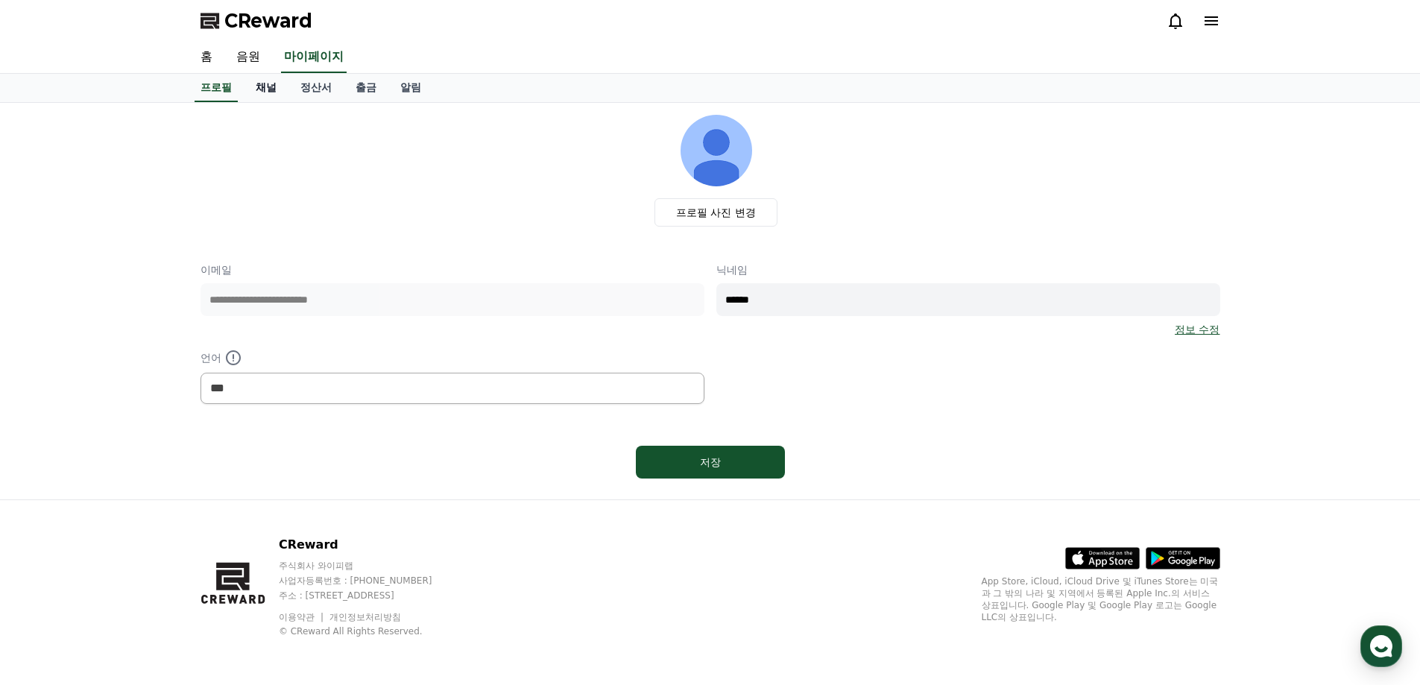
click at [274, 92] on link "채널" at bounding box center [266, 88] width 45 height 28
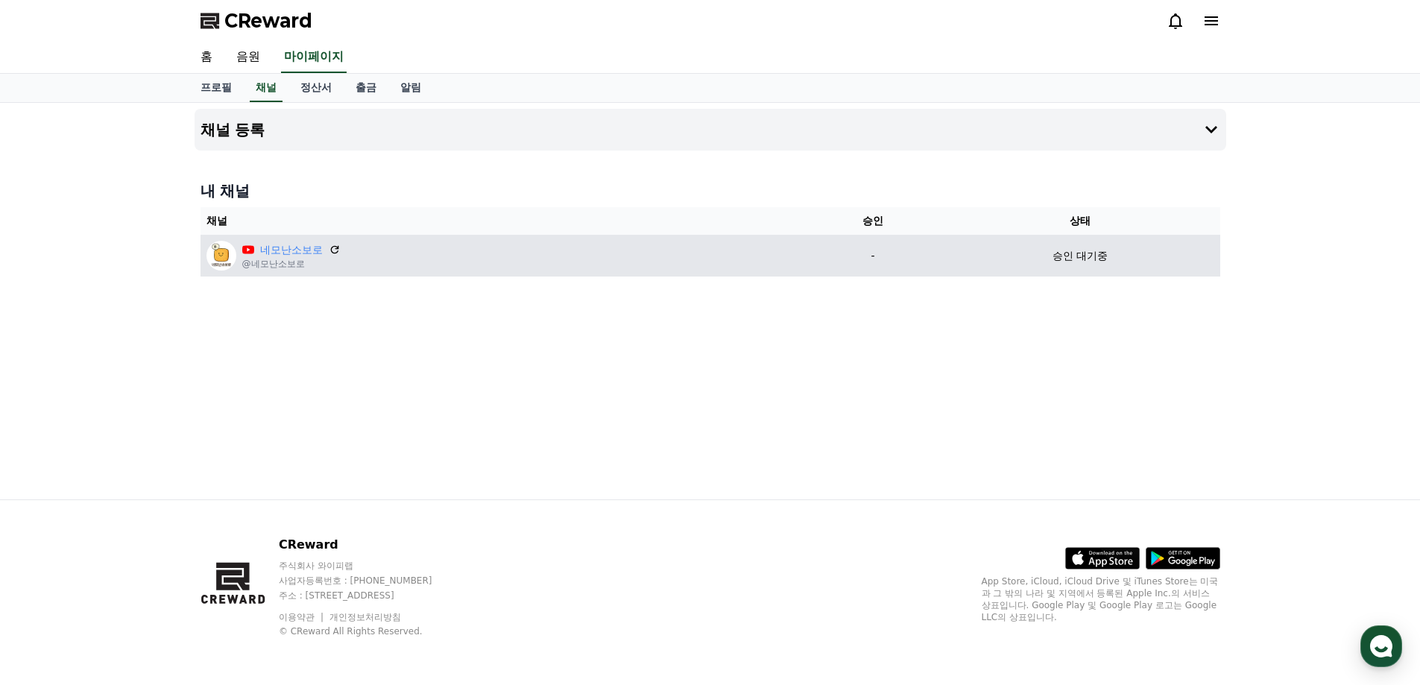
click at [798, 265] on td "네모난소보로 @네모난소보로" at bounding box center [502, 256] width 604 height 42
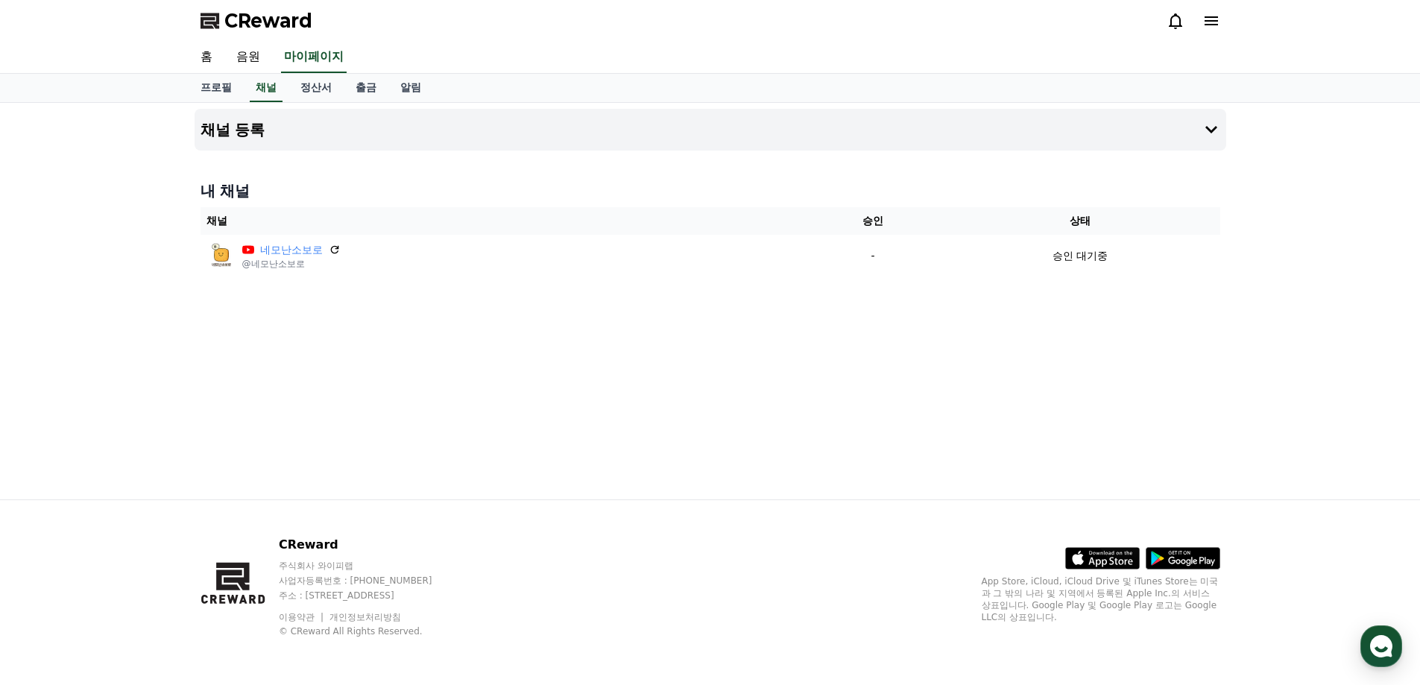
click at [685, 370] on div "채널 등록 내 채널 채널 승인 상태 네모난소보로 @네모난소보로 - 승인 대기중" at bounding box center [710, 301] width 1043 height 397
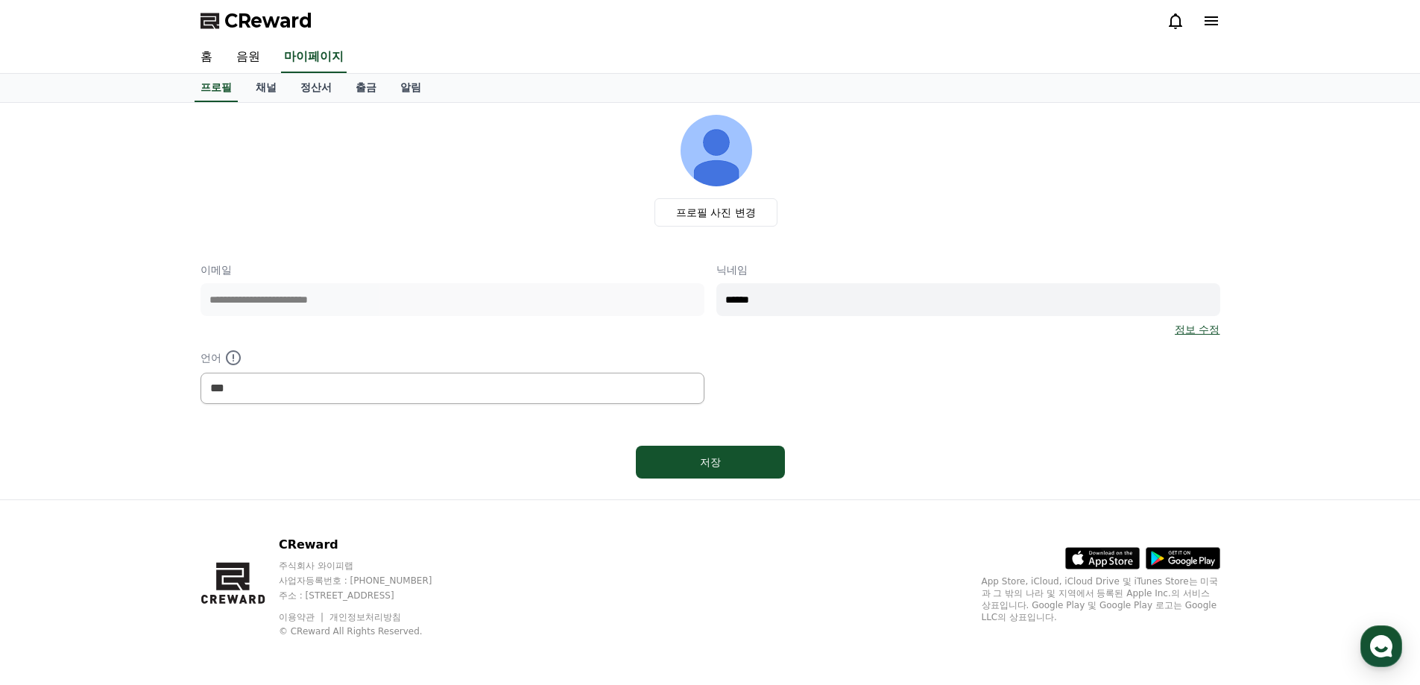
select select "**********"
click at [258, 80] on link "채널" at bounding box center [266, 88] width 45 height 28
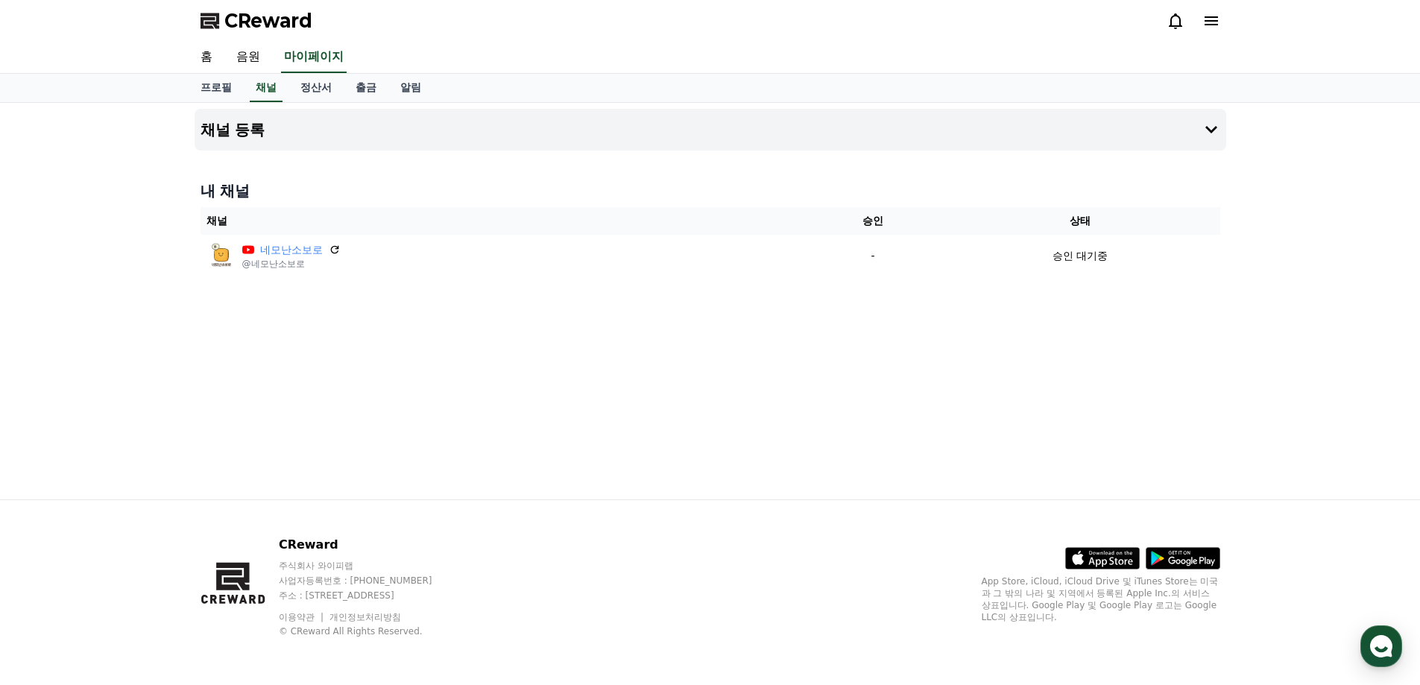
click at [338, 250] on icon at bounding box center [335, 250] width 12 height 12
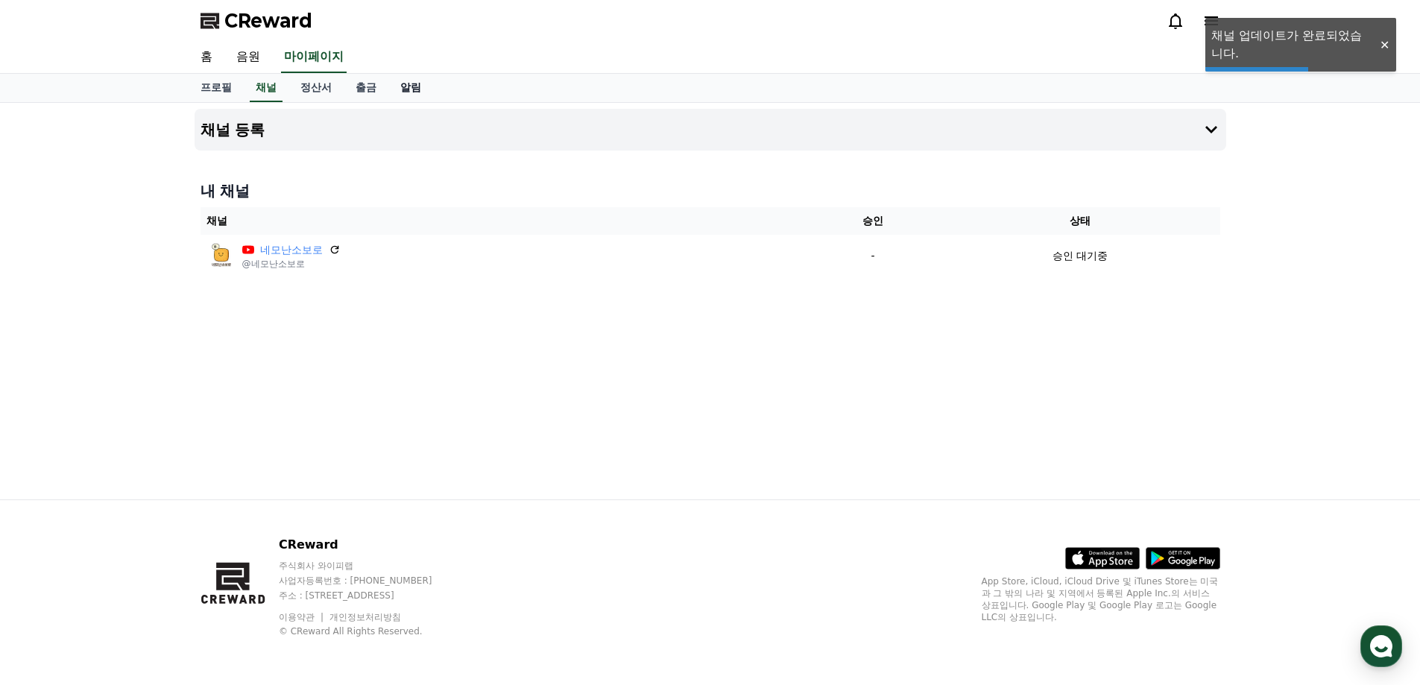
click at [408, 99] on link "알림" at bounding box center [410, 88] width 45 height 28
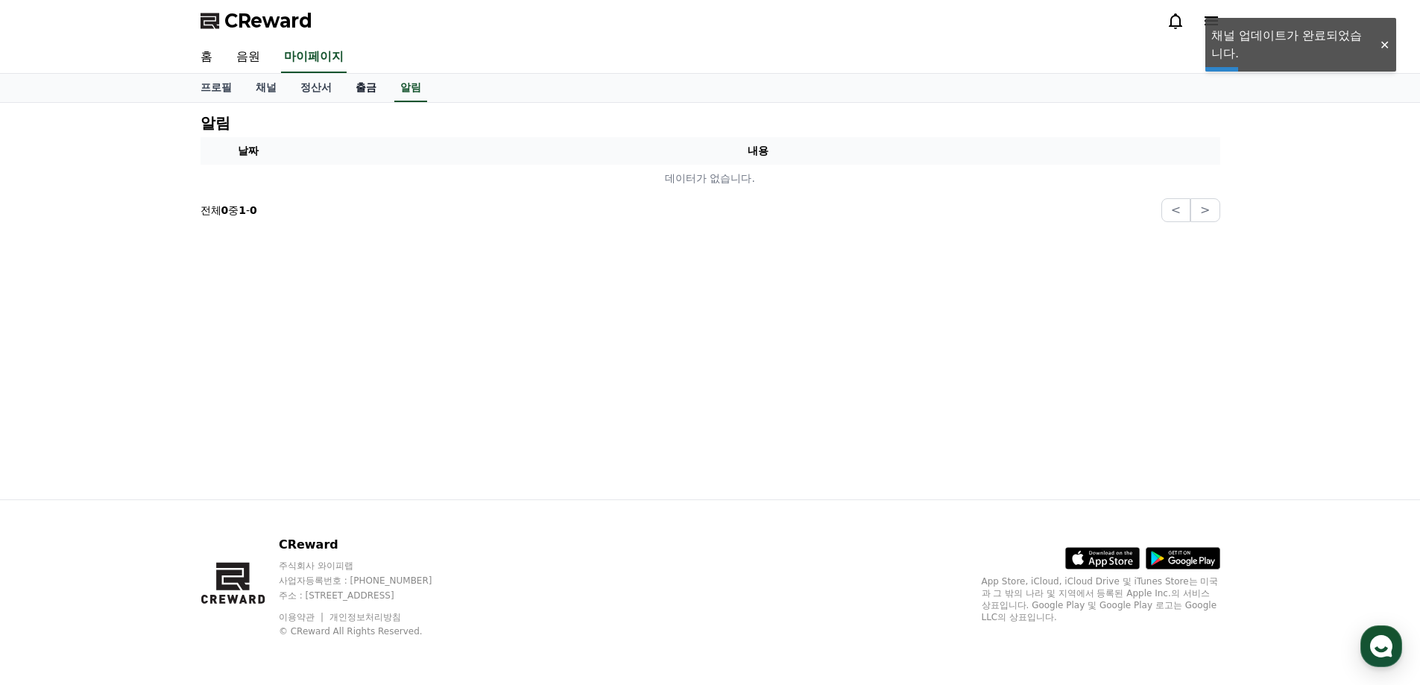
click at [367, 95] on link "출금" at bounding box center [366, 88] width 45 height 28
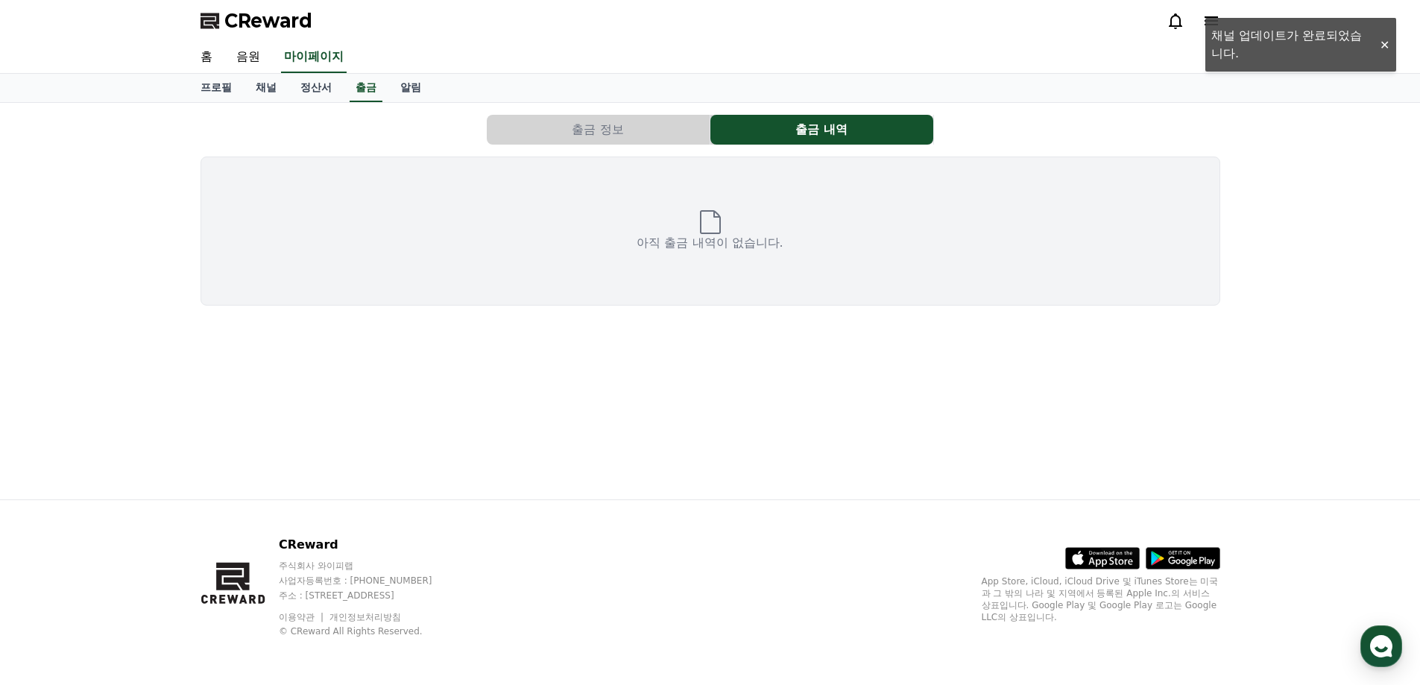
drag, startPoint x: 311, startPoint y: 90, endPoint x: 291, endPoint y: 92, distance: 20.2
click at [310, 90] on link "정산서" at bounding box center [315, 88] width 55 height 28
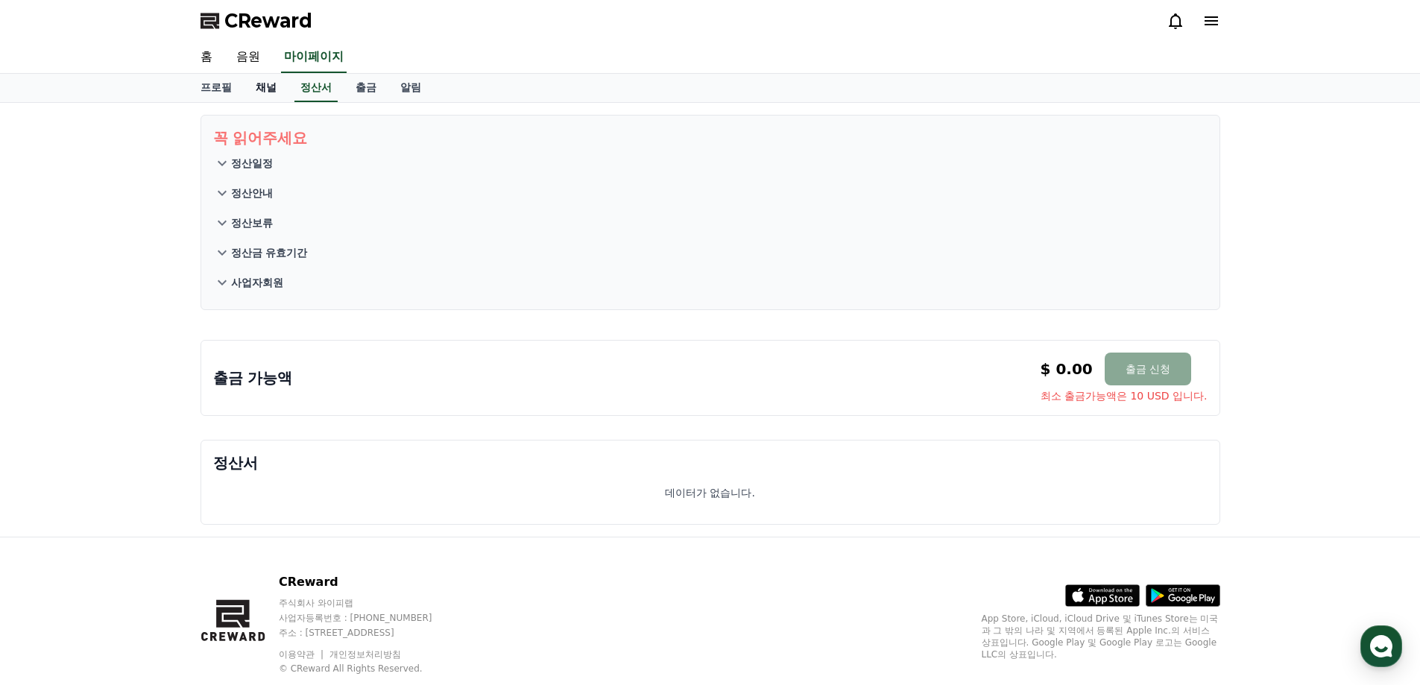
click at [256, 90] on link "채널" at bounding box center [266, 88] width 45 height 28
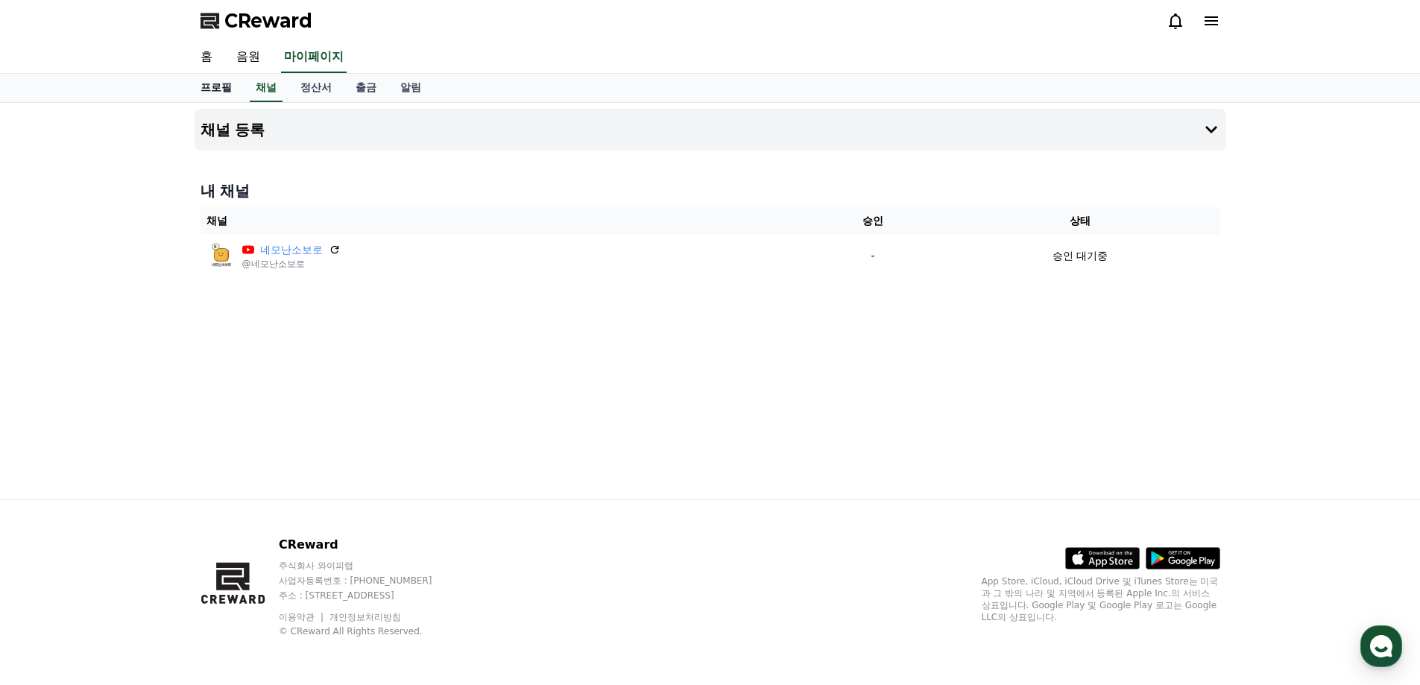
click at [206, 89] on link "프로필" at bounding box center [216, 88] width 55 height 28
select select "**********"
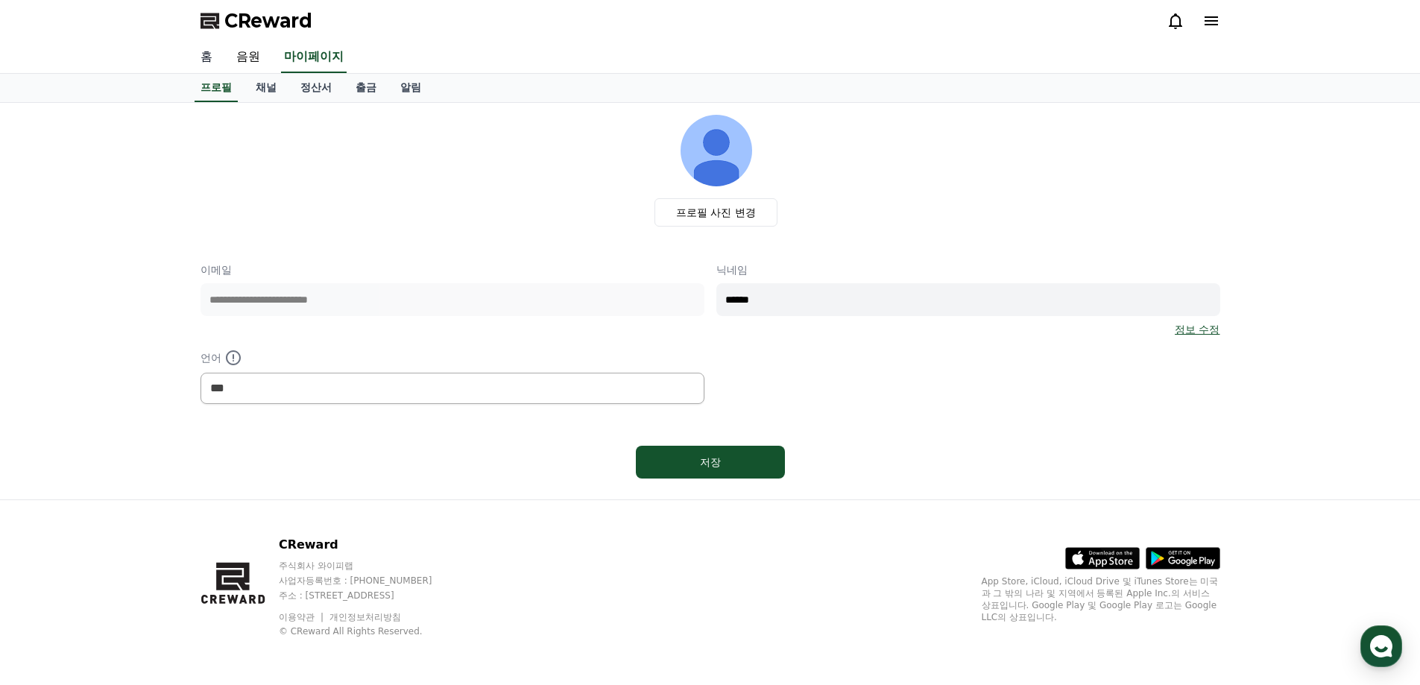
click at [210, 65] on link "홈" at bounding box center [207, 57] width 36 height 31
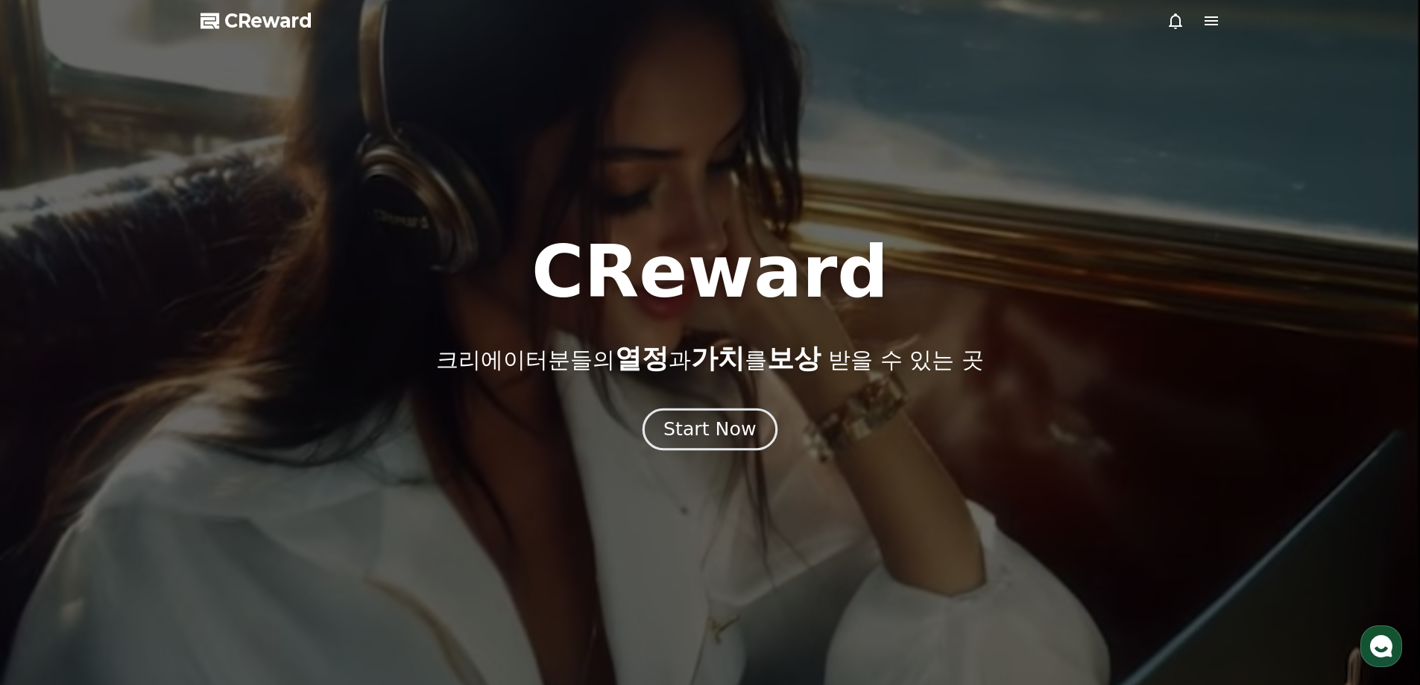
click at [718, 426] on div "Start Now" at bounding box center [709, 429] width 92 height 25
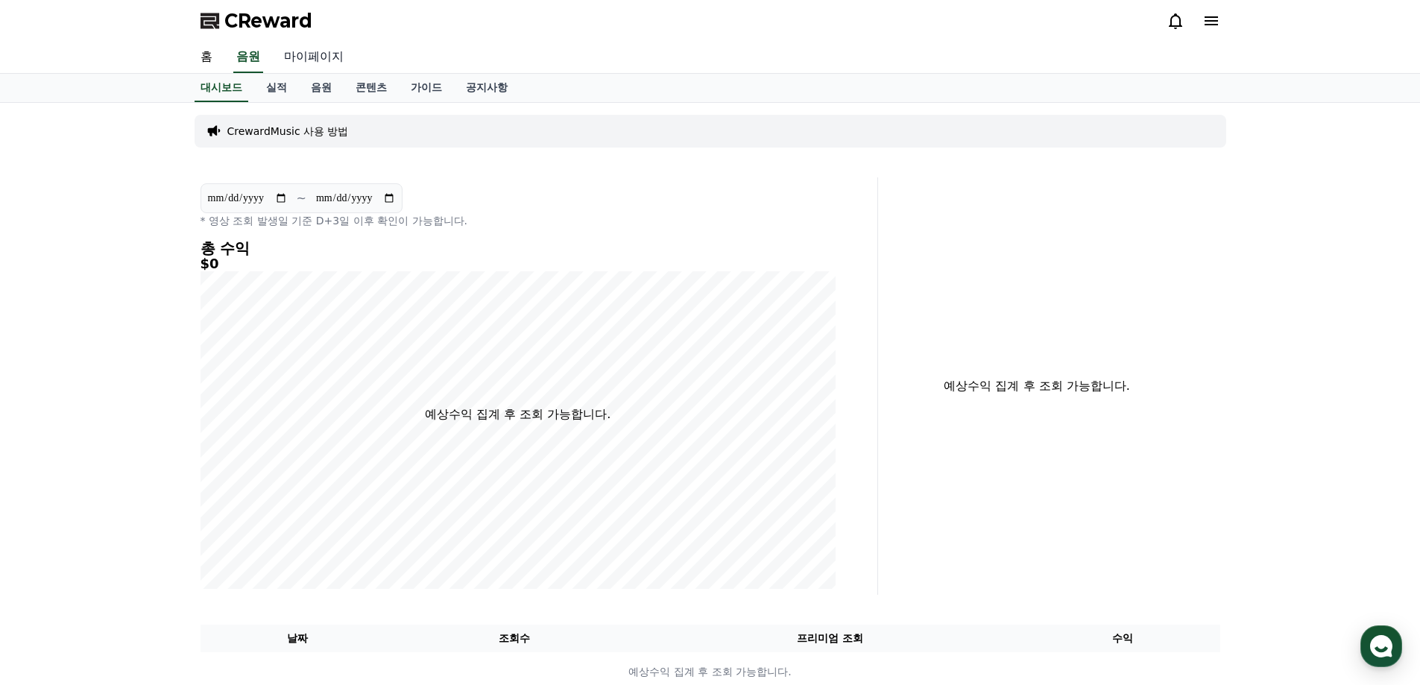
click at [283, 60] on link "마이페이지" at bounding box center [313, 57] width 83 height 31
select select "**********"
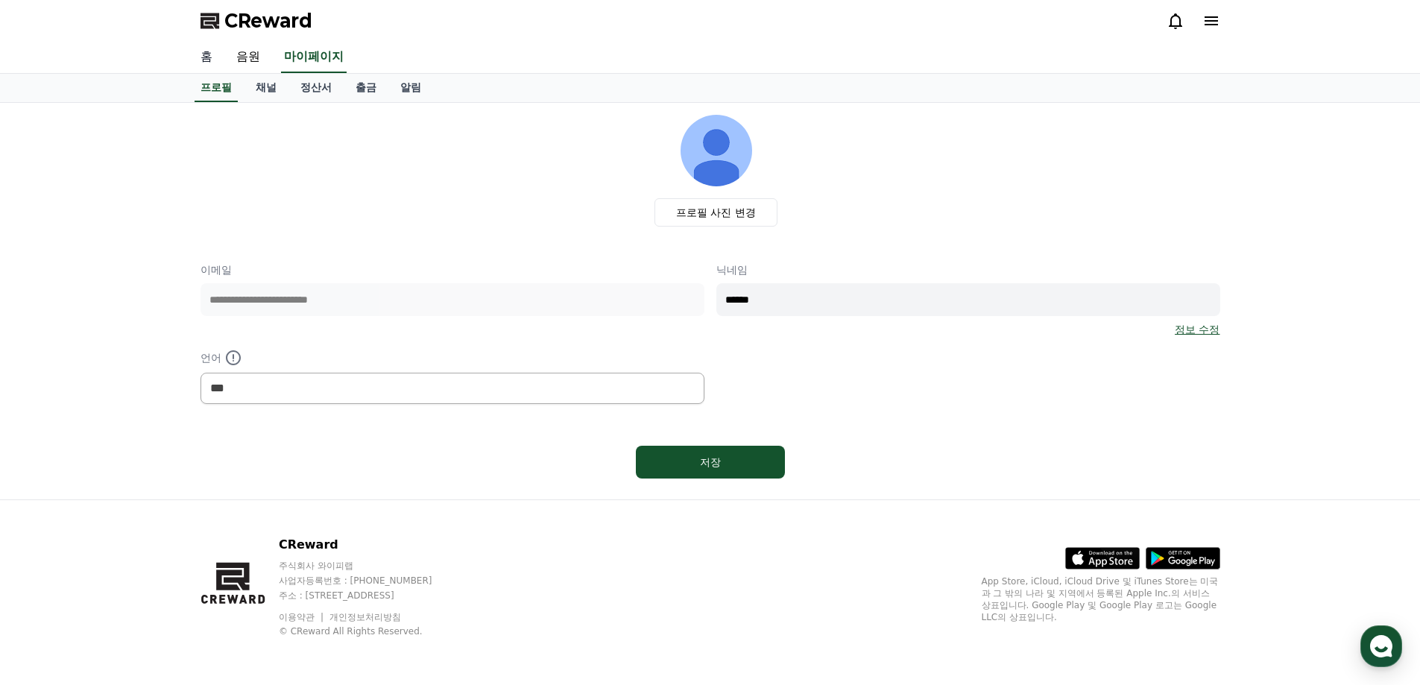
click at [208, 65] on link "홈" at bounding box center [207, 57] width 36 height 31
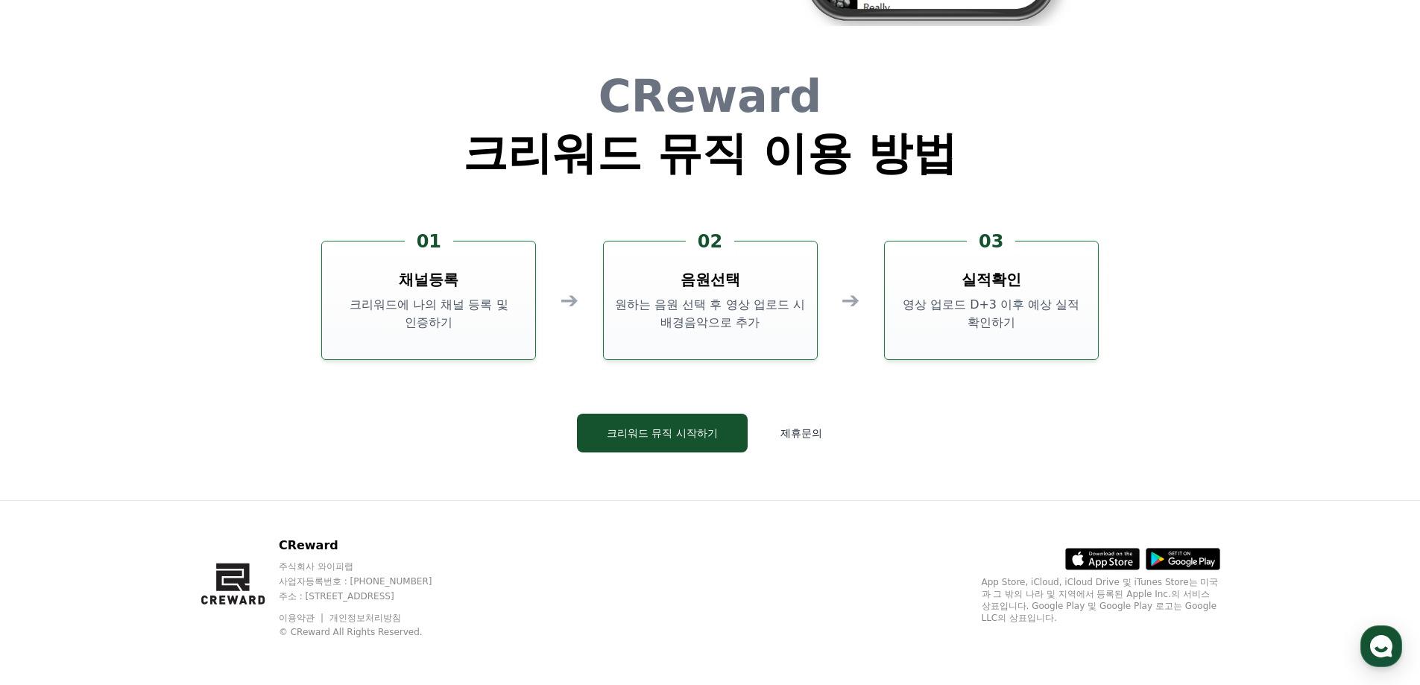
scroll to position [4038, 0]
click at [726, 418] on button "크리워드 뮤직 시작하기" at bounding box center [662, 432] width 171 height 39
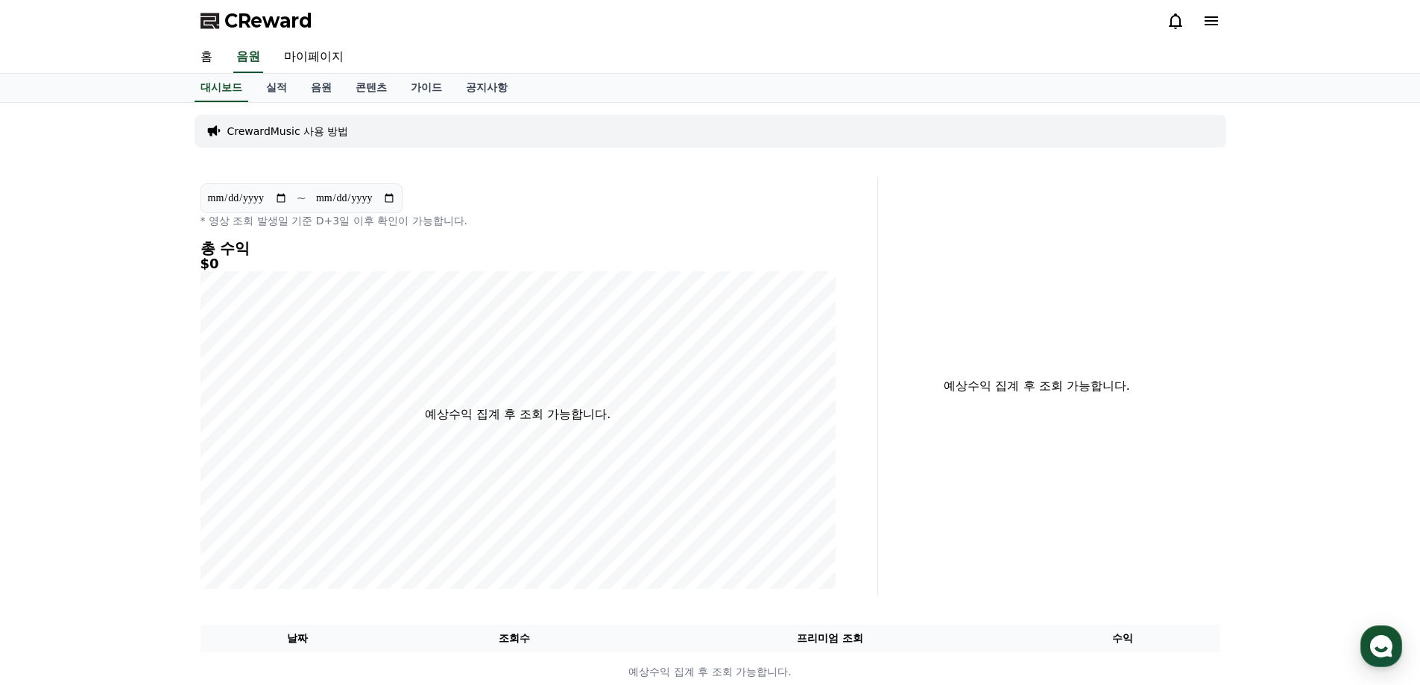
click at [278, 133] on p "CrewardMusic 사용 방법" at bounding box center [287, 131] width 121 height 15
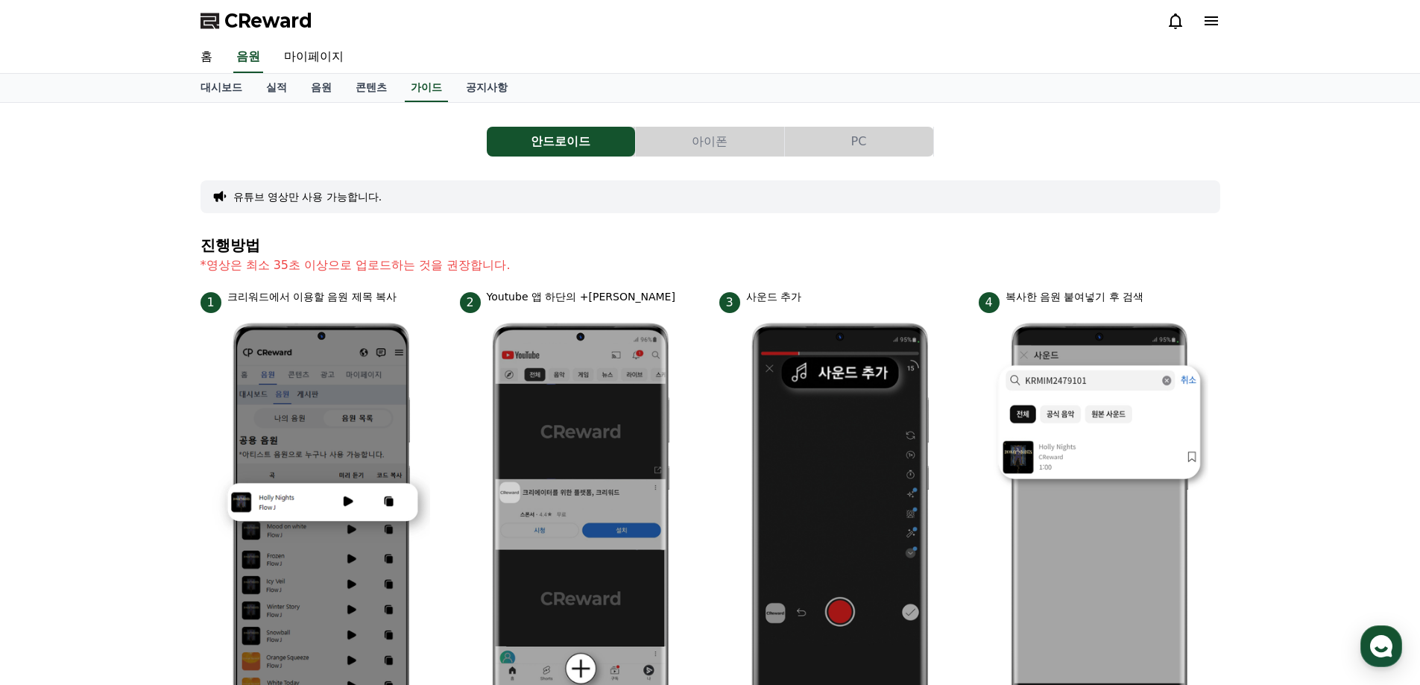
click at [859, 148] on button "PC" at bounding box center [859, 142] width 148 height 30
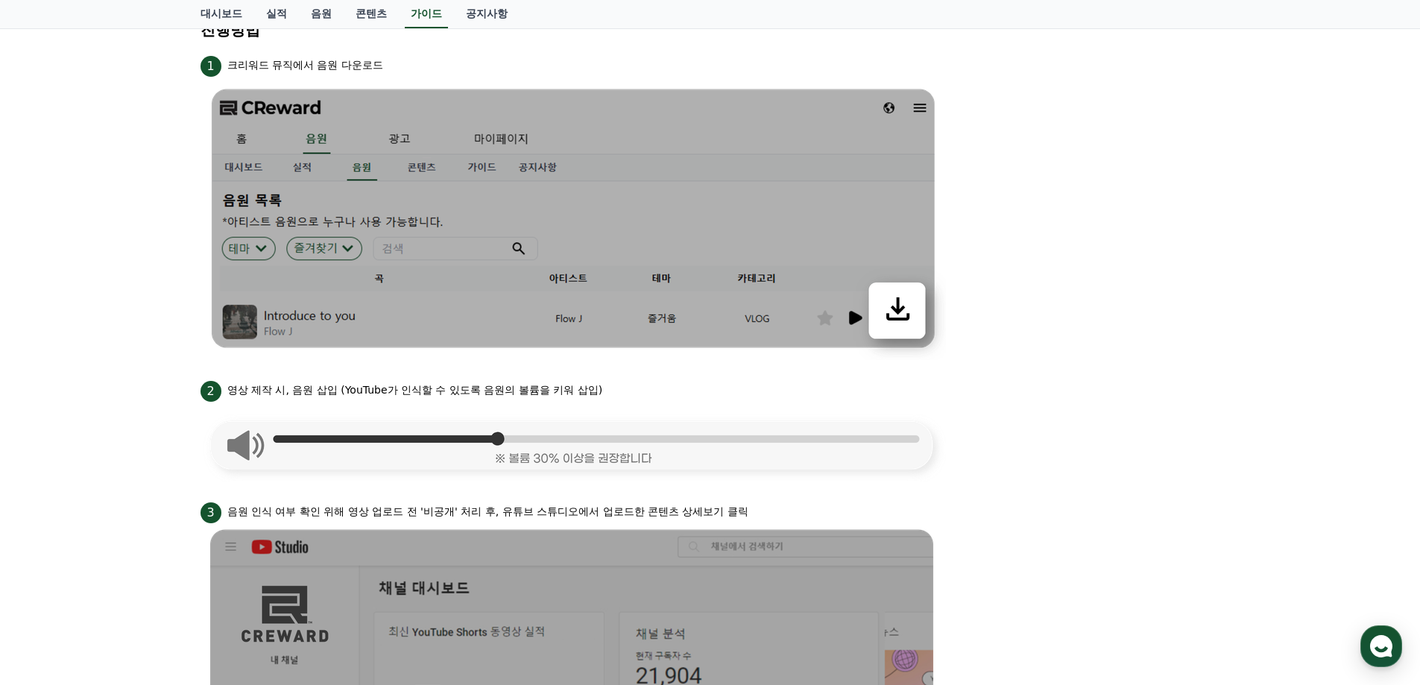
scroll to position [20, 0]
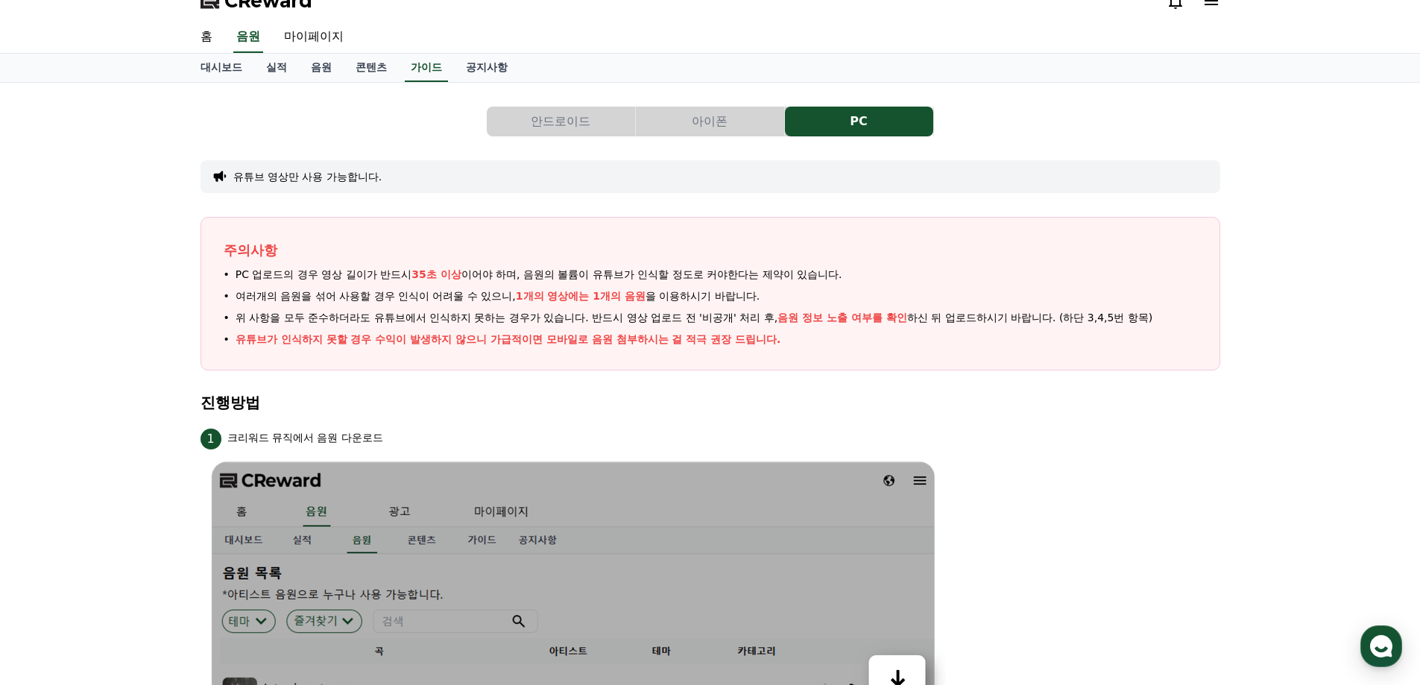
drag, startPoint x: 354, startPoint y: 273, endPoint x: 464, endPoint y: 271, distance: 109.6
click at [438, 280] on span "PC 업로드의 경우 영상 길이가 반드시 35초 이상 이어야 하며, 음원의 볼륨이 유튜브가 인식할 정도로 커야한다는 제약이 있습니다." at bounding box center [539, 275] width 607 height 16
click at [707, 127] on button "아이폰" at bounding box center [710, 122] width 148 height 30
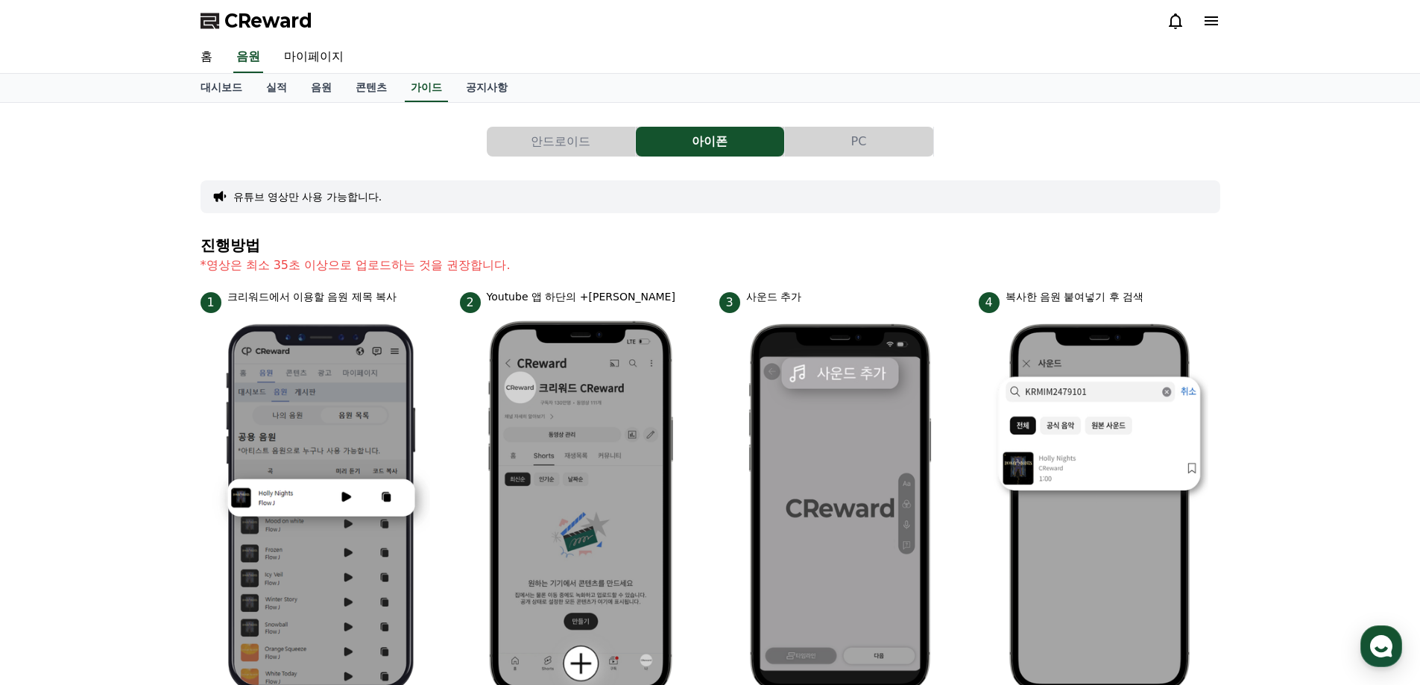
click at [576, 153] on button "안드로이드" at bounding box center [561, 142] width 148 height 30
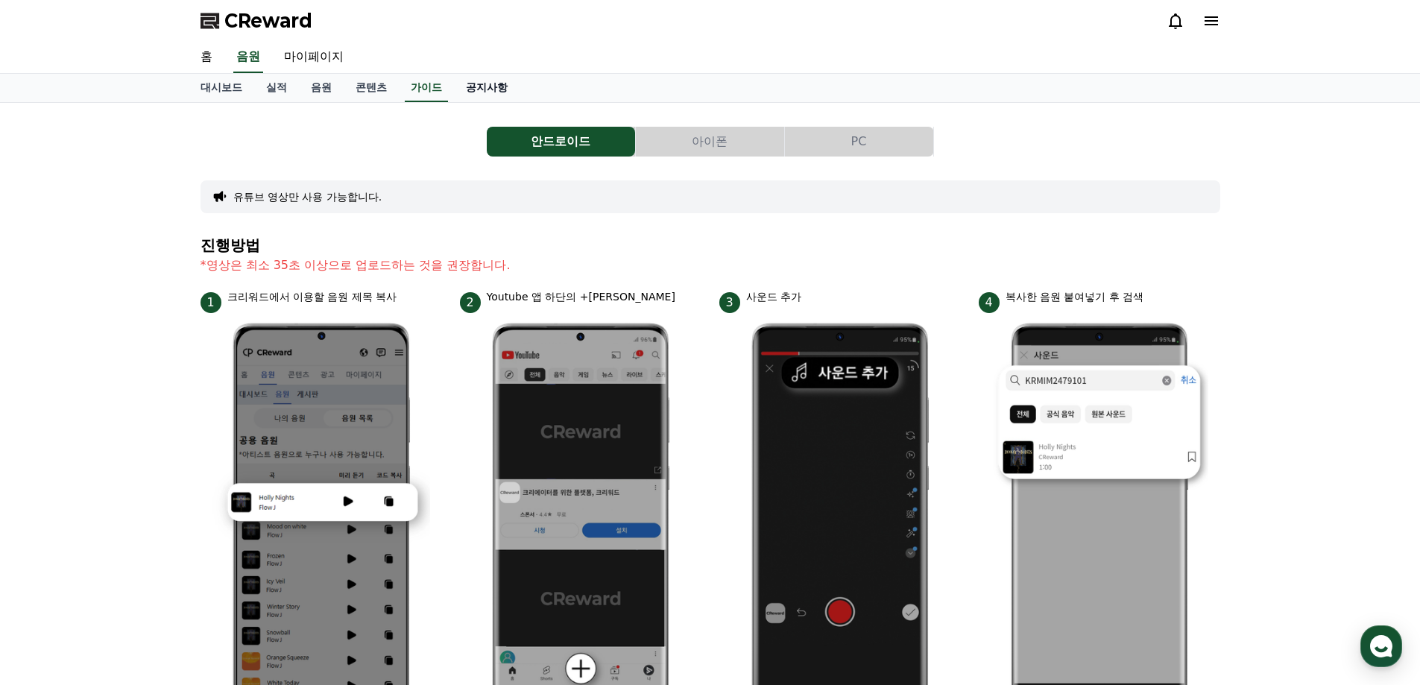
click at [492, 88] on link "공지사항" at bounding box center [487, 88] width 66 height 28
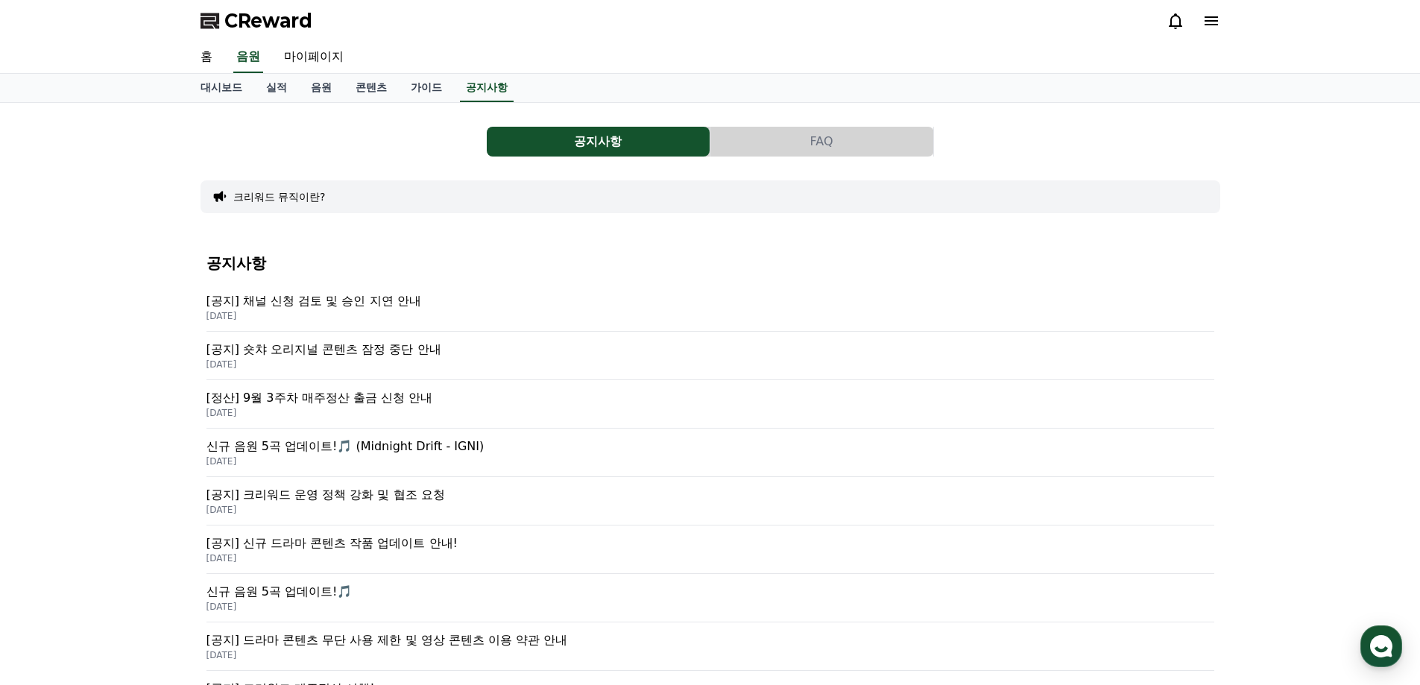
click at [402, 305] on p "[공지] 채널 신청 검토 및 승인 지연 안내" at bounding box center [710, 301] width 1008 height 18
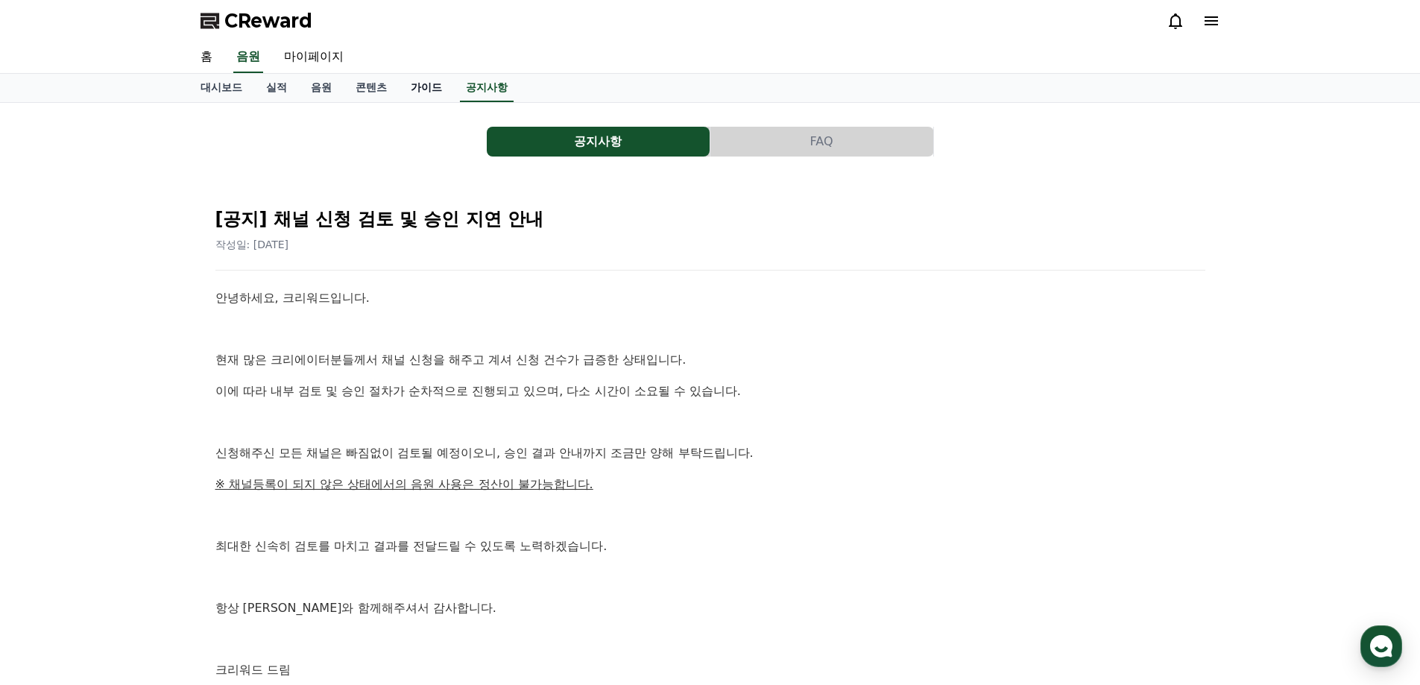
click at [417, 95] on link "가이드" at bounding box center [426, 88] width 55 height 28
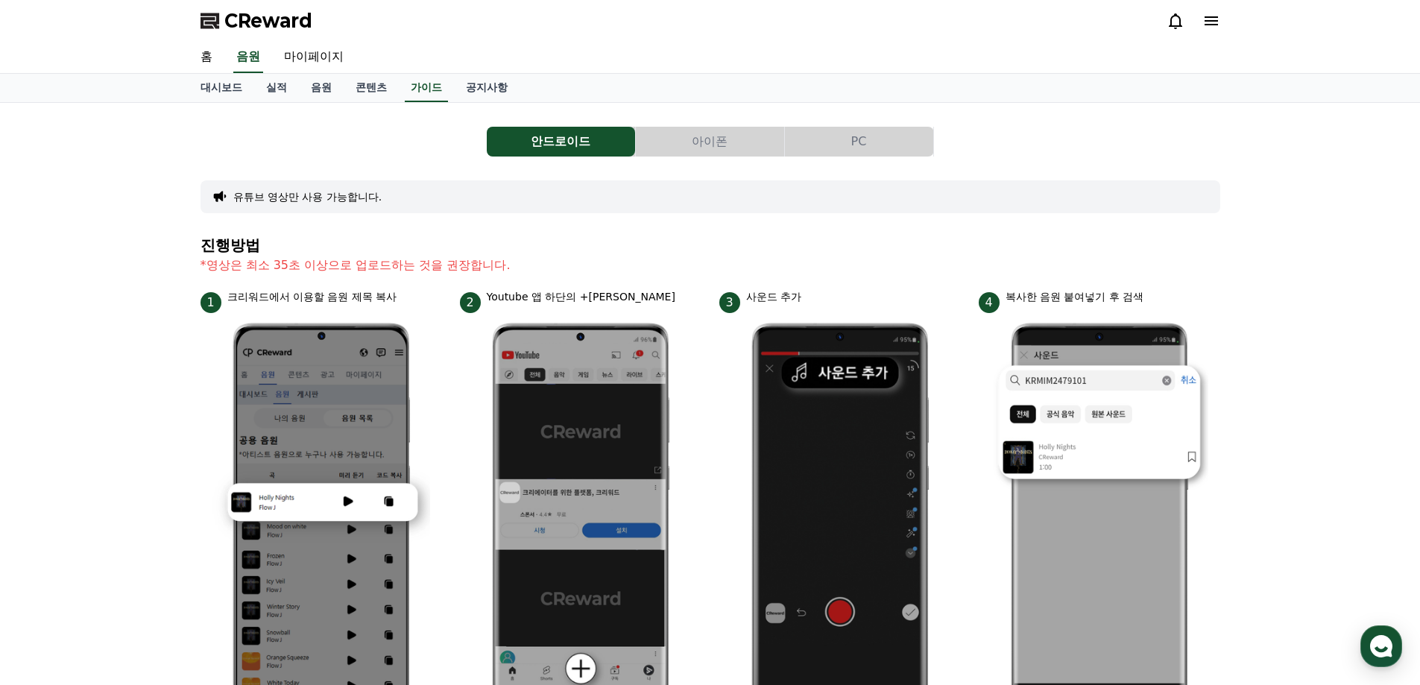
click at [873, 139] on button "PC" at bounding box center [859, 142] width 148 height 30
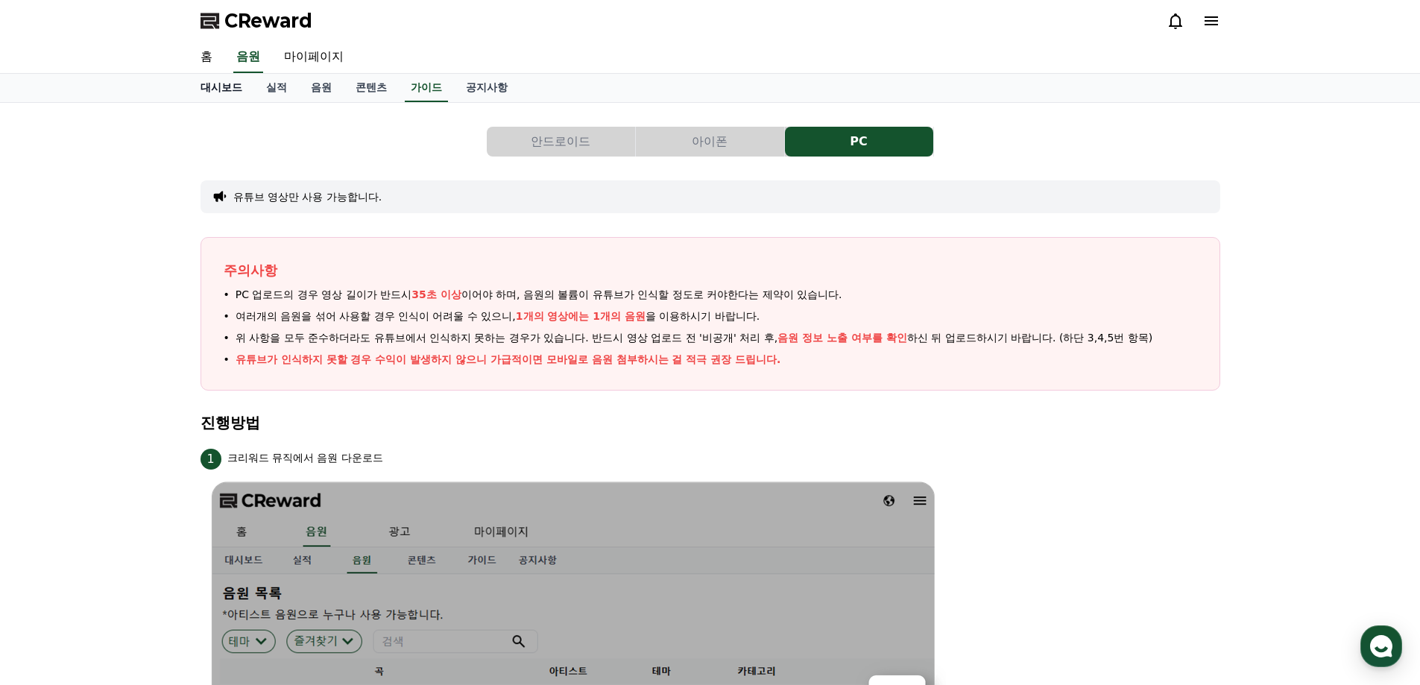
click at [239, 90] on link "대시보드" at bounding box center [222, 88] width 66 height 28
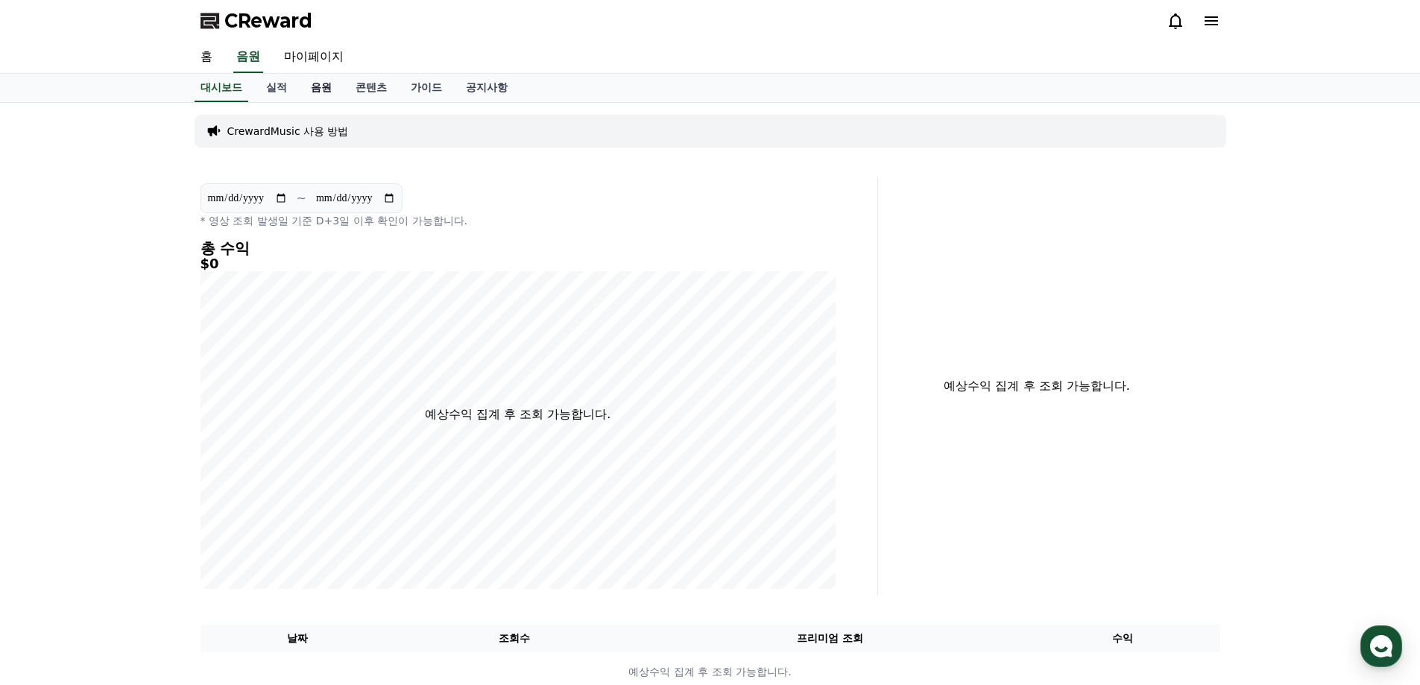
click at [332, 95] on link "음원" at bounding box center [321, 88] width 45 height 28
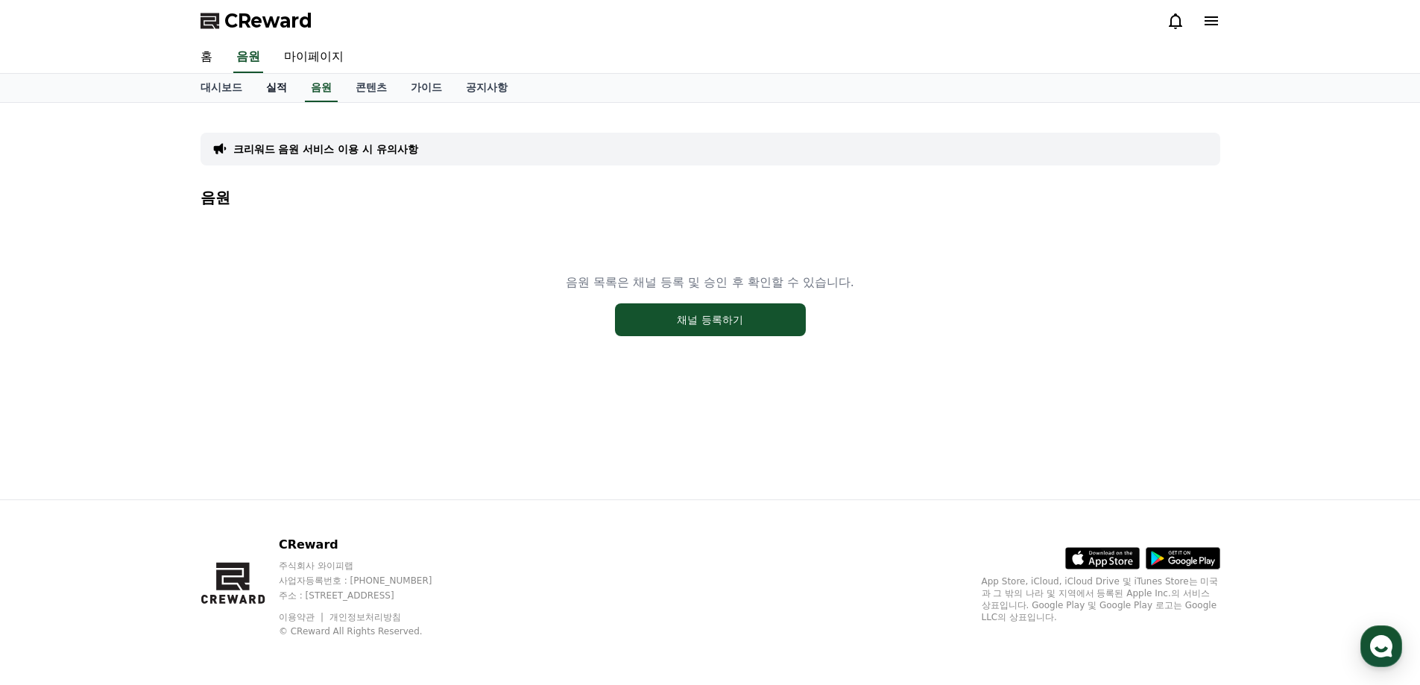
click at [291, 98] on link "실적" at bounding box center [276, 88] width 45 height 28
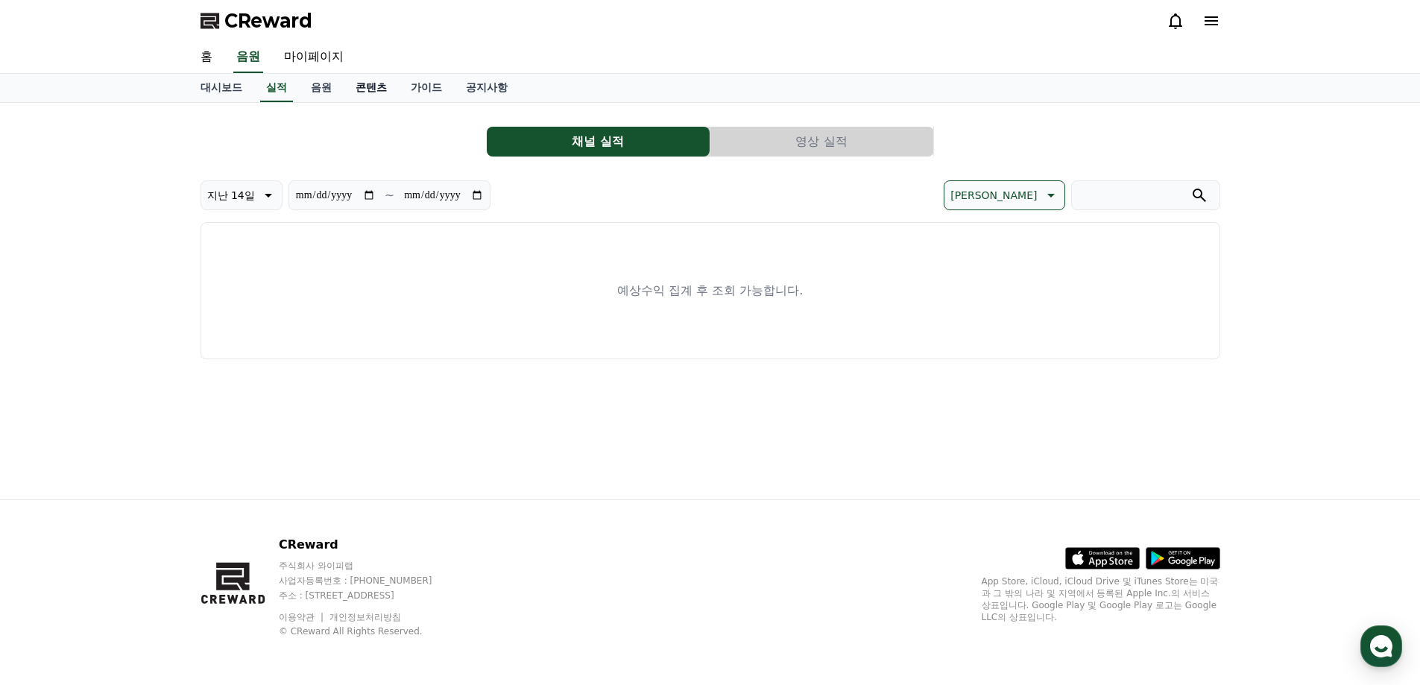
click at [379, 95] on link "콘텐츠" at bounding box center [371, 88] width 55 height 28
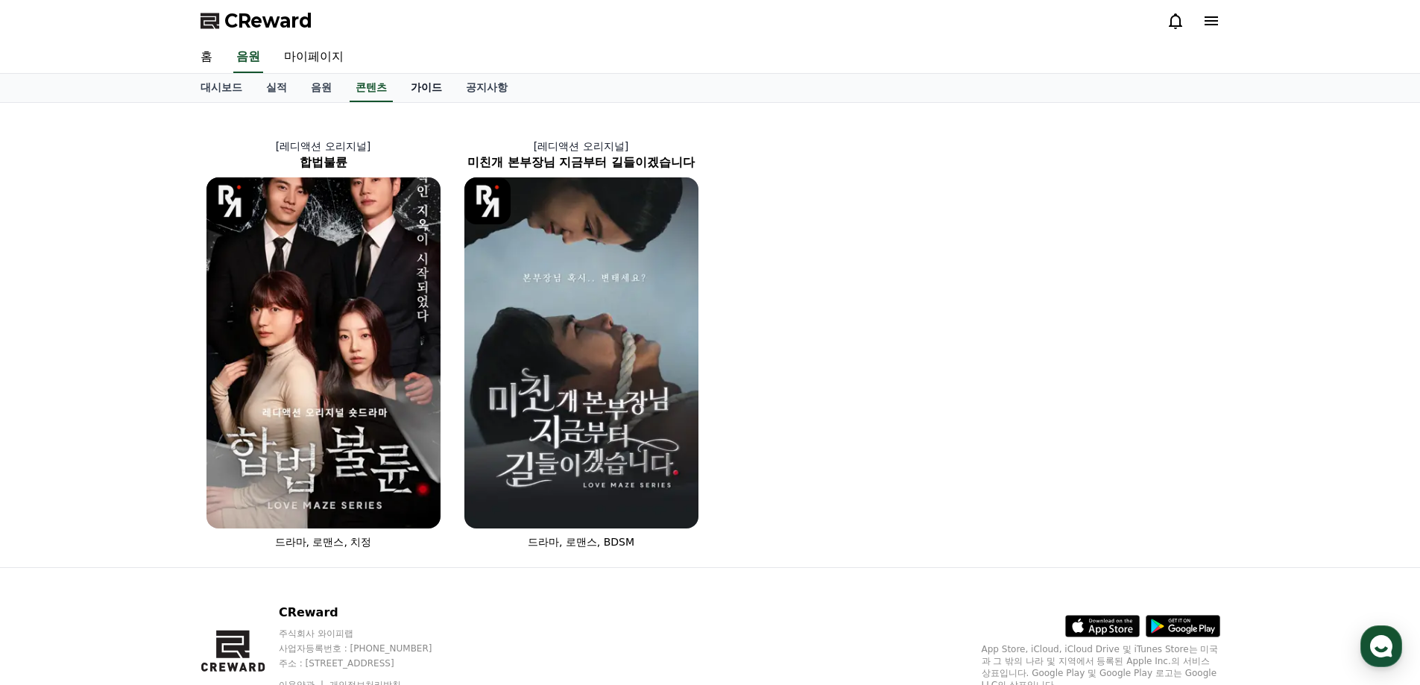
click at [427, 92] on link "가이드" at bounding box center [426, 88] width 55 height 28
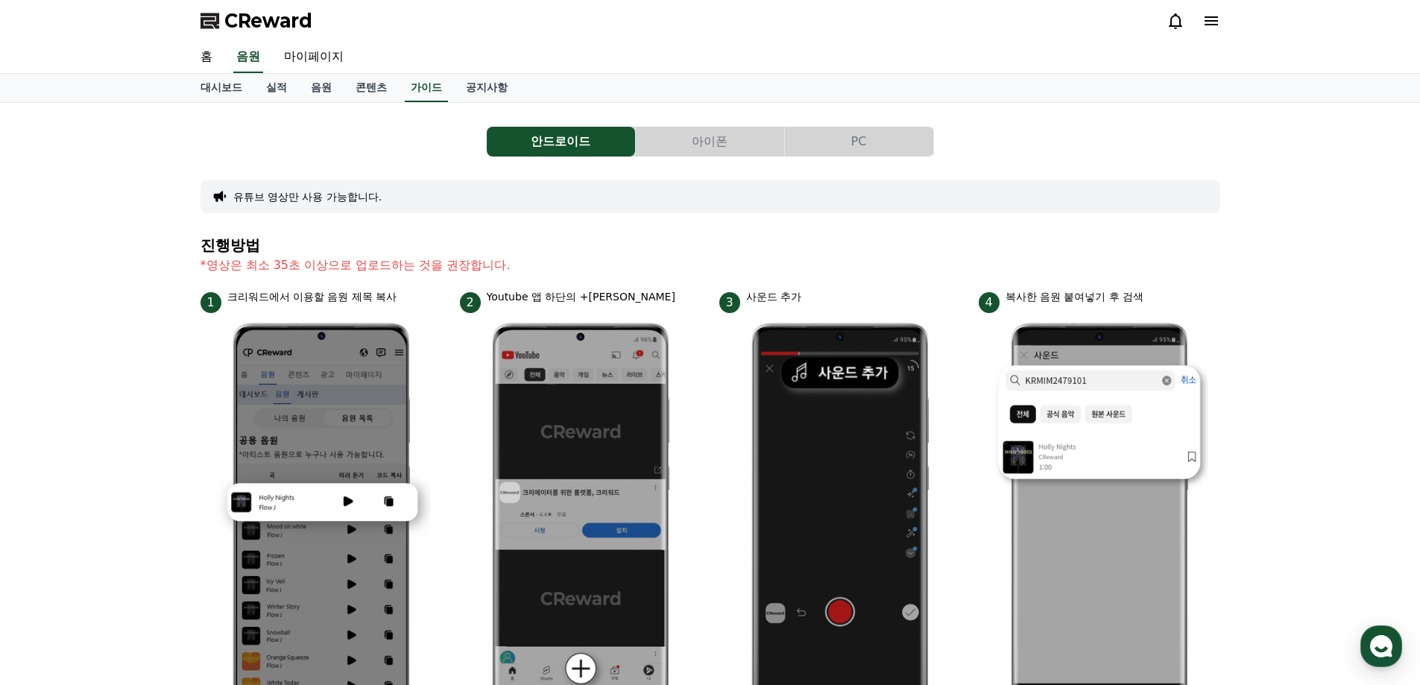
click at [332, 197] on button "유튜브 영상만 사용 가능합니다." at bounding box center [307, 196] width 149 height 15
click at [487, 89] on link "공지사항" at bounding box center [487, 88] width 66 height 28
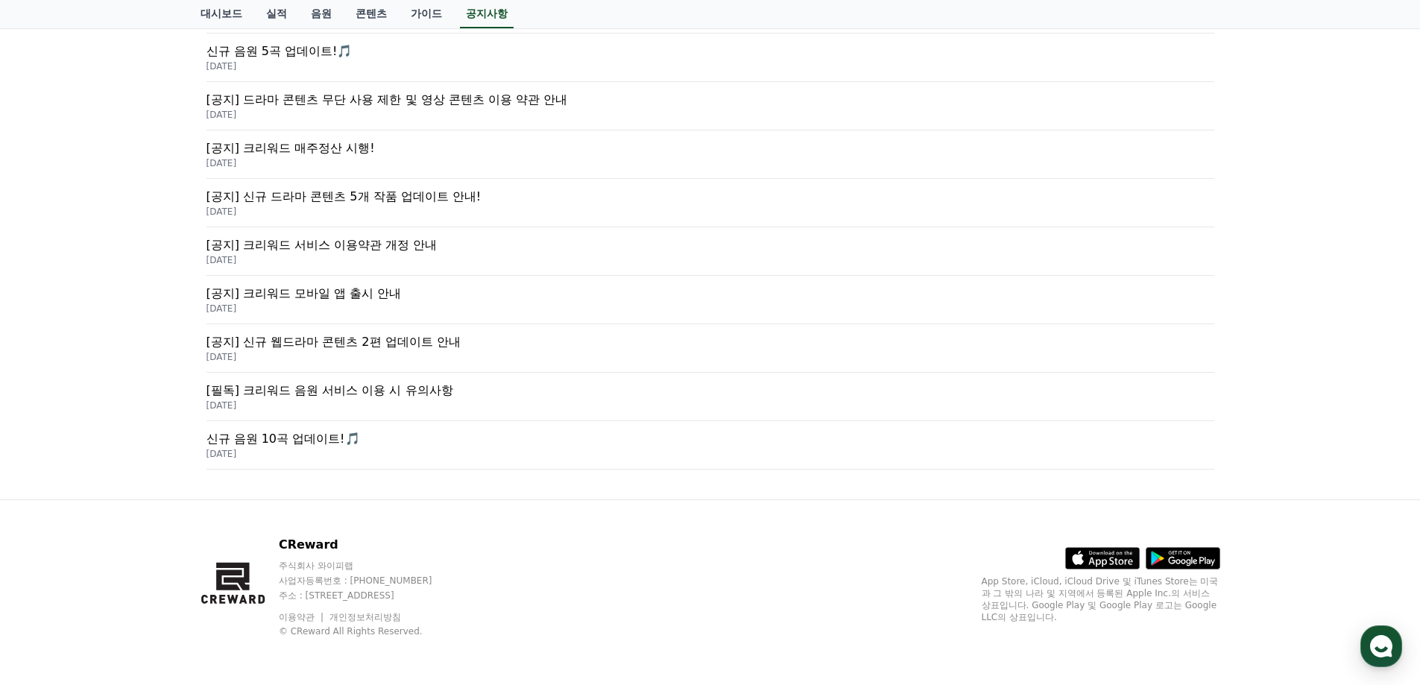
scroll to position [93, 0]
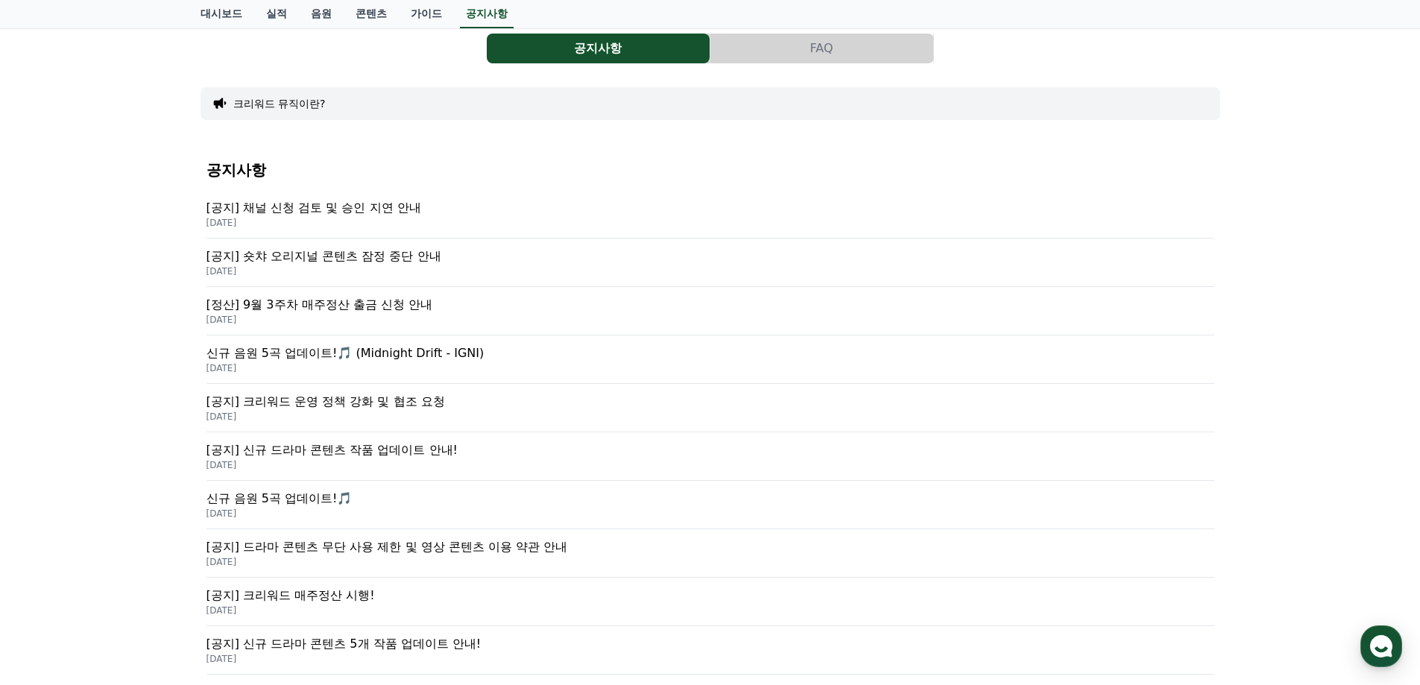
click at [370, 206] on p "[공지] 채널 신청 검토 및 승인 지연 안내" at bounding box center [710, 208] width 1008 height 18
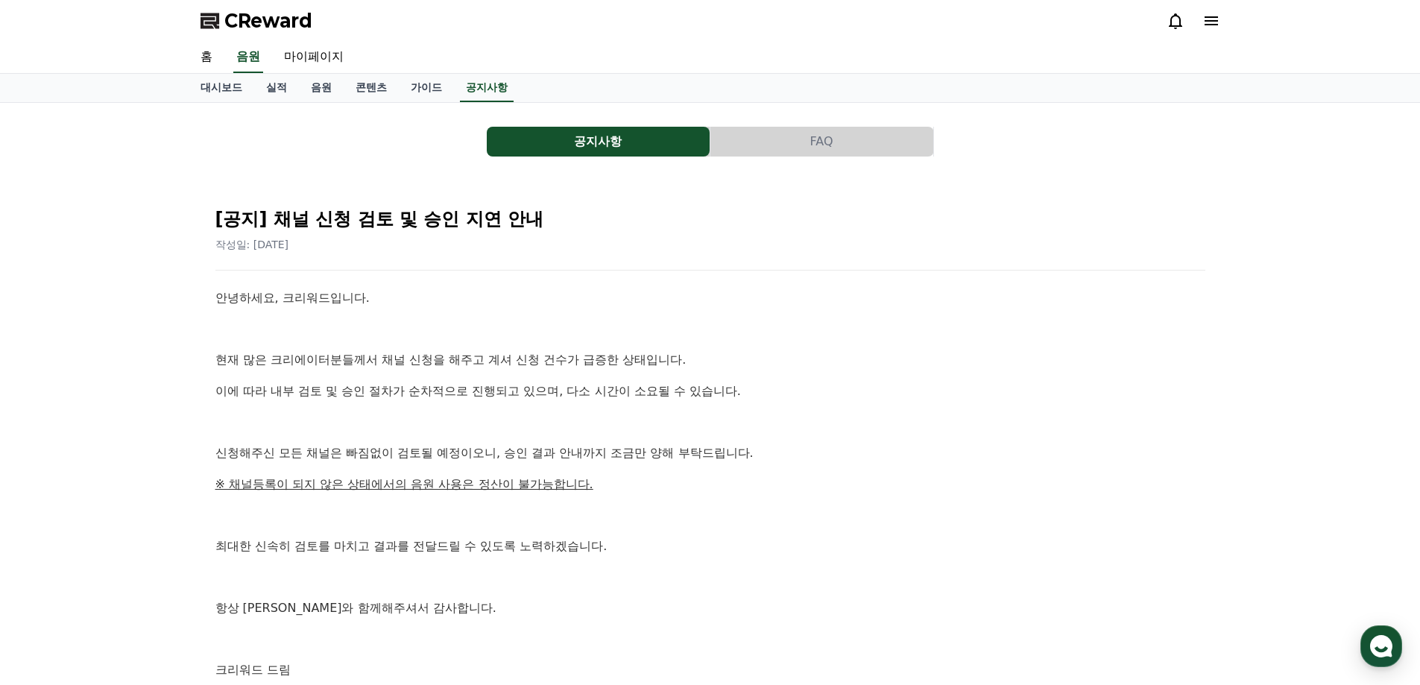
drag, startPoint x: 1268, startPoint y: 431, endPoint x: 1088, endPoint y: 208, distance: 286.2
click at [1262, 423] on div "공지사항 FAQ [공지] 채널 신청 검토 및 승인 지연 안내 작성일: [DATE] 안녕하세요, 크리워드입니다. 현재 많은 크리에이터분들께서 채…" at bounding box center [710, 427] width 1420 height 648
click at [827, 432] on div "안녕하세요, 크리워드입니다. 현재 많은 크리에이터분들께서 채널 신청을 해주고 계셔 신청 건수가 급증한 상태입니다. 이에 따라 내부 검토 및 승…" at bounding box center [710, 483] width 990 height 391
